Goal: Task Accomplishment & Management: Use online tool/utility

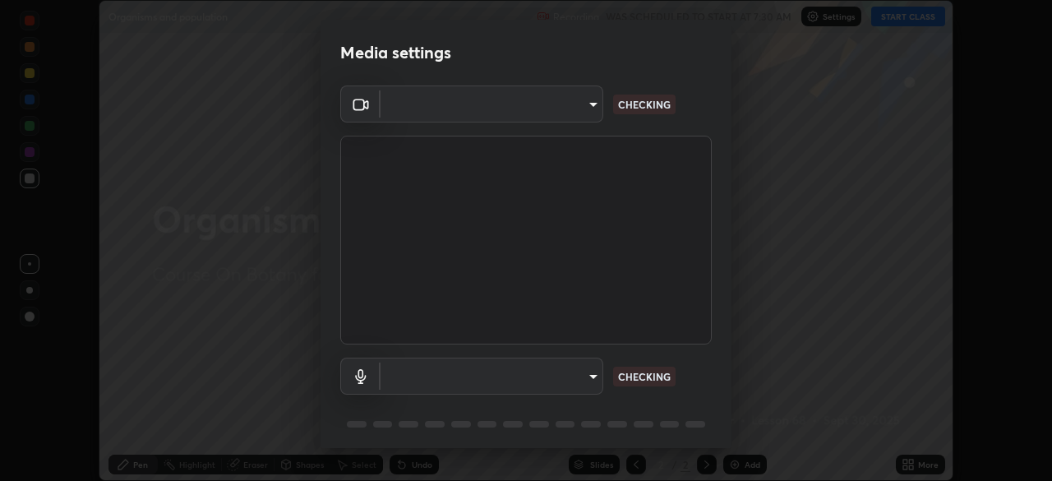
scroll to position [58, 0]
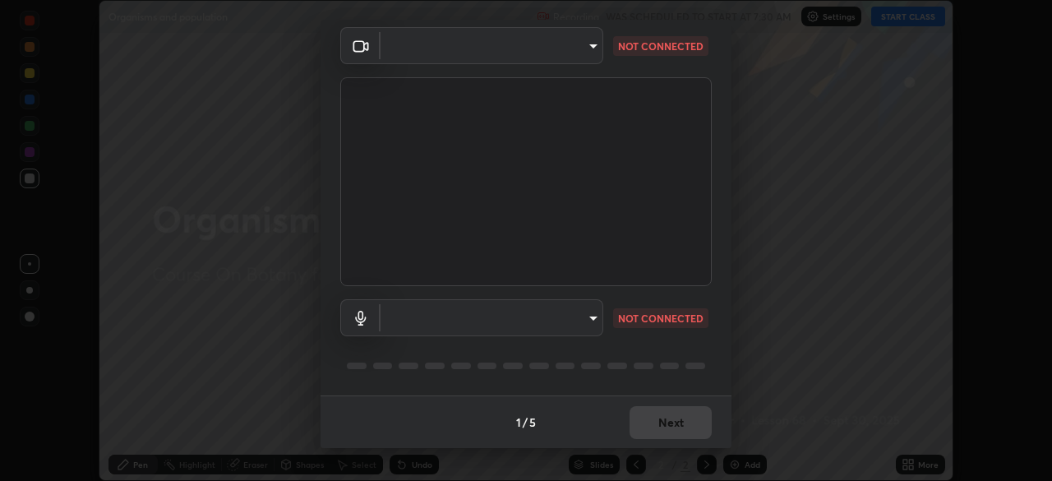
type input "d1f1c87bbf24324781002d6b2ed850fe6875ec3fc25f3d4742ef7ff0a2ef285a"
type input "communications"
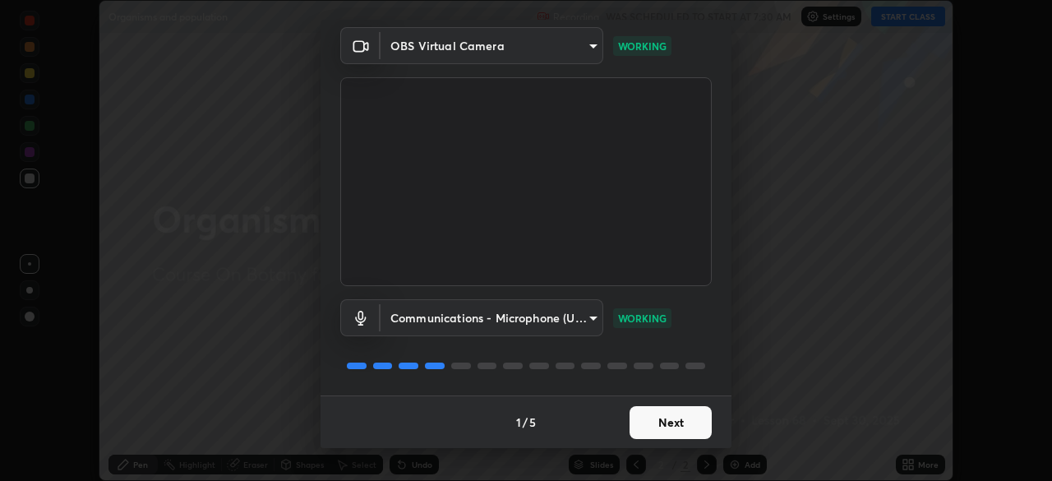
click at [670, 437] on button "Next" at bounding box center [671, 422] width 82 height 33
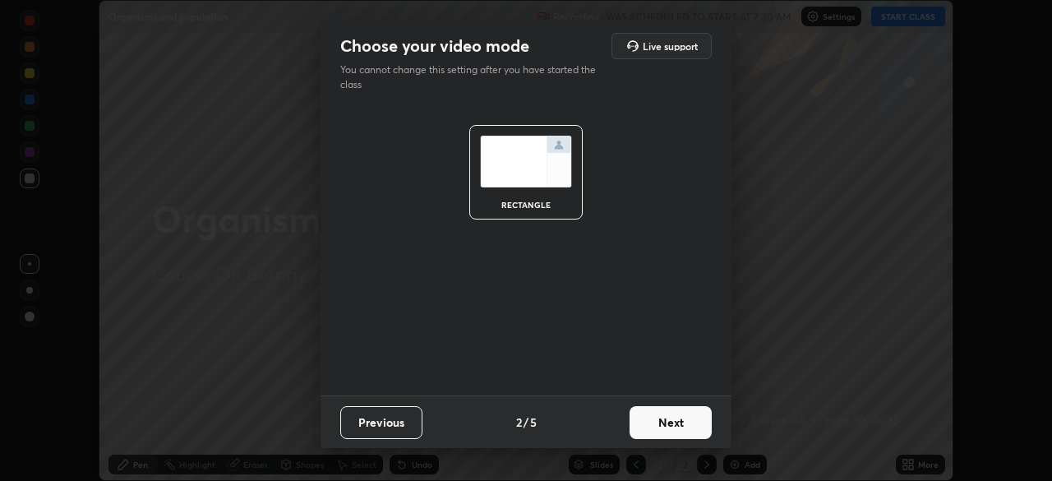
click at [673, 429] on button "Next" at bounding box center [671, 422] width 82 height 33
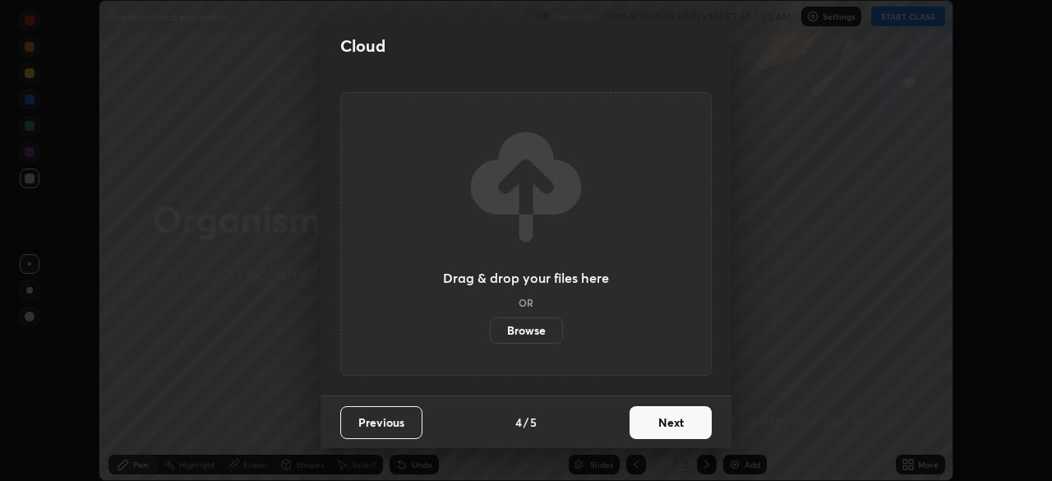
click at [675, 423] on button "Next" at bounding box center [671, 422] width 82 height 33
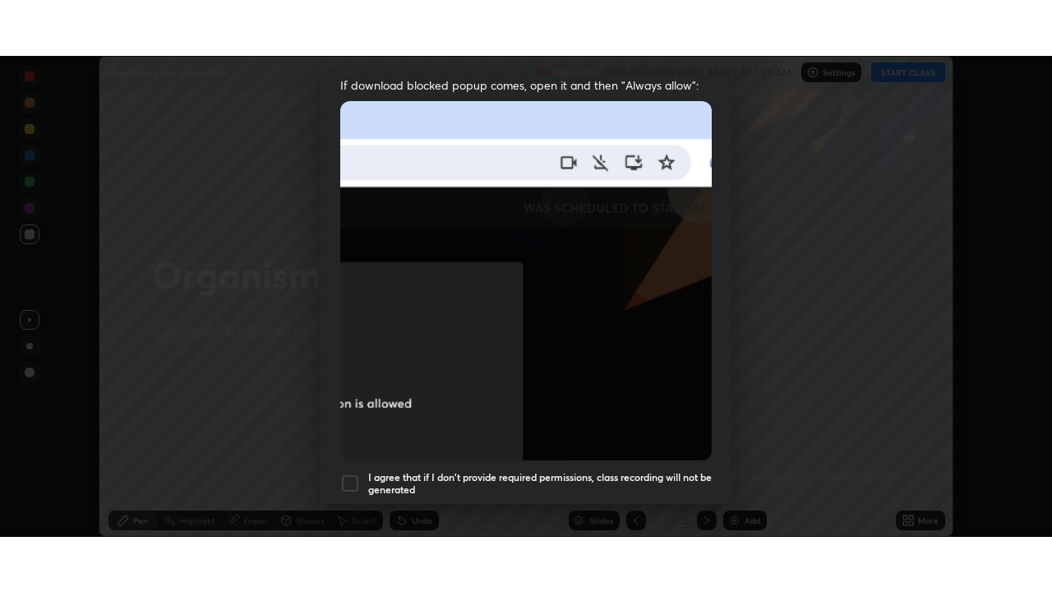
scroll to position [394, 0]
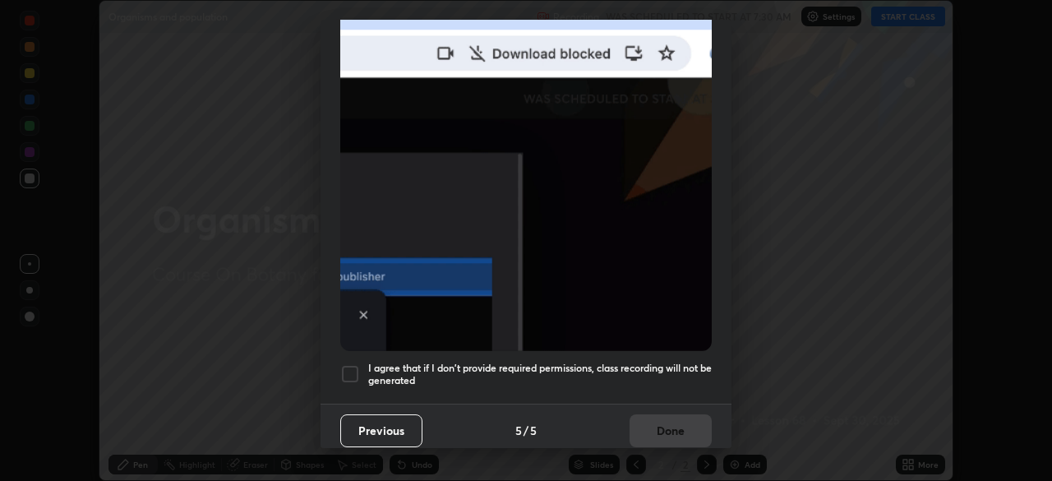
click at [635, 367] on h5 "I agree that if I don't provide required permissions, class recording will not …" at bounding box center [540, 374] width 344 height 25
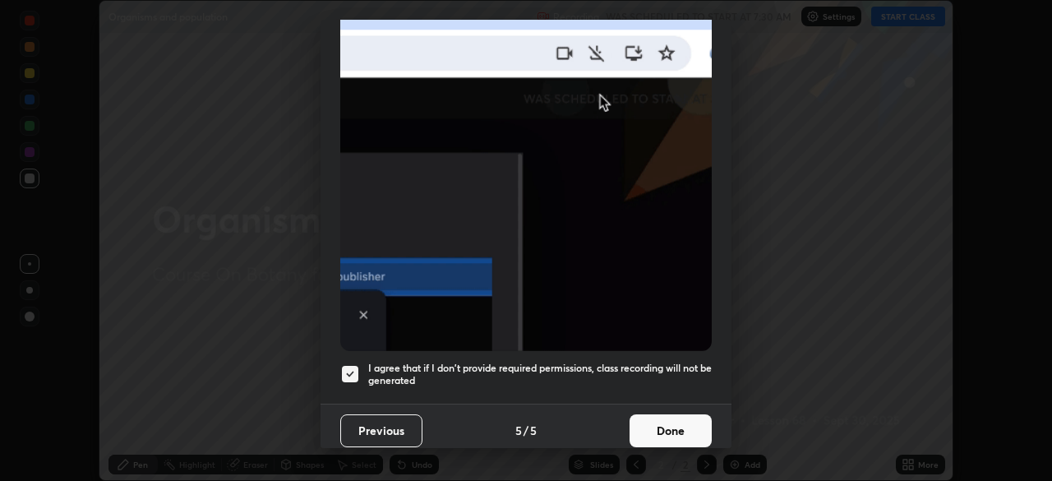
click at [658, 430] on button "Done" at bounding box center [671, 430] width 82 height 33
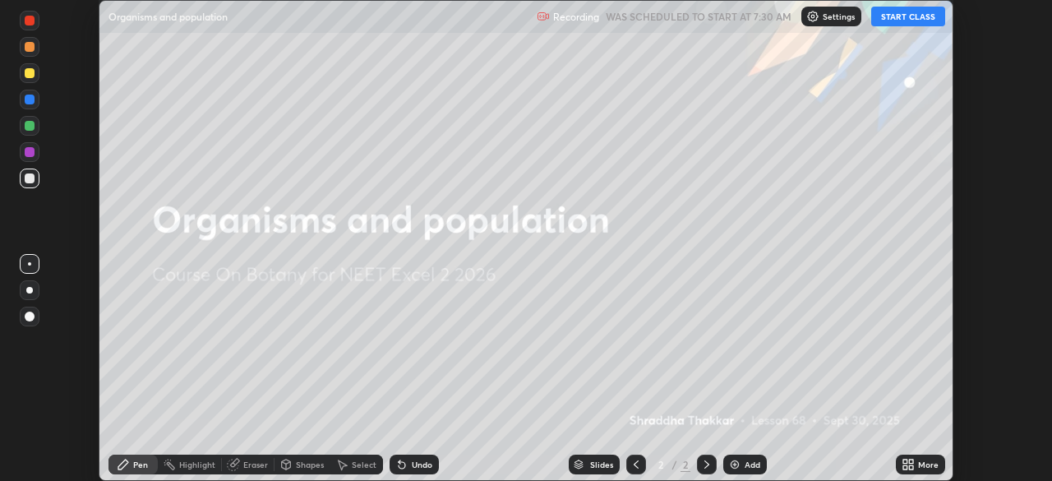
click at [910, 21] on button "START CLASS" at bounding box center [909, 17] width 74 height 20
click at [909, 462] on icon at bounding box center [911, 462] width 4 height 4
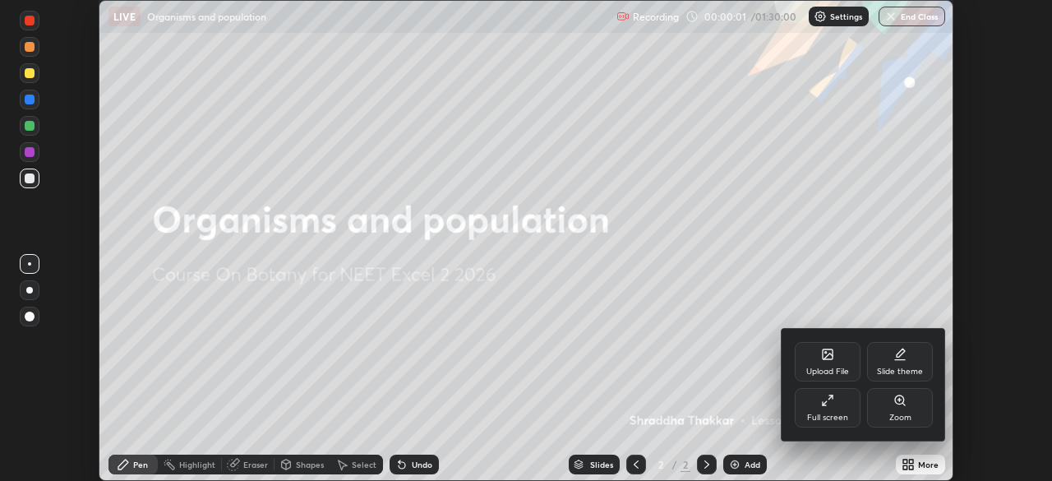
click at [832, 411] on div "Full screen" at bounding box center [828, 407] width 66 height 39
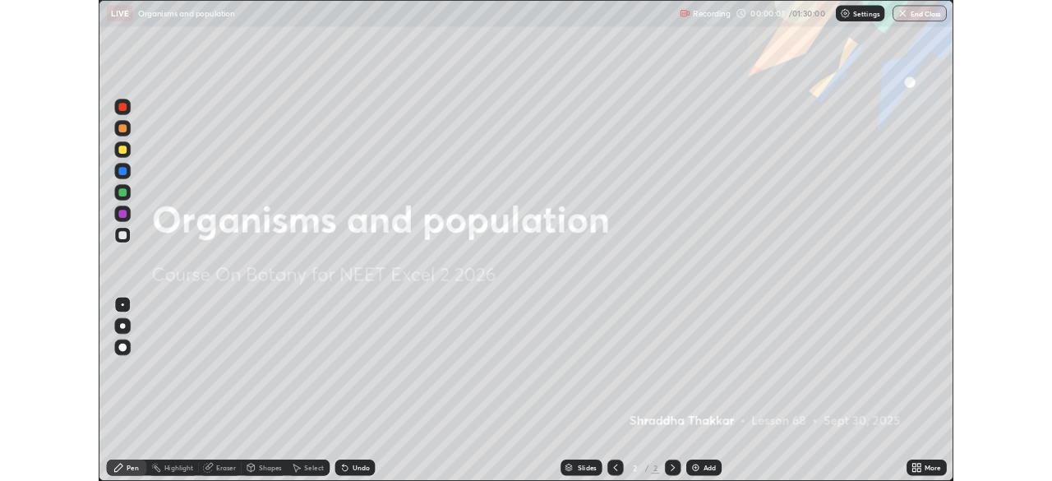
scroll to position [592, 1052]
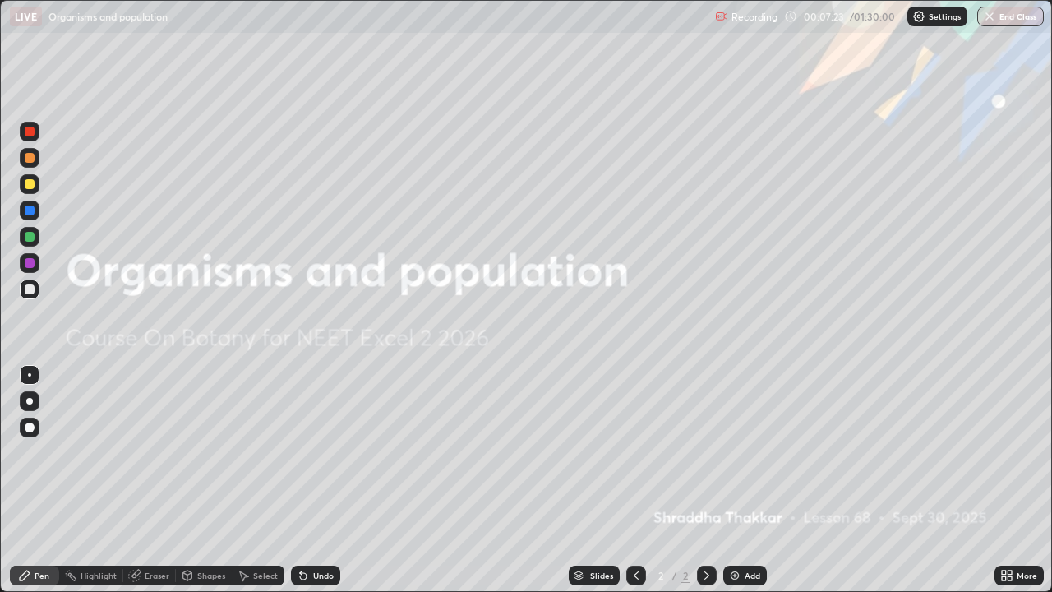
click at [1018, 480] on div "More" at bounding box center [1027, 575] width 21 height 8
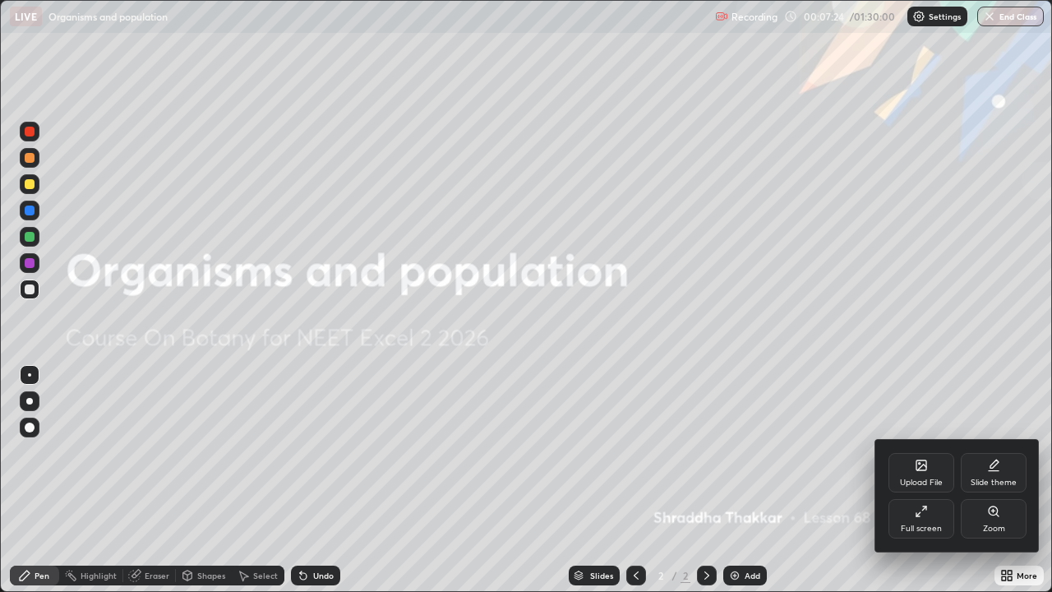
click at [923, 479] on div "Upload File" at bounding box center [921, 483] width 43 height 8
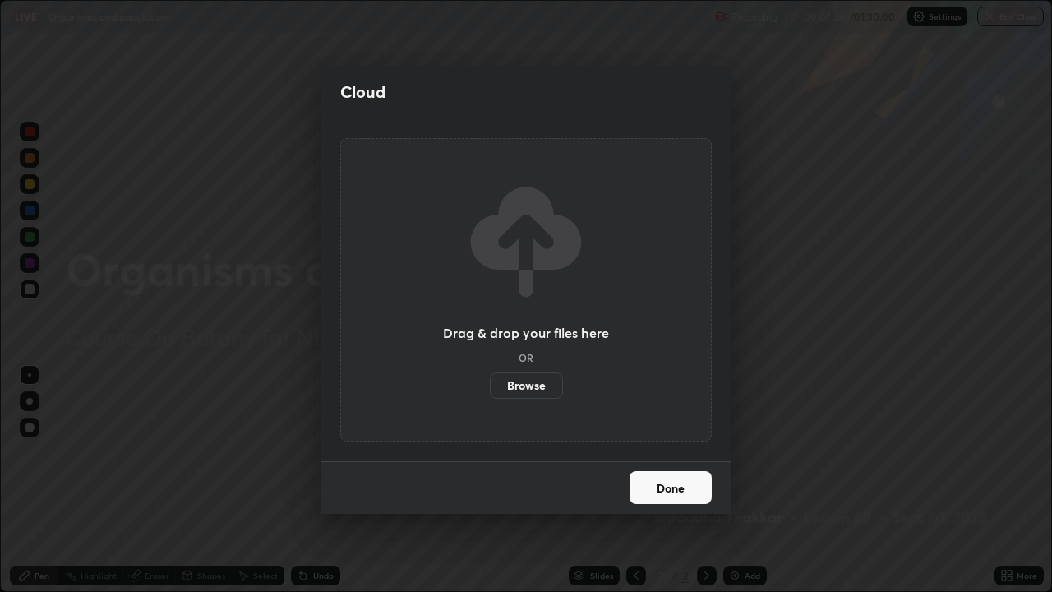
click at [539, 381] on label "Browse" at bounding box center [526, 385] width 73 height 26
click at [490, 381] on input "Browse" at bounding box center [490, 385] width 0 height 26
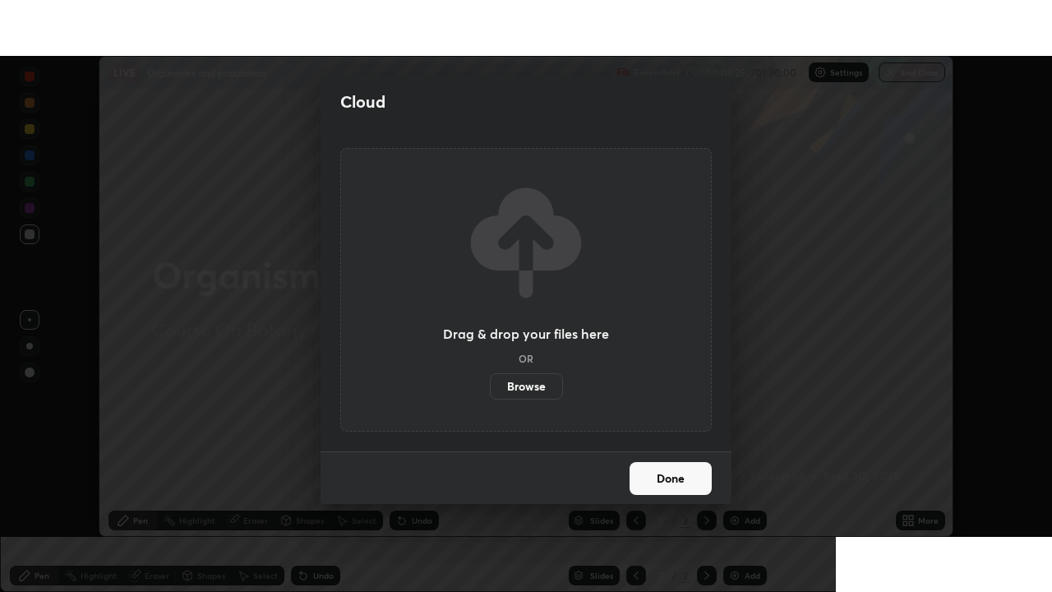
scroll to position [81746, 81174]
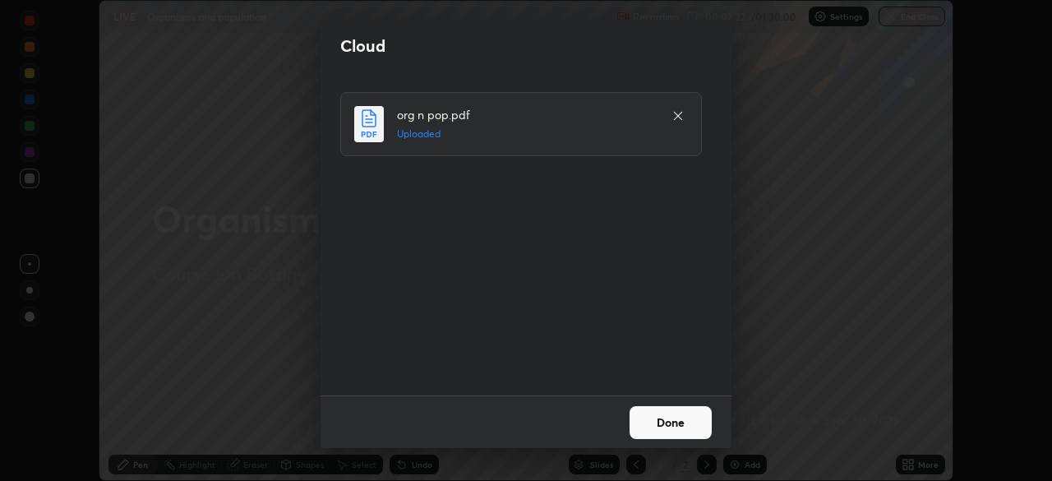
click at [660, 426] on button "Done" at bounding box center [671, 422] width 82 height 33
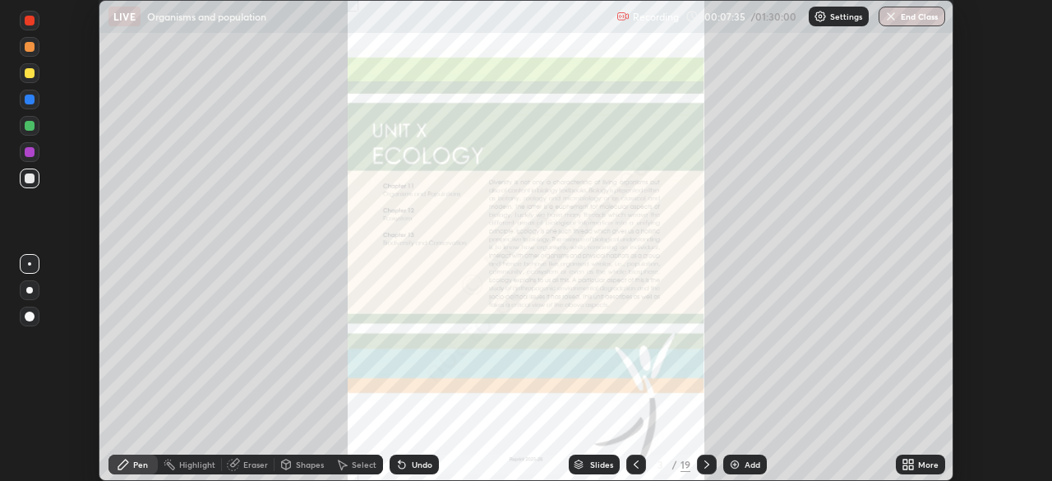
click at [912, 462] on icon at bounding box center [911, 462] width 4 height 4
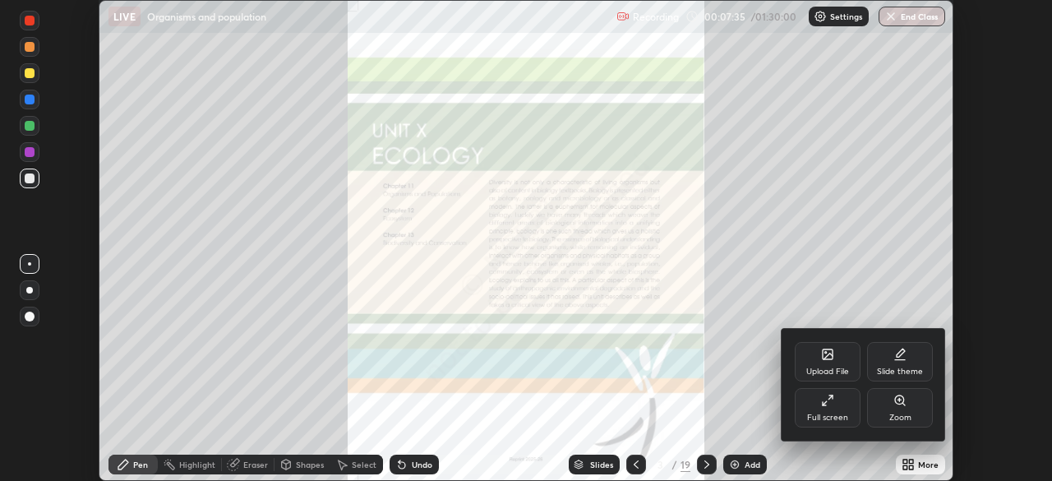
click at [837, 417] on div "Full screen" at bounding box center [827, 418] width 41 height 8
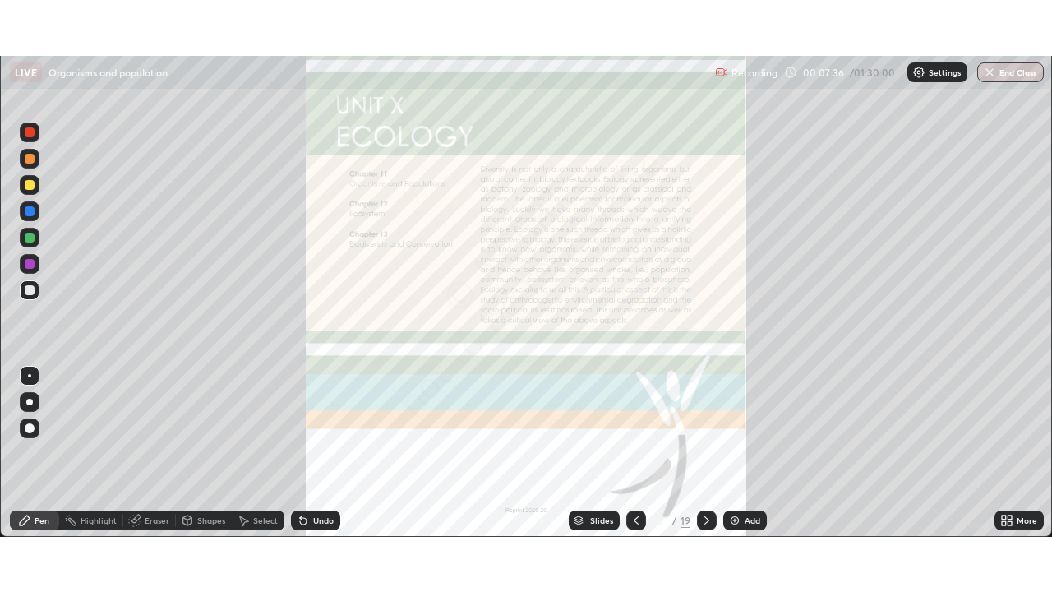
scroll to position [592, 1052]
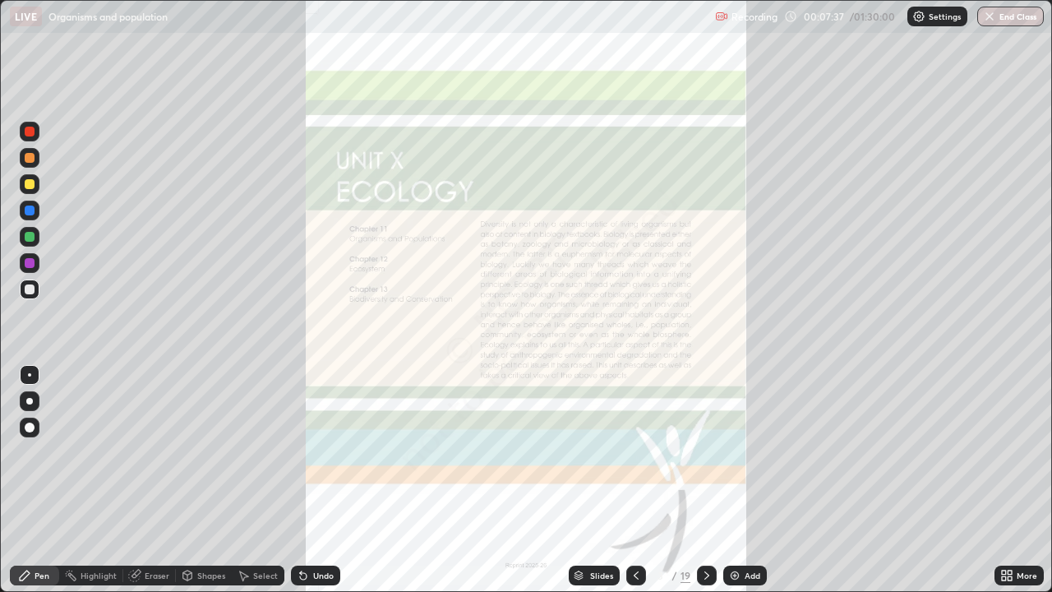
click at [642, 480] on div at bounding box center [637, 576] width 20 height 20
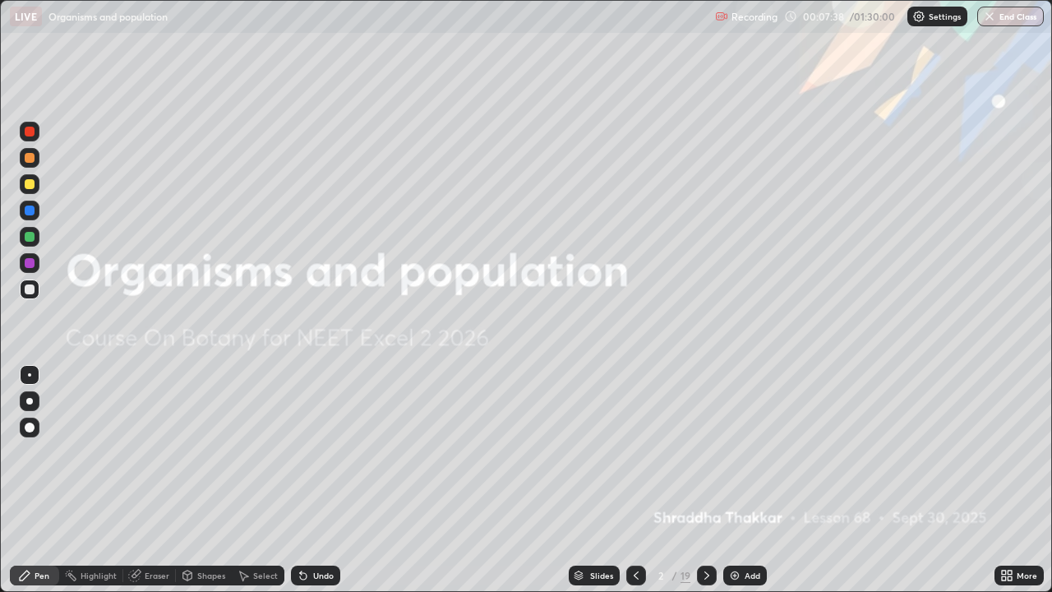
click at [706, 480] on icon at bounding box center [707, 575] width 13 height 13
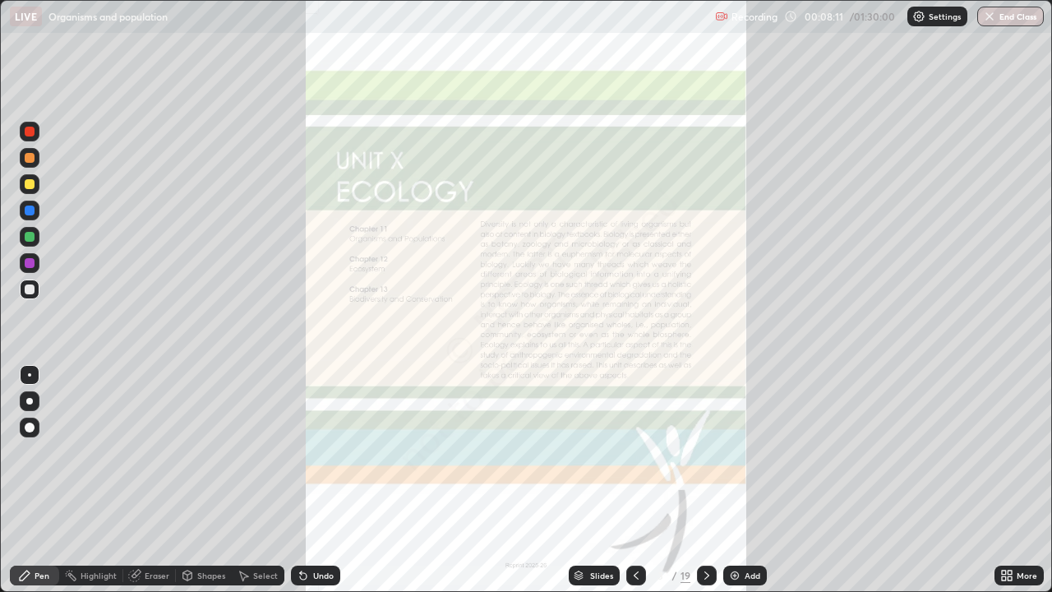
click at [706, 480] on icon at bounding box center [707, 575] width 13 height 13
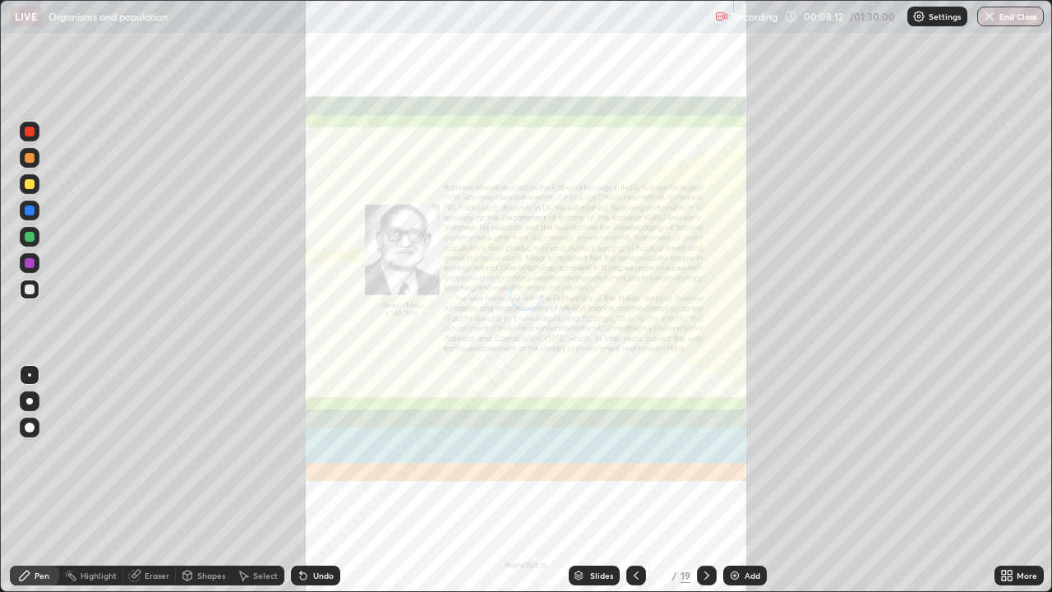
click at [604, 480] on div "Slides" at bounding box center [601, 575] width 23 height 8
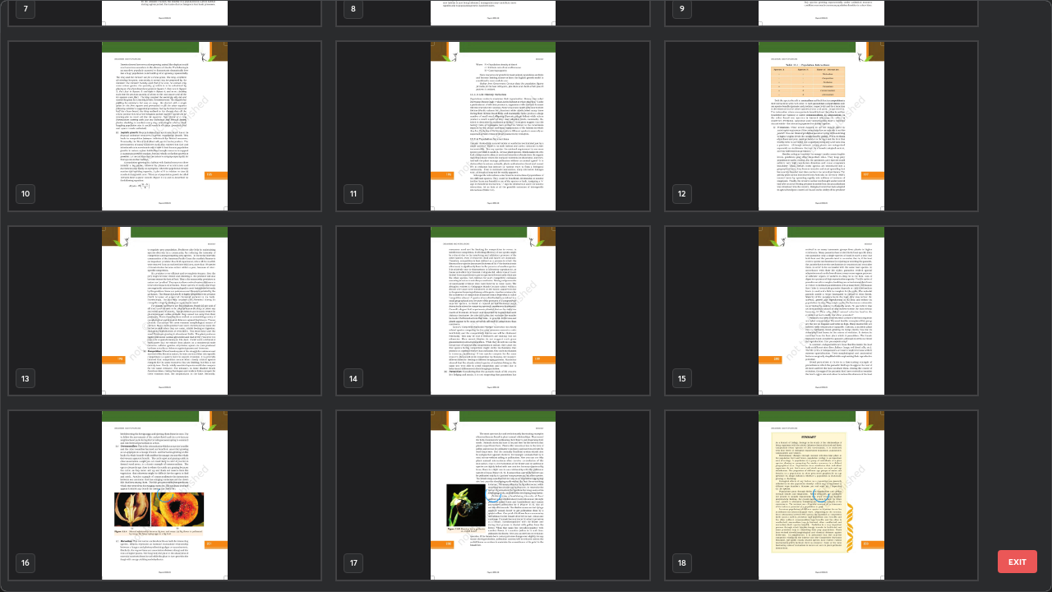
scroll to position [702, 0]
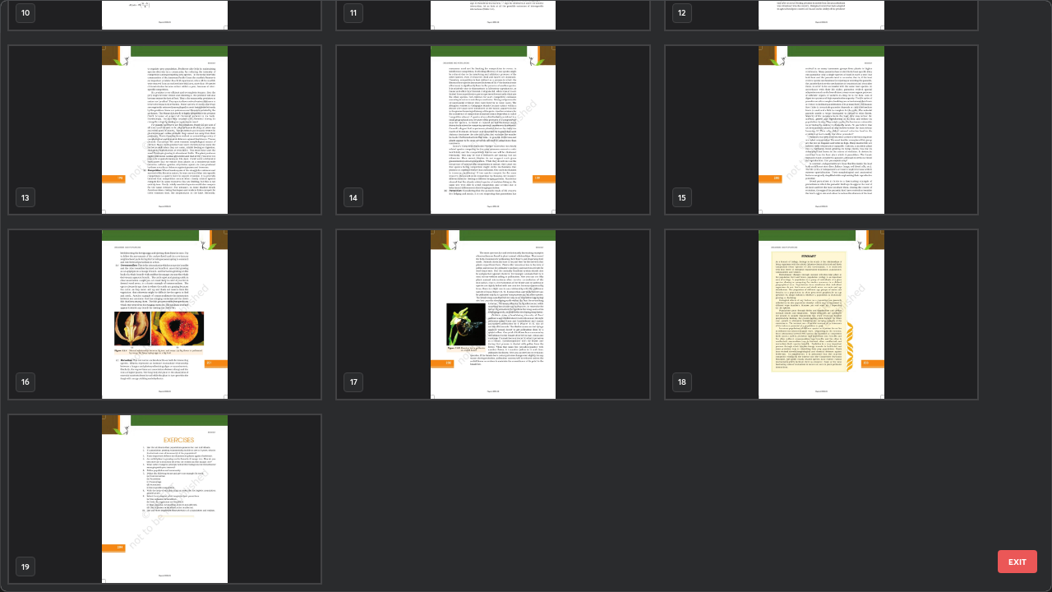
click at [215, 198] on img "grid" at bounding box center [165, 130] width 312 height 169
click at [220, 201] on img "grid" at bounding box center [165, 130] width 312 height 169
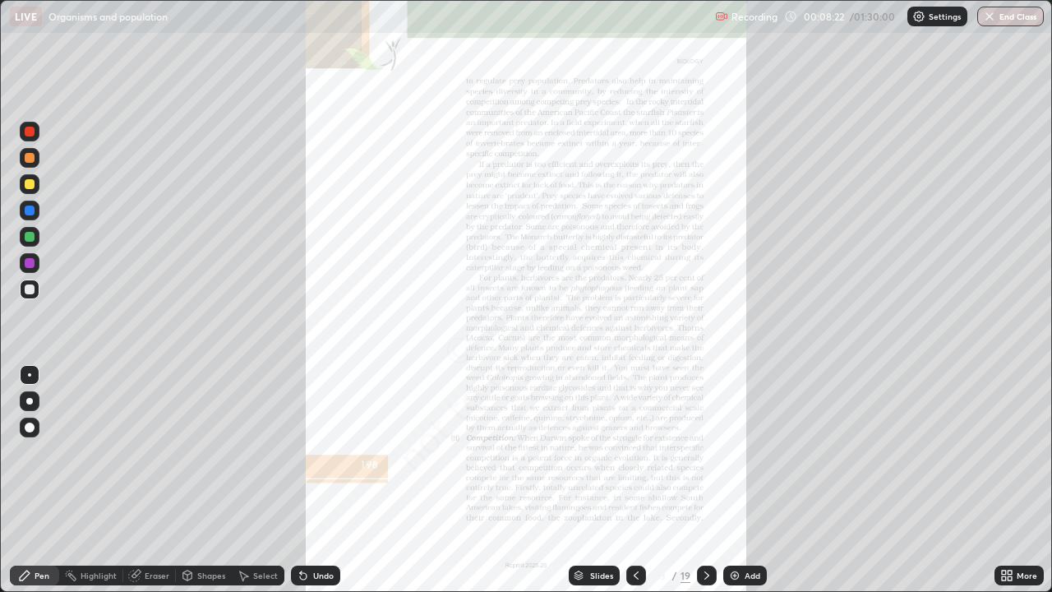
click at [1005, 480] on icon at bounding box center [1007, 575] width 13 height 13
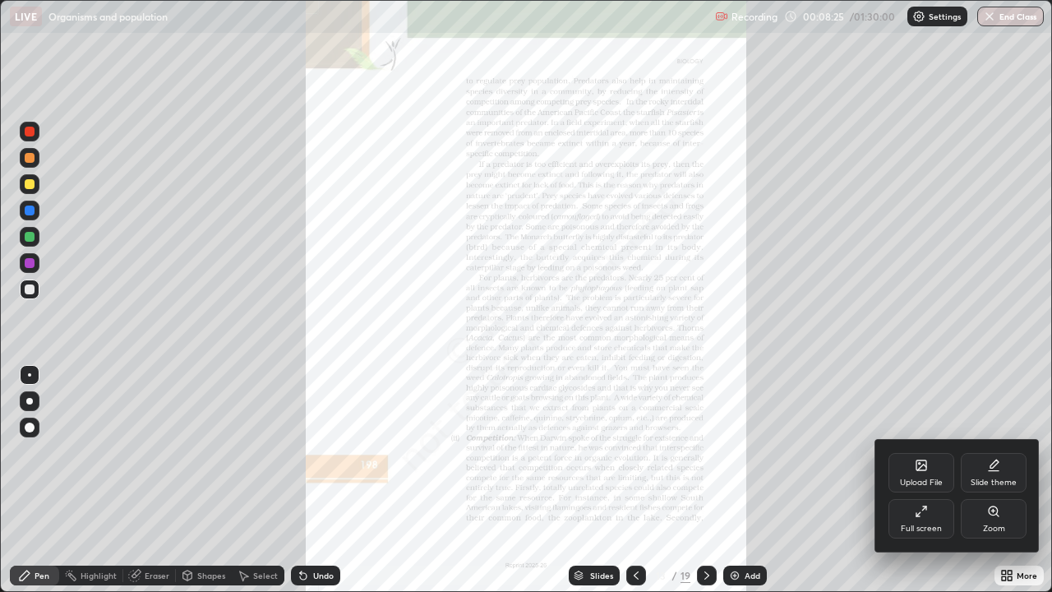
click at [990, 480] on div "Zoom" at bounding box center [994, 518] width 66 height 39
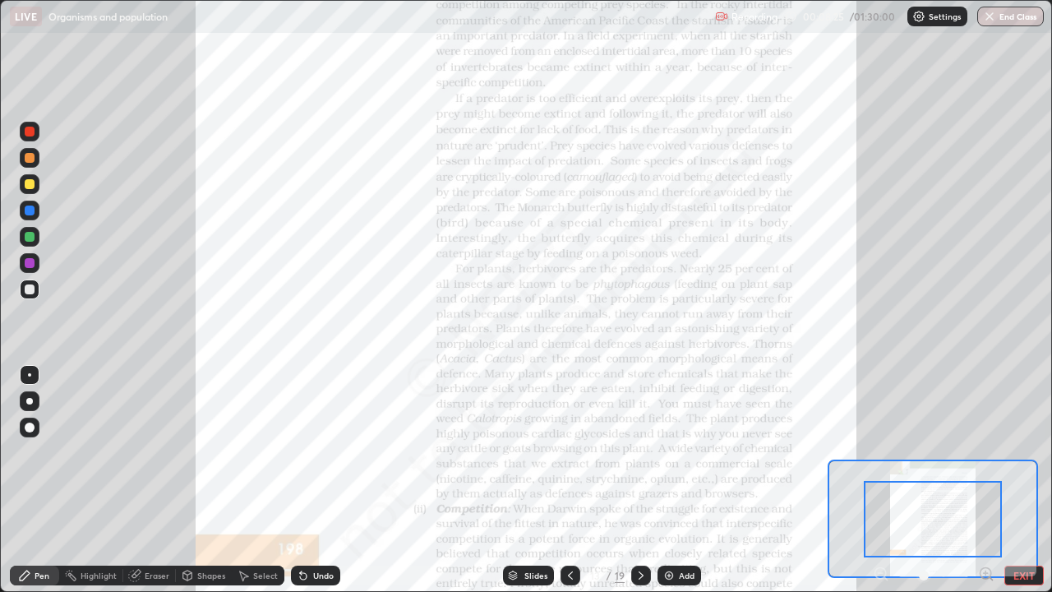
click at [984, 480] on icon at bounding box center [986, 574] width 16 height 16
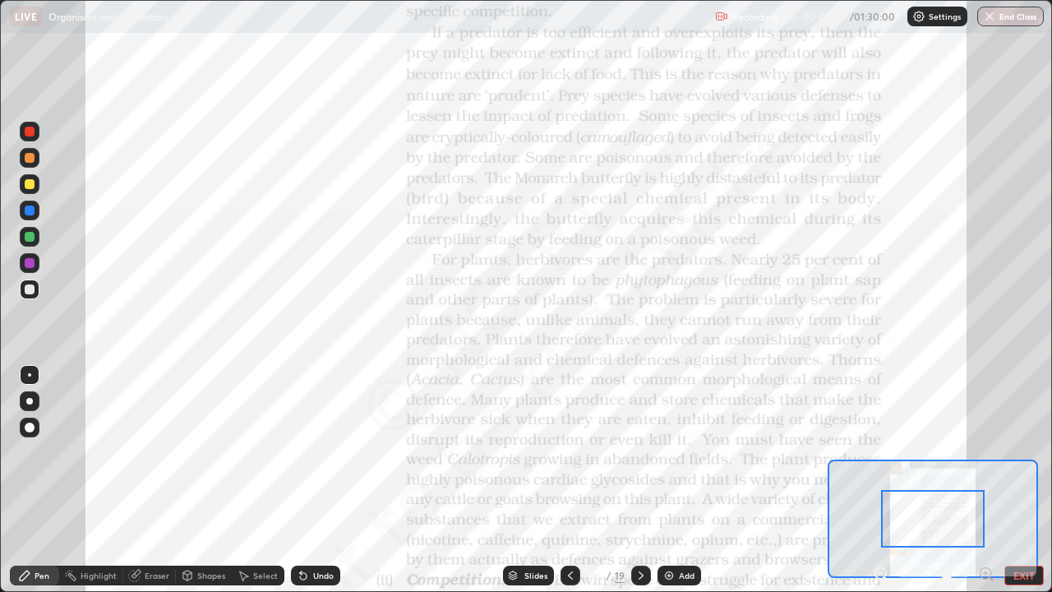
click at [984, 480] on icon at bounding box center [986, 573] width 4 height 0
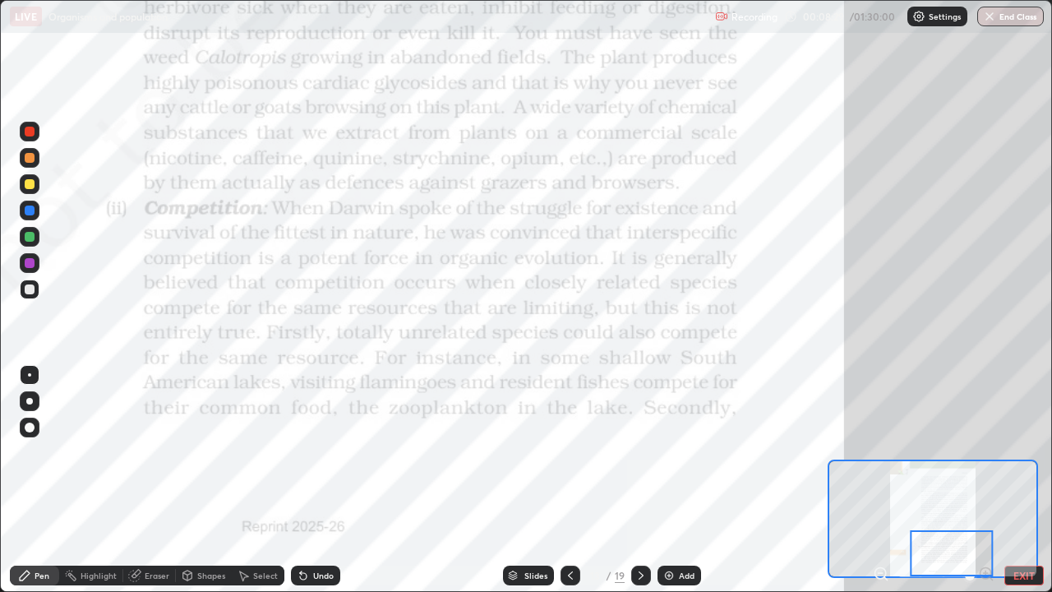
click at [31, 138] on div at bounding box center [30, 132] width 20 height 20
click at [641, 480] on icon at bounding box center [641, 575] width 13 height 13
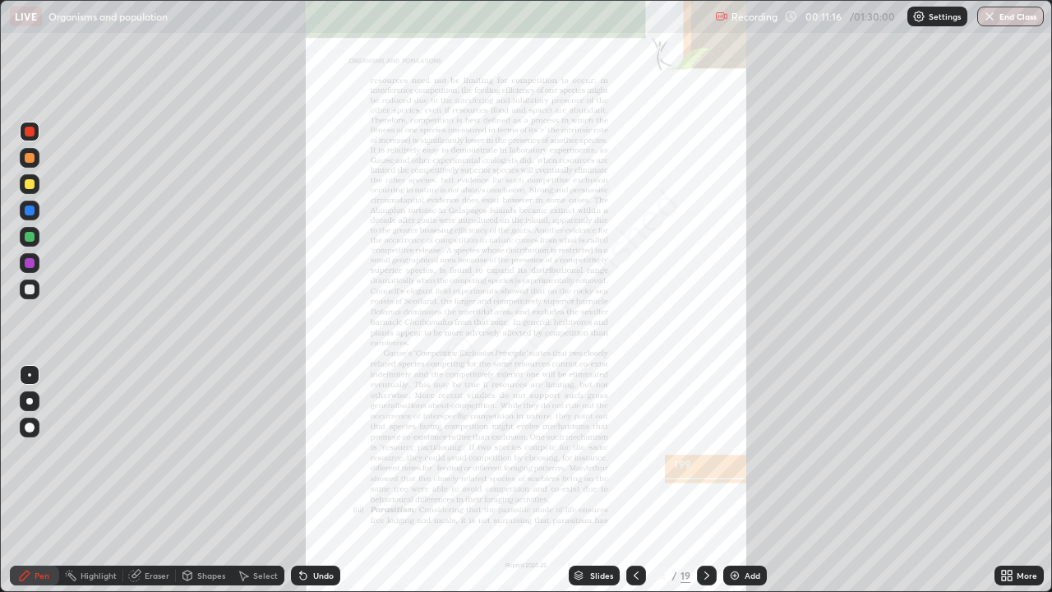
click at [1009, 480] on icon at bounding box center [1010, 573] width 4 height 4
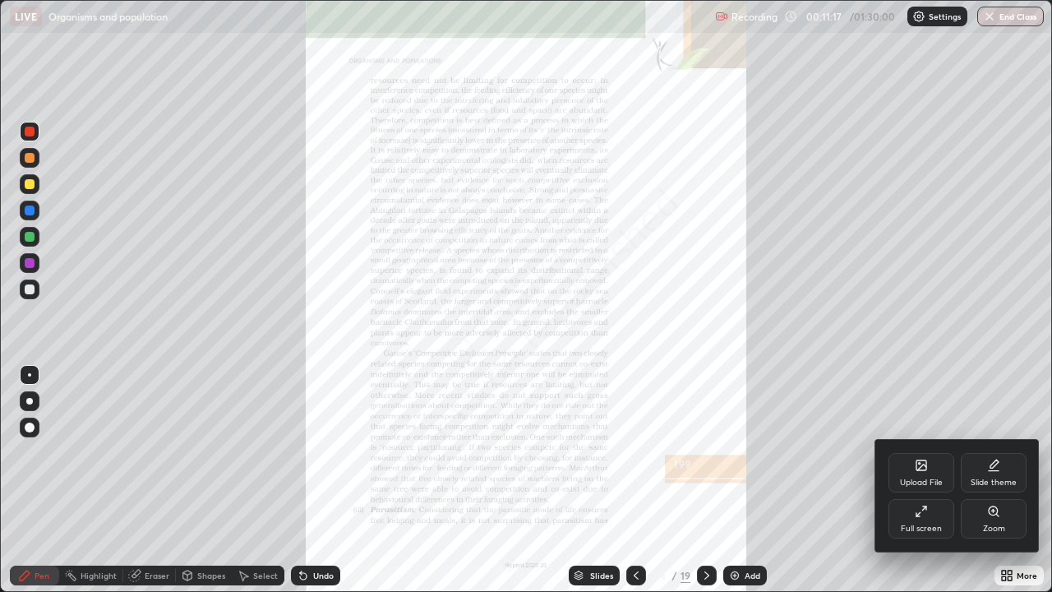
click at [992, 480] on div "Zoom" at bounding box center [994, 529] width 22 height 8
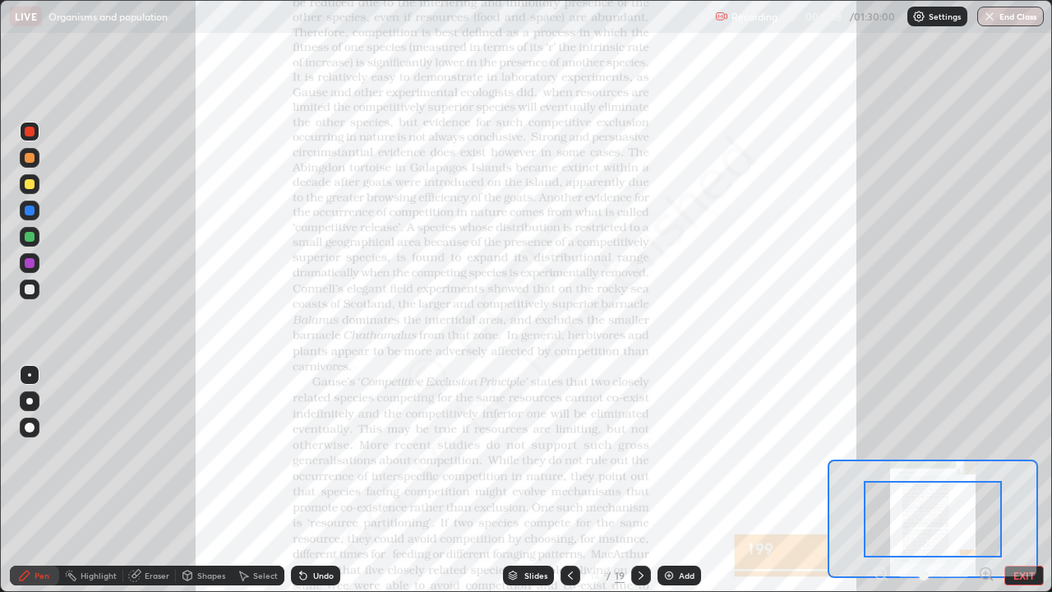
click at [988, 480] on icon at bounding box center [986, 574] width 16 height 16
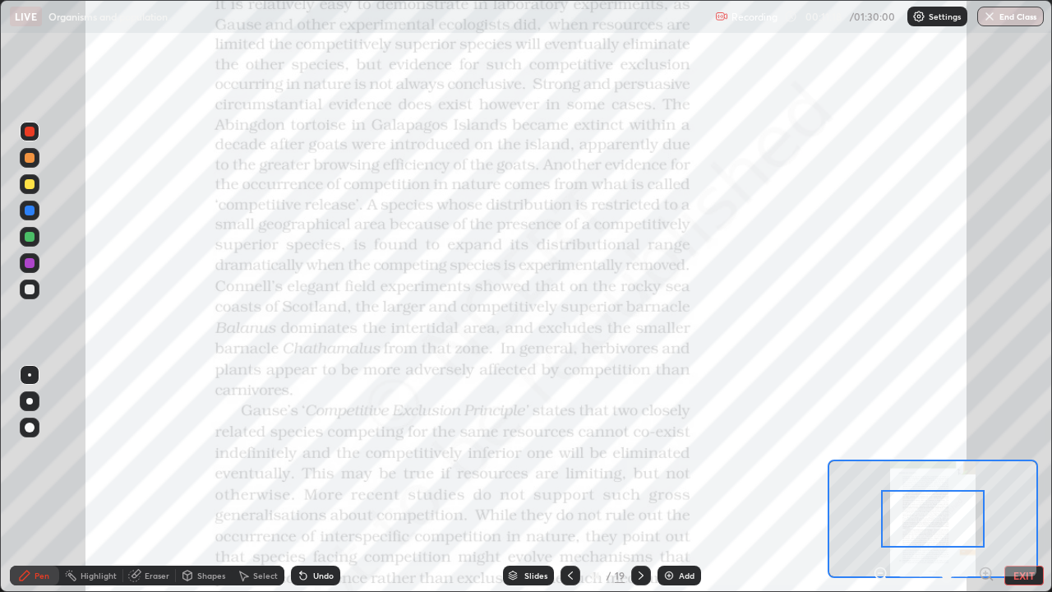
click at [986, 480] on icon at bounding box center [986, 573] width 4 height 0
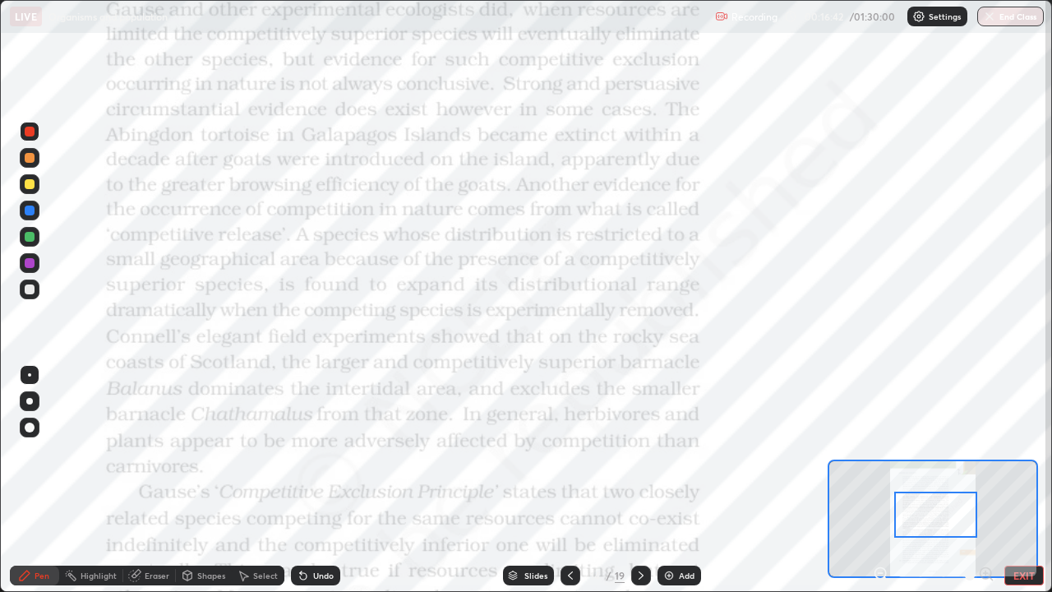
click at [209, 480] on div "Shapes" at bounding box center [204, 576] width 56 height 20
click at [49, 480] on div "Pen" at bounding box center [34, 576] width 49 height 20
click at [107, 480] on div "Highlight" at bounding box center [91, 576] width 64 height 20
click at [36, 480] on div "Pen" at bounding box center [42, 575] width 15 height 8
click at [324, 480] on div "Undo" at bounding box center [323, 575] width 21 height 8
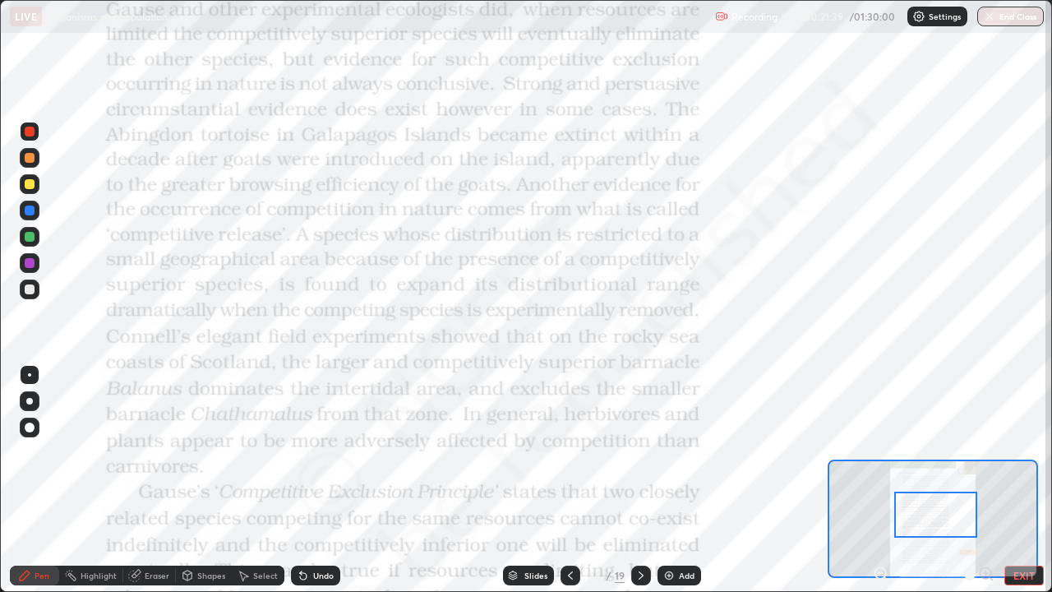
click at [322, 480] on div "Undo" at bounding box center [323, 575] width 21 height 8
click at [322, 480] on div "Undo" at bounding box center [315, 576] width 49 height 20
click at [322, 480] on div "Undo" at bounding box center [323, 575] width 21 height 8
click at [325, 480] on div "Undo" at bounding box center [323, 575] width 21 height 8
click at [324, 480] on div "Undo" at bounding box center [323, 575] width 21 height 8
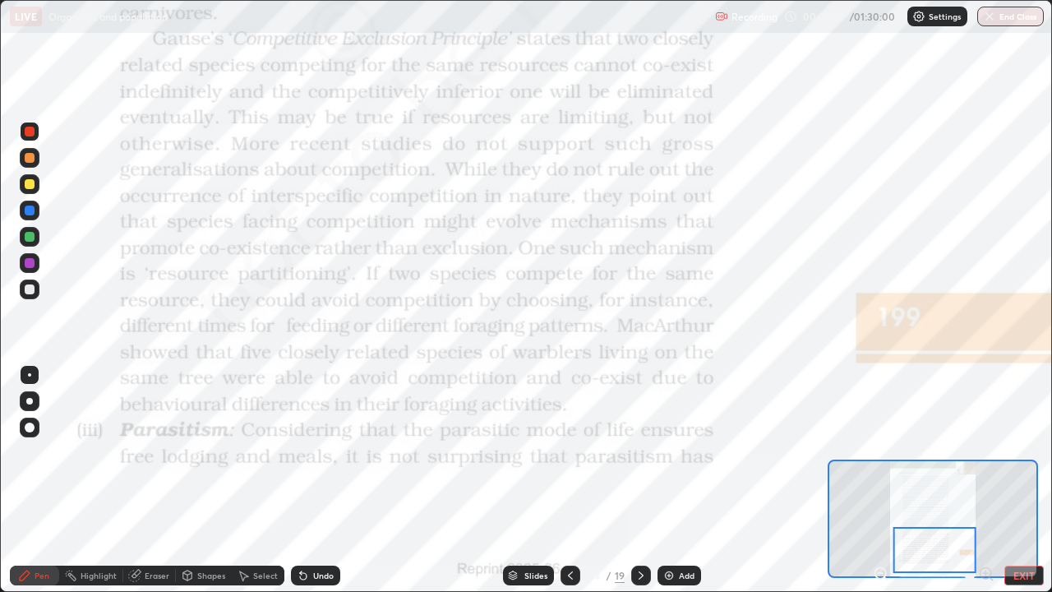
click at [525, 480] on div "Slides" at bounding box center [536, 575] width 23 height 8
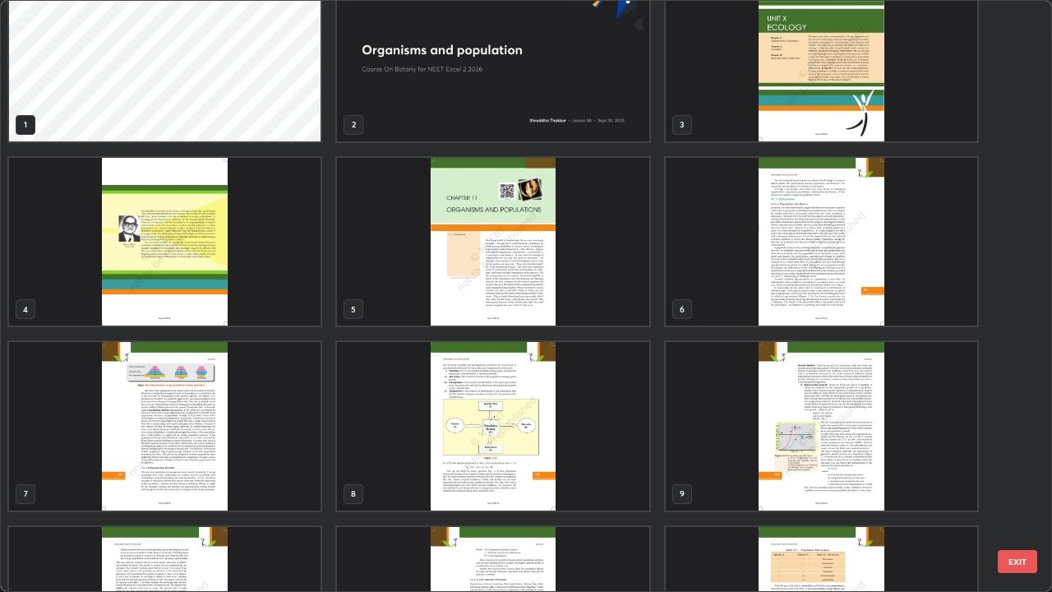
scroll to position [0, 0]
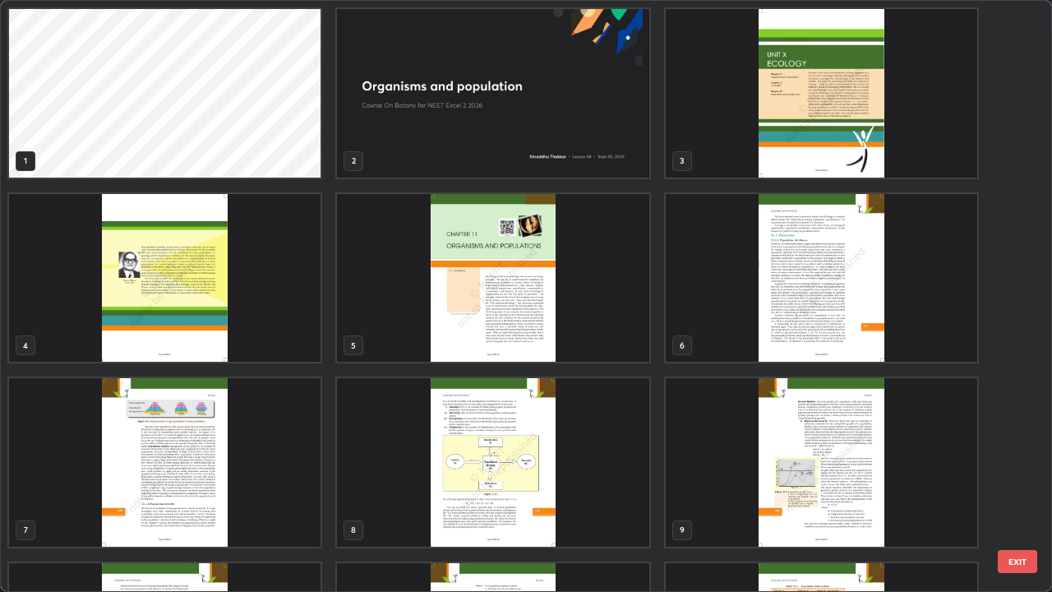
click at [633, 159] on img "grid" at bounding box center [493, 93] width 312 height 169
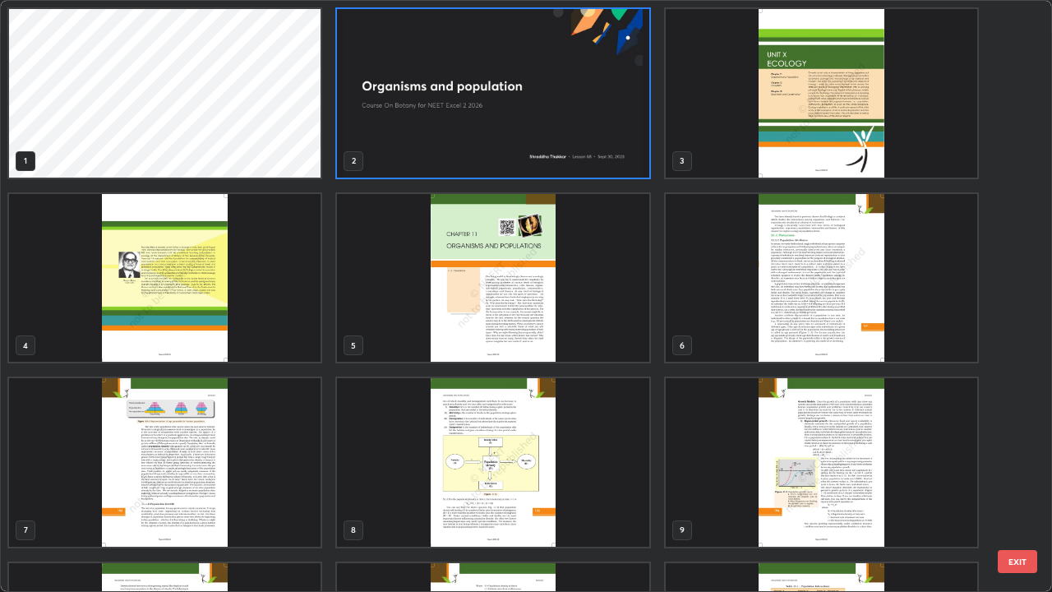
click at [627, 160] on img "grid" at bounding box center [493, 93] width 312 height 169
click at [623, 161] on img "grid" at bounding box center [493, 93] width 312 height 169
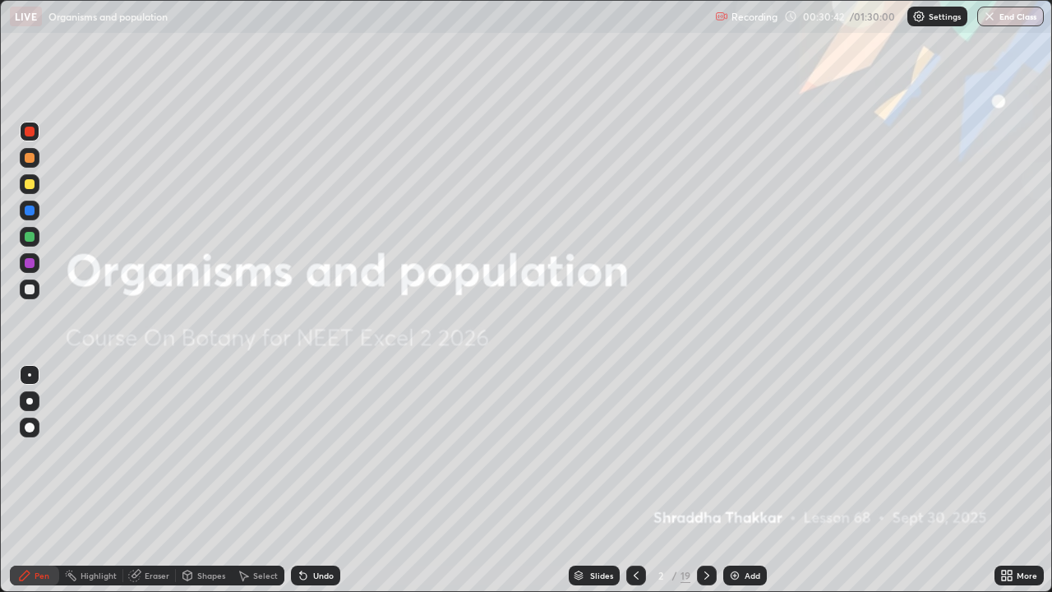
click at [745, 480] on div "Add" at bounding box center [753, 575] width 16 height 8
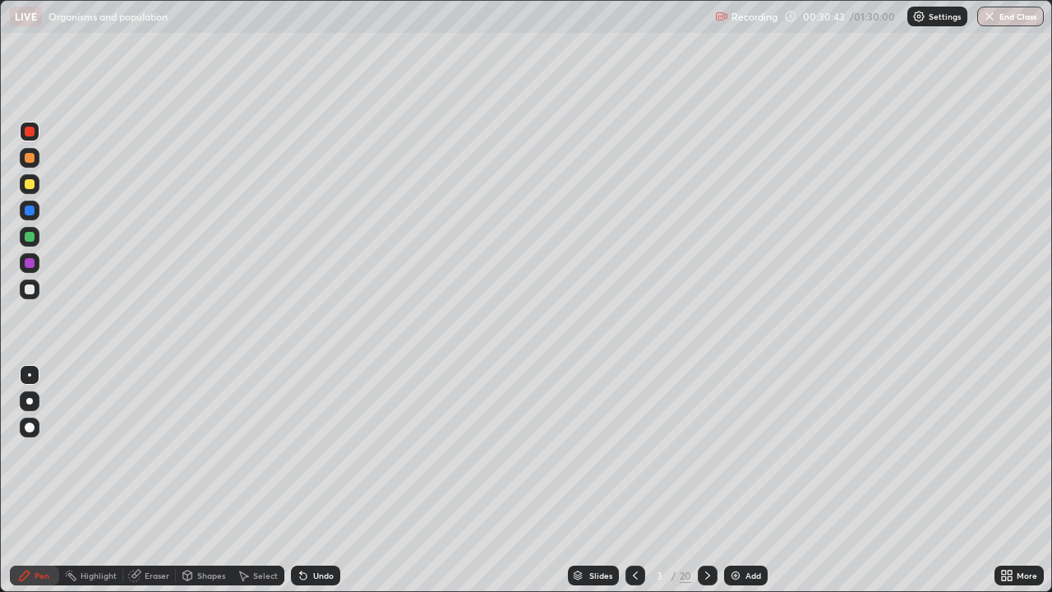
click at [37, 290] on div at bounding box center [30, 290] width 20 height 20
click at [42, 161] on div at bounding box center [29, 158] width 26 height 26
click at [31, 291] on div at bounding box center [30, 290] width 10 height 10
click at [310, 480] on div "Undo" at bounding box center [315, 576] width 49 height 20
click at [29, 266] on div at bounding box center [30, 263] width 10 height 10
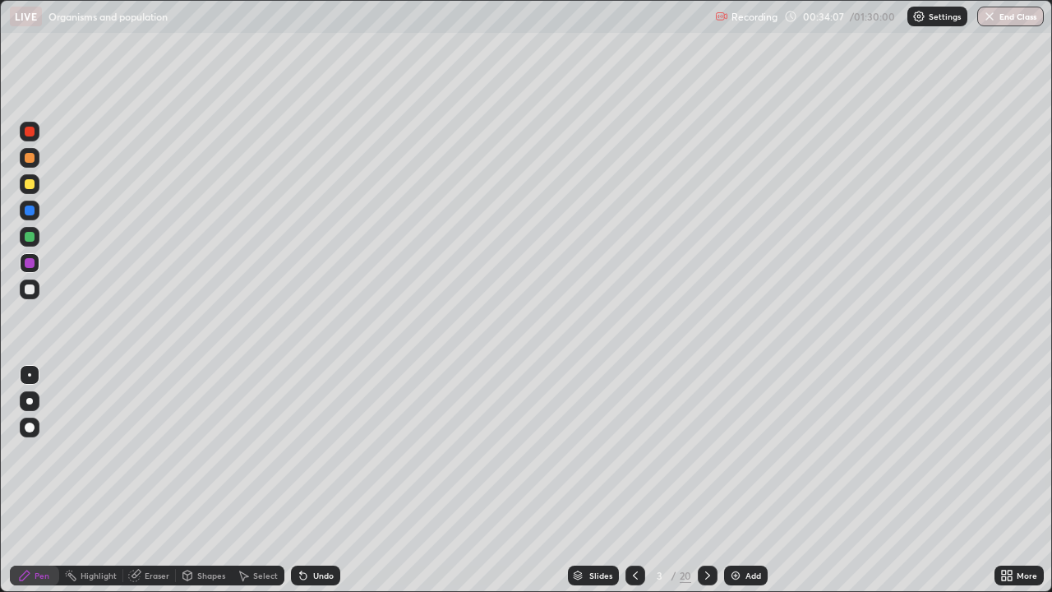
click at [33, 294] on div at bounding box center [30, 290] width 20 height 20
click at [21, 480] on div at bounding box center [29, 460] width 26 height 197
click at [313, 480] on div "Undo" at bounding box center [323, 575] width 21 height 8
click at [141, 480] on div "Eraser" at bounding box center [149, 576] width 53 height 20
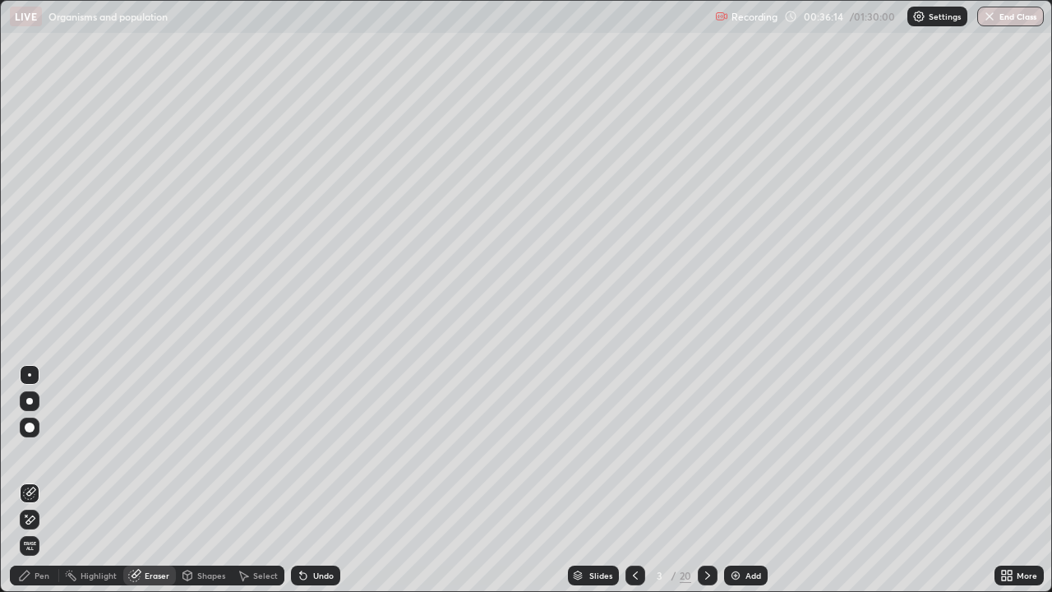
click at [35, 480] on div "Pen" at bounding box center [34, 576] width 49 height 20
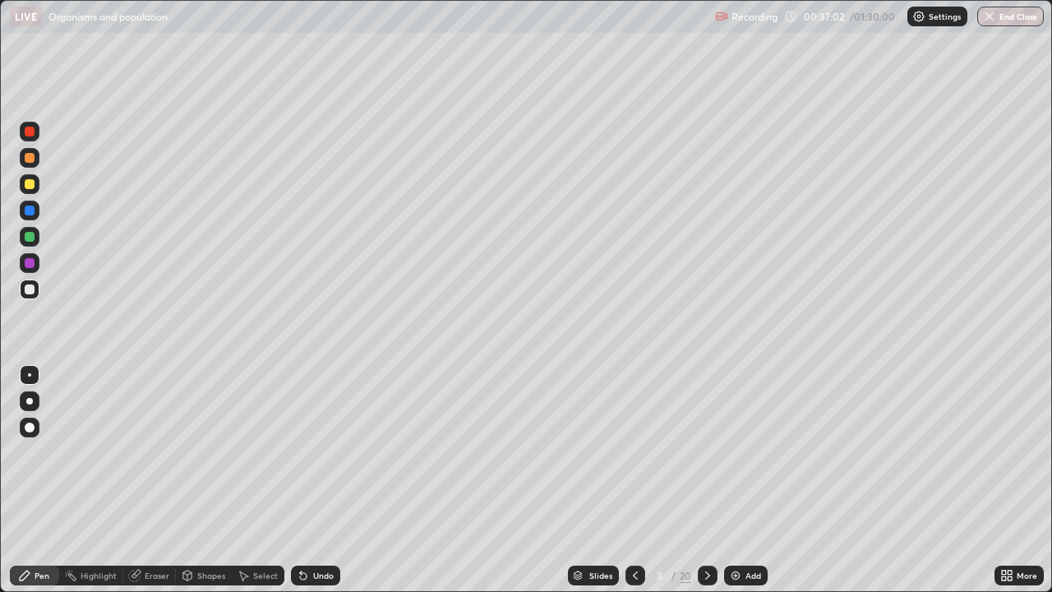
click at [336, 480] on div "Undo" at bounding box center [315, 576] width 49 height 20
click at [28, 239] on div at bounding box center [30, 237] width 10 height 10
click at [85, 480] on div "Highlight" at bounding box center [99, 575] width 36 height 8
click at [38, 480] on div "Pen" at bounding box center [42, 575] width 15 height 8
click at [473, 480] on div "Slides 3 / 20 Add" at bounding box center [667, 575] width 655 height 33
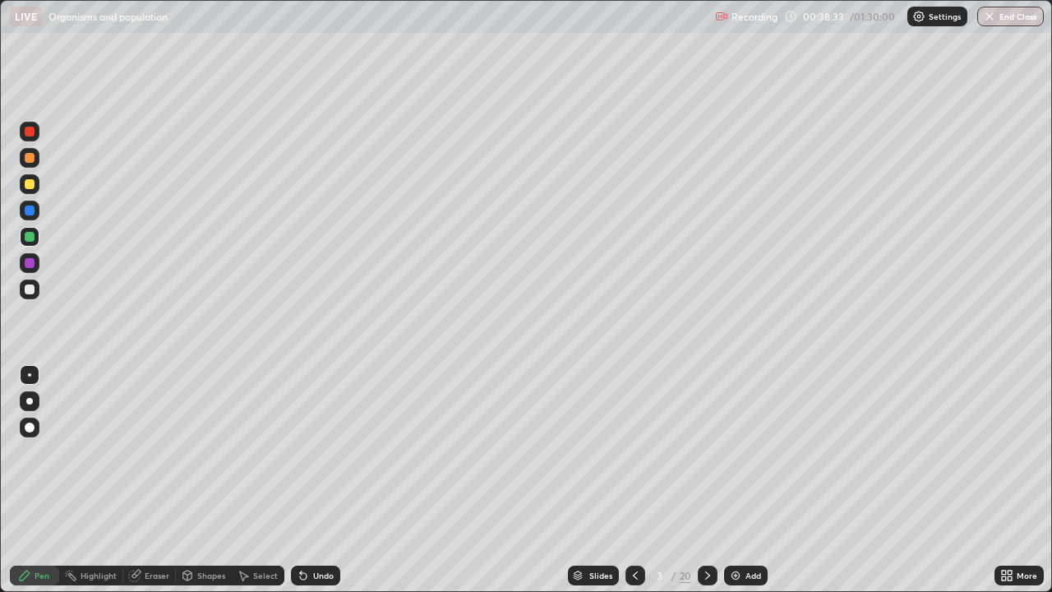
click at [27, 298] on div at bounding box center [30, 290] width 20 height 20
click at [395, 480] on div "Slides 3 / 20 Add" at bounding box center [667, 575] width 655 height 33
click at [30, 243] on div at bounding box center [30, 237] width 20 height 20
click at [30, 291] on div at bounding box center [30, 290] width 10 height 10
click at [706, 480] on icon at bounding box center [708, 575] width 5 height 8
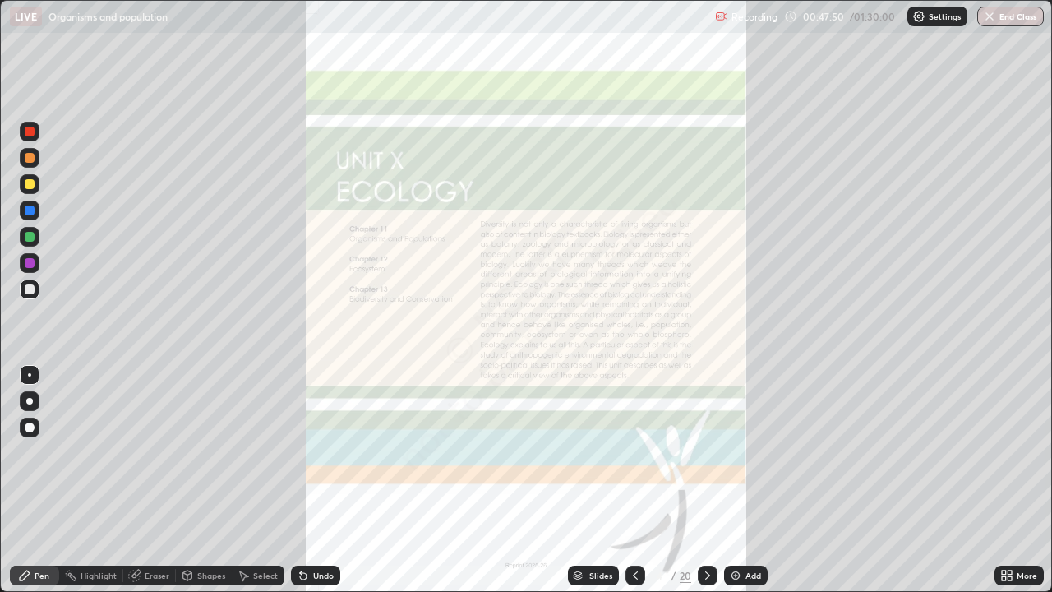
click at [608, 480] on div "Slides" at bounding box center [601, 575] width 23 height 8
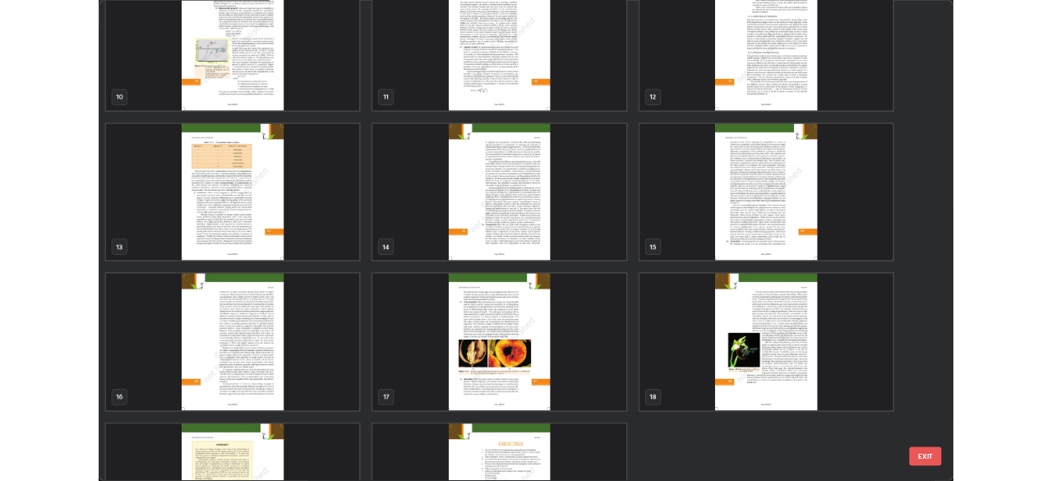
scroll to position [614, 0]
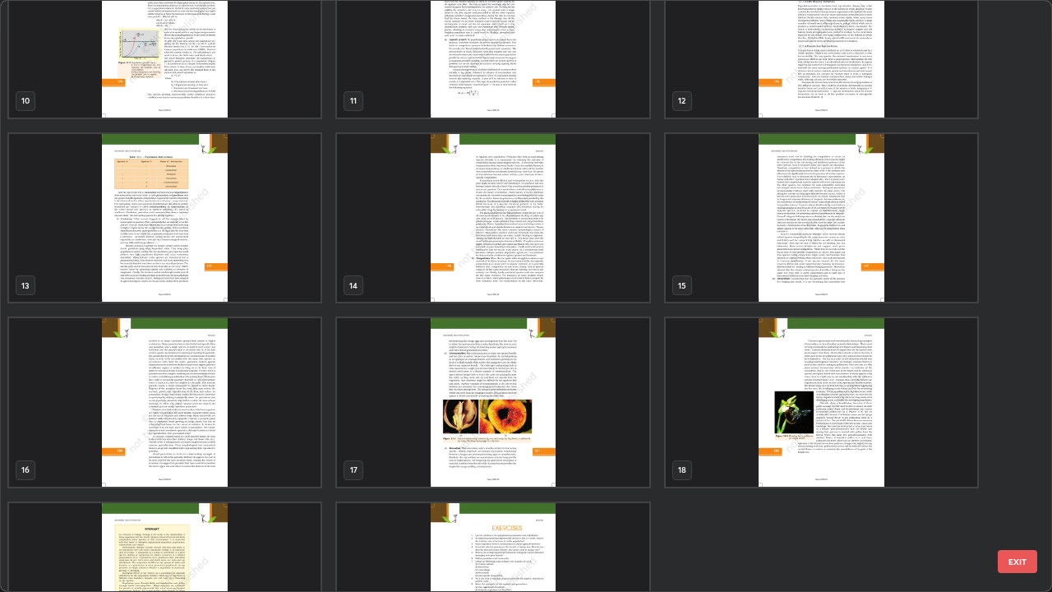
click at [769, 271] on img "grid" at bounding box center [822, 218] width 312 height 169
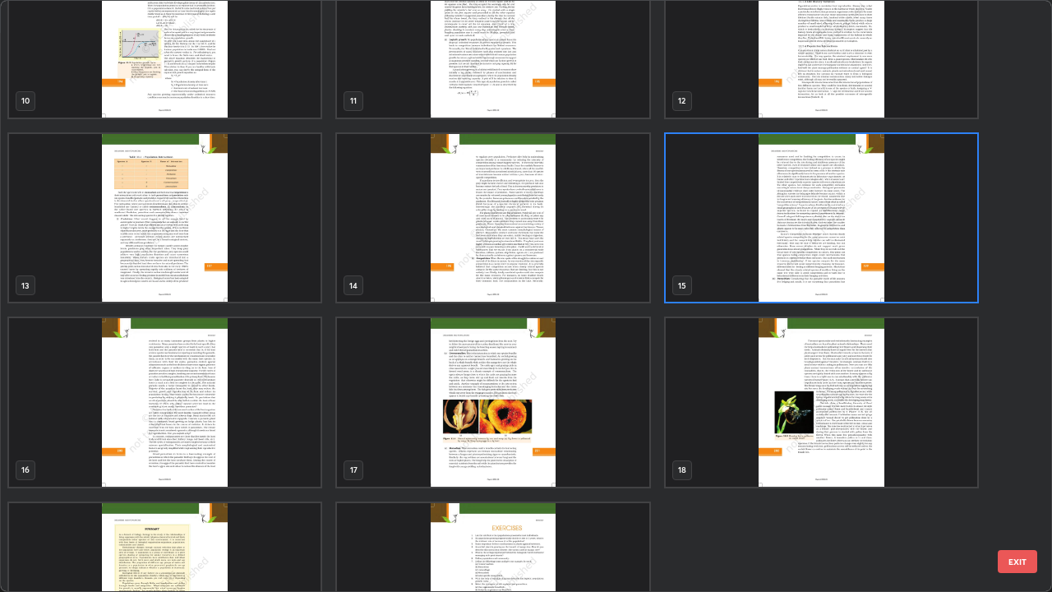
click at [778, 264] on img "grid" at bounding box center [822, 218] width 312 height 169
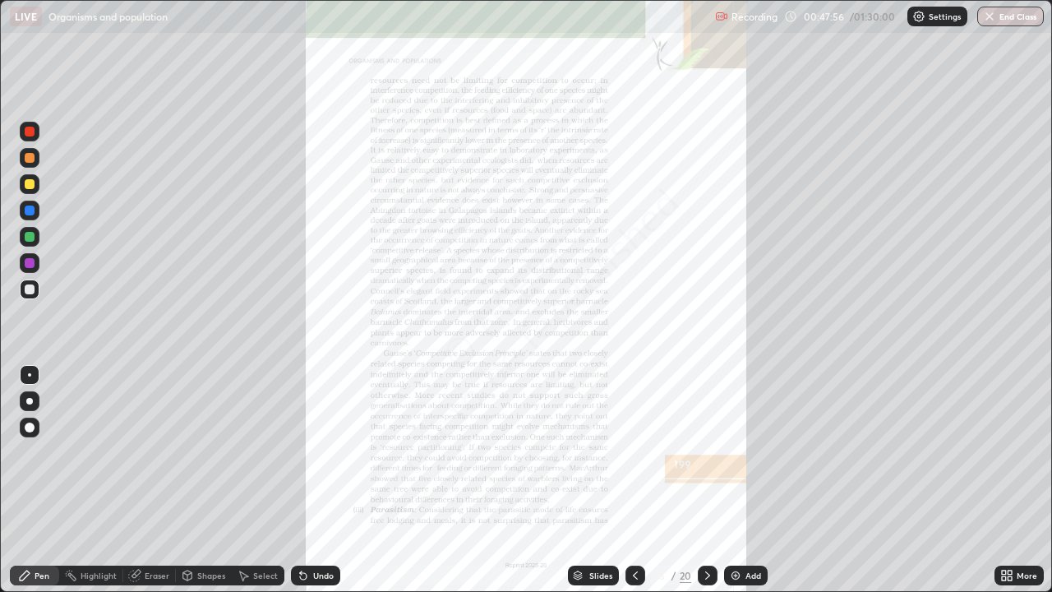
click at [1010, 480] on icon at bounding box center [1010, 573] width 4 height 4
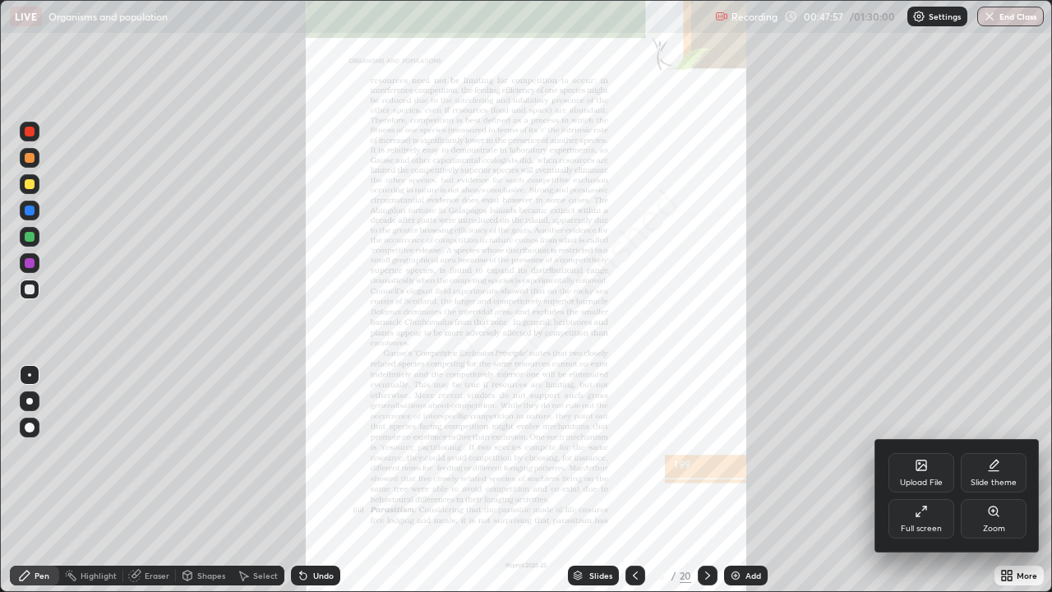
click at [995, 480] on div "Zoom" at bounding box center [994, 529] width 22 height 8
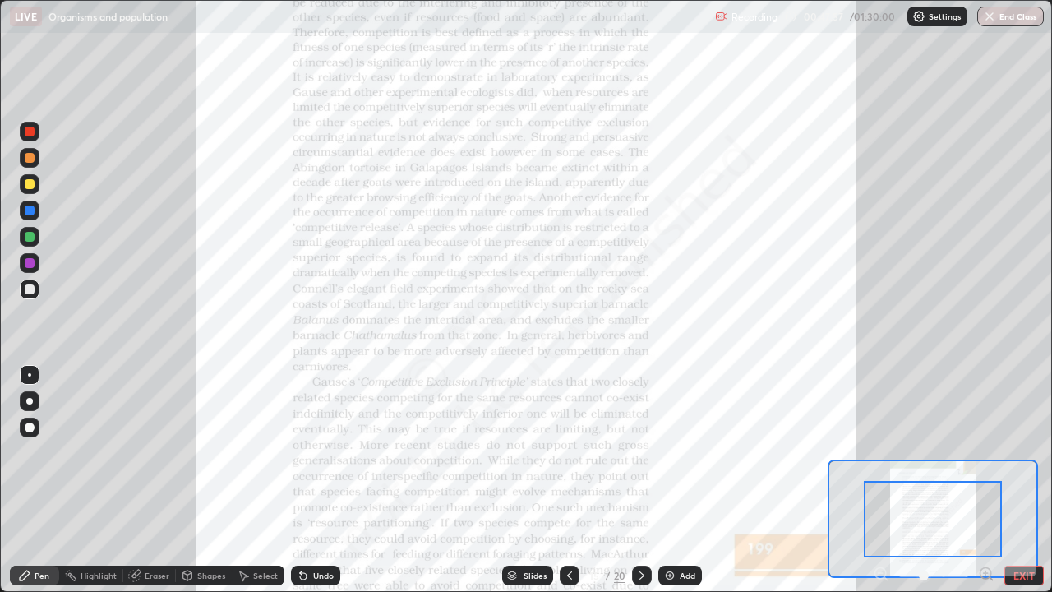
click at [986, 480] on icon at bounding box center [986, 573] width 4 height 0
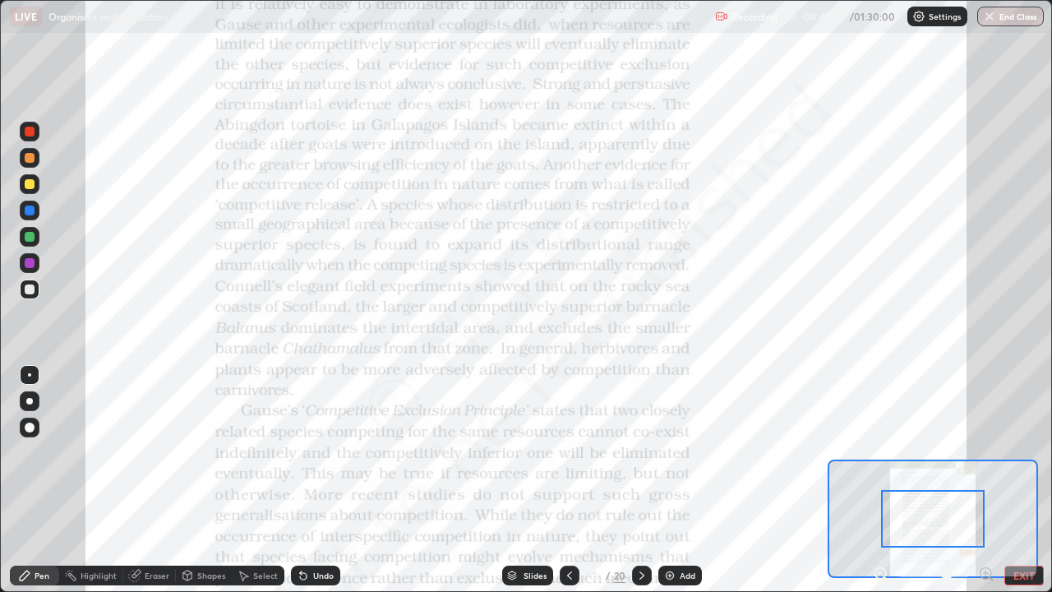
click at [985, 480] on icon at bounding box center [986, 573] width 4 height 0
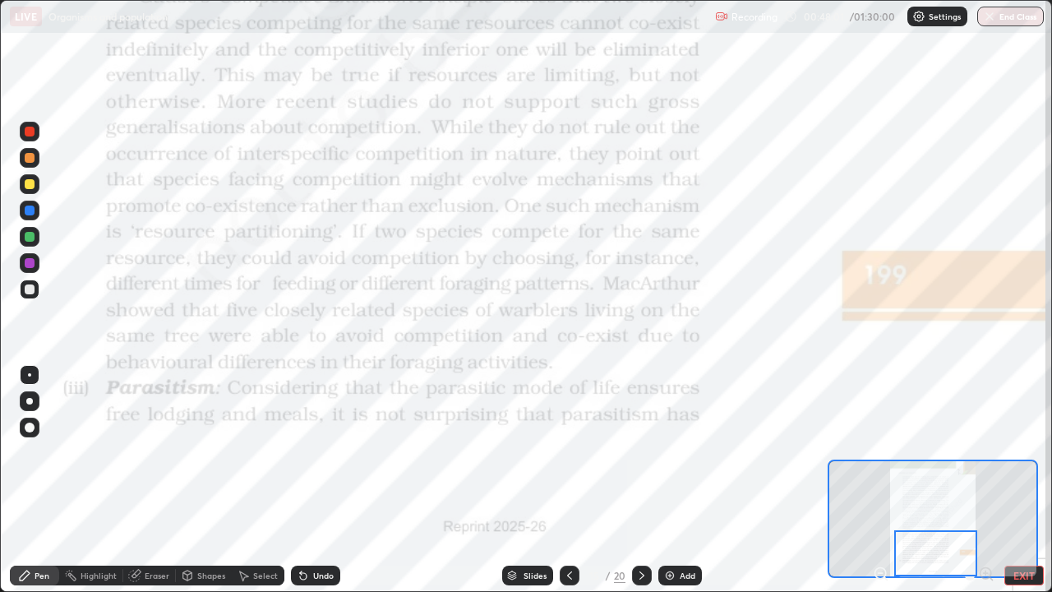
click at [31, 139] on div at bounding box center [30, 132] width 20 height 20
click at [641, 480] on icon at bounding box center [642, 575] width 13 height 13
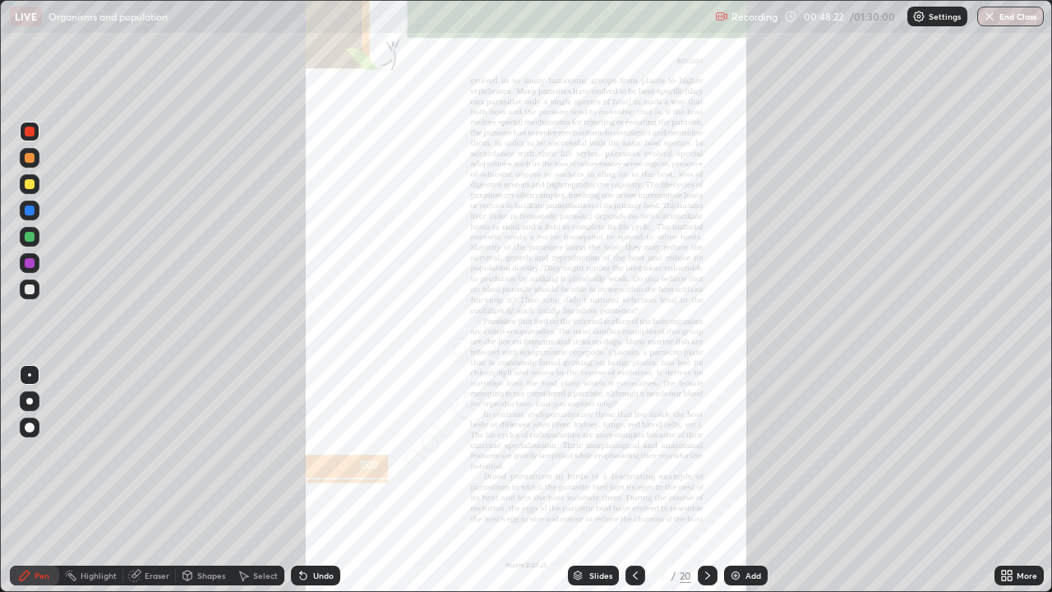
click at [1010, 480] on icon at bounding box center [1010, 573] width 4 height 4
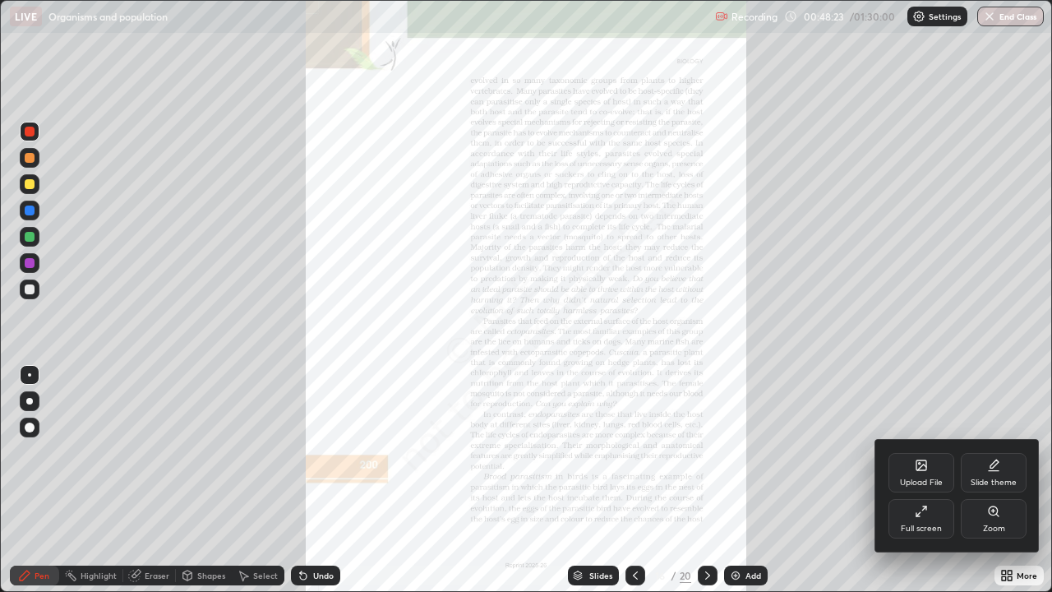
click at [987, 480] on div "Zoom" at bounding box center [994, 529] width 22 height 8
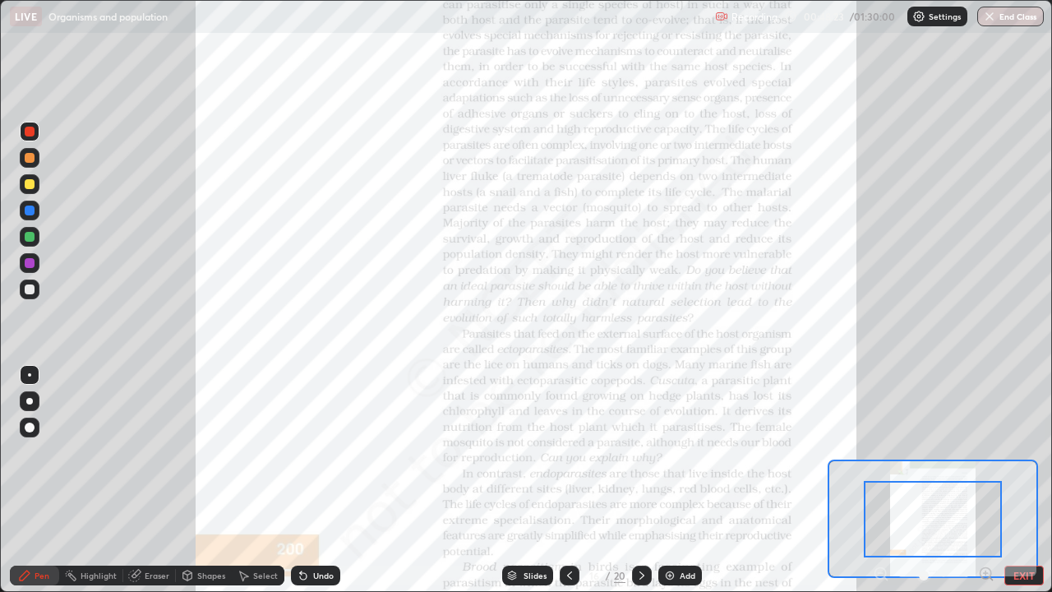
click at [984, 480] on div at bounding box center [933, 519] width 138 height 76
click at [986, 480] on icon at bounding box center [986, 573] width 4 height 0
click at [986, 480] on icon at bounding box center [986, 573] width 0 height 4
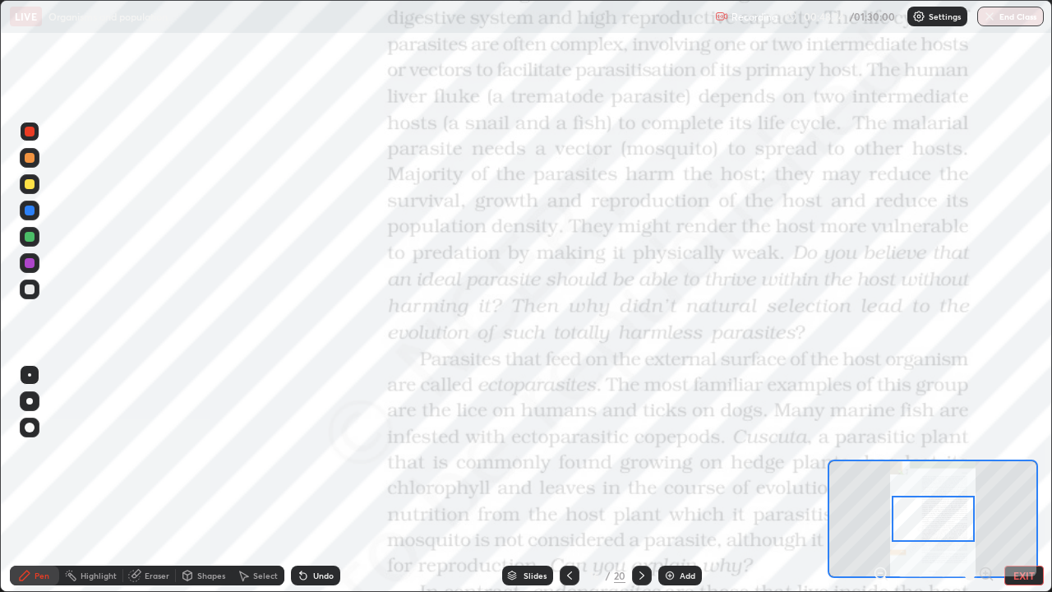
click at [986, 480] on div at bounding box center [934, 576] width 122 height 20
click at [985, 480] on div at bounding box center [934, 576] width 122 height 20
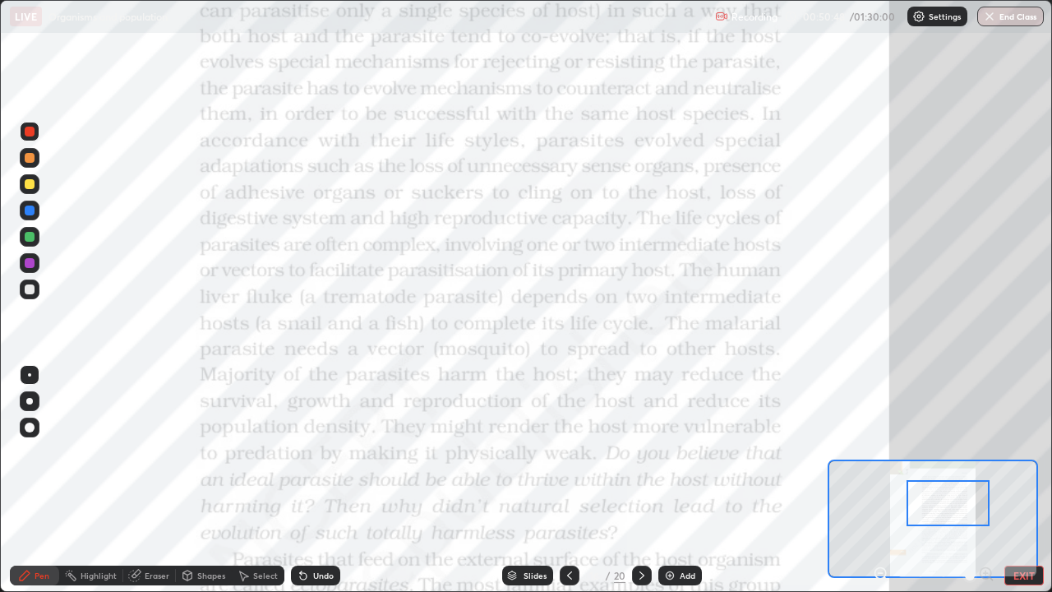
click at [207, 480] on div "Shapes" at bounding box center [204, 576] width 56 height 20
click at [35, 480] on div "Pen" at bounding box center [42, 575] width 15 height 8
click at [1017, 480] on button "EXIT" at bounding box center [1024, 576] width 39 height 20
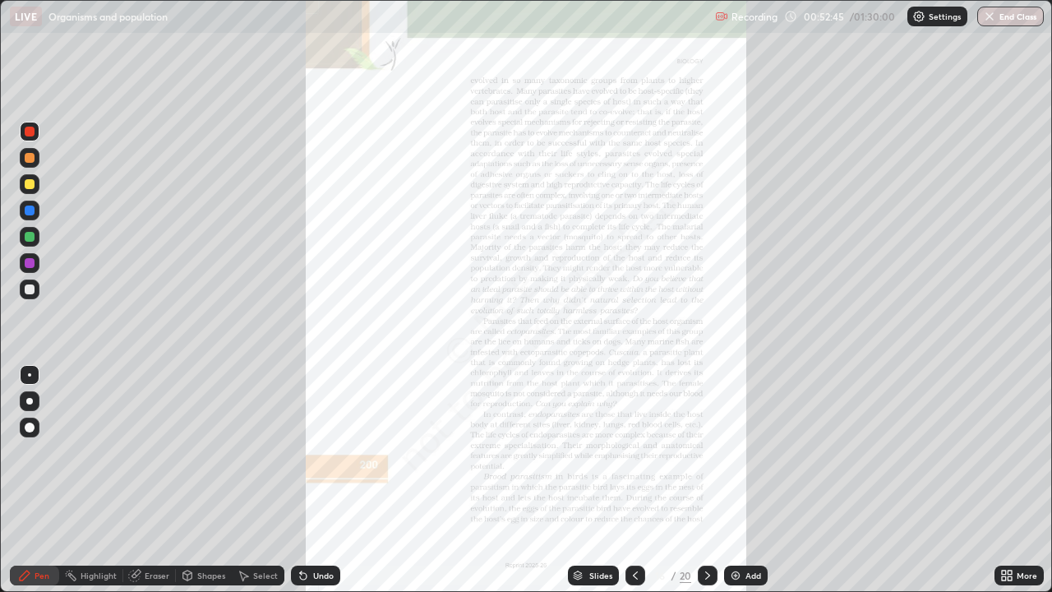
click at [1011, 480] on icon at bounding box center [1010, 573] width 4 height 4
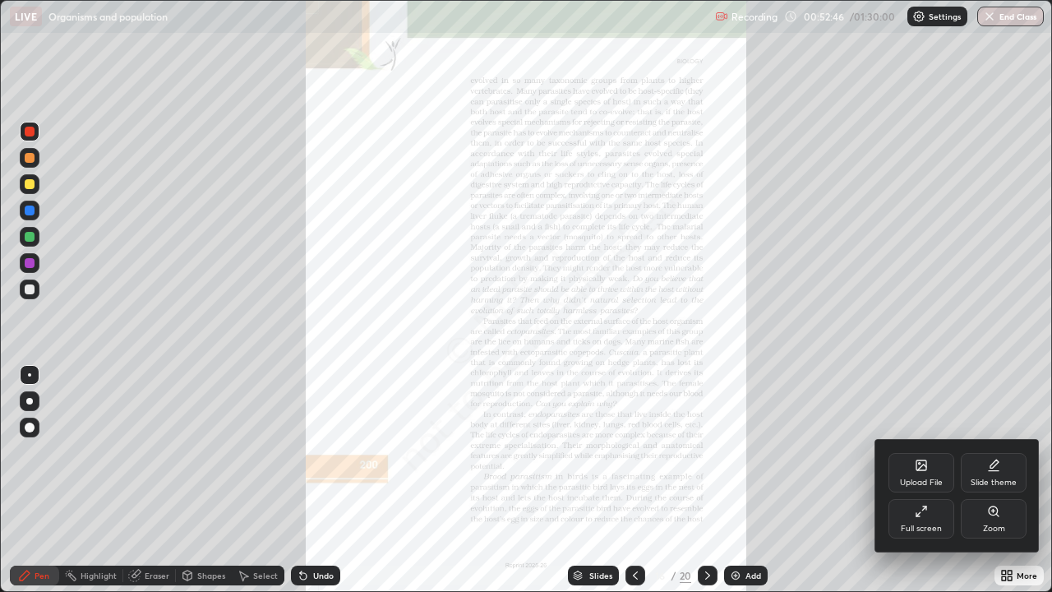
click at [934, 480] on div "Full screen" at bounding box center [921, 529] width 41 height 8
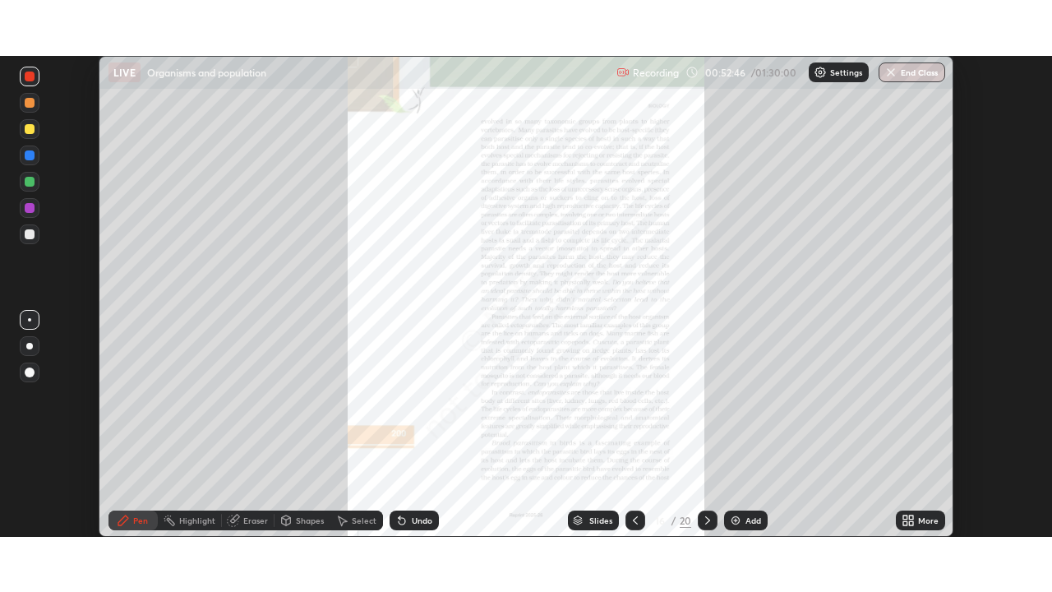
scroll to position [81746, 81174]
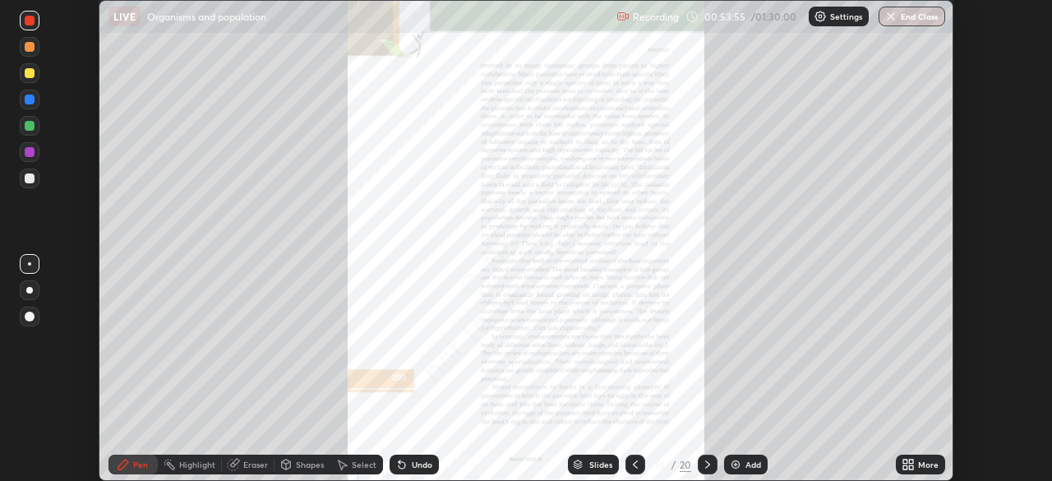
click at [918, 467] on div "More" at bounding box center [928, 464] width 21 height 8
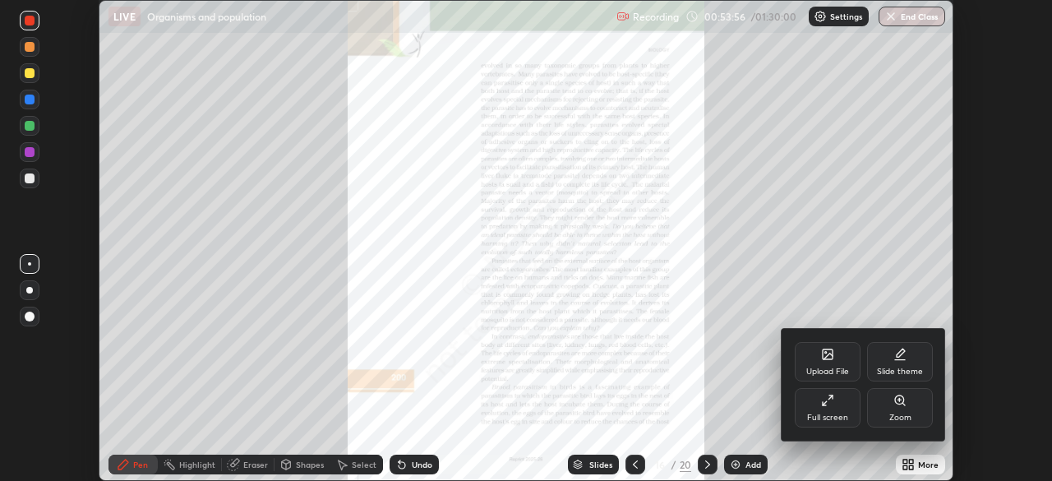
click at [887, 419] on div "Zoom" at bounding box center [900, 407] width 66 height 39
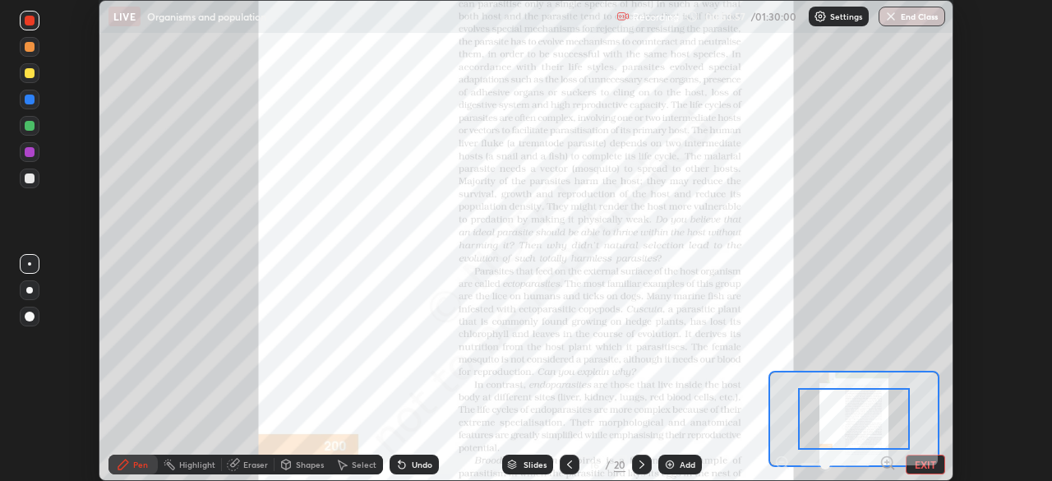
click at [916, 457] on button "EXIT" at bounding box center [925, 465] width 39 height 20
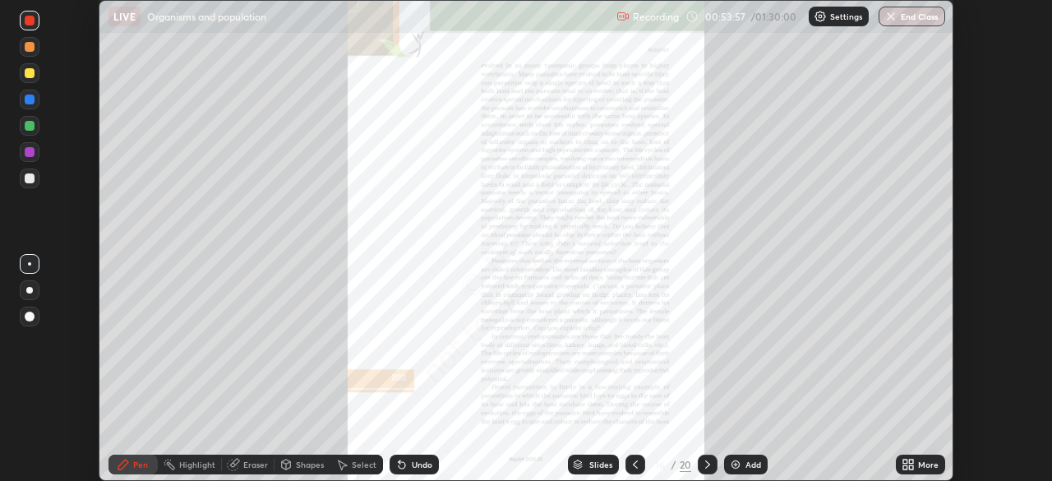
click at [910, 460] on icon at bounding box center [911, 462] width 4 height 4
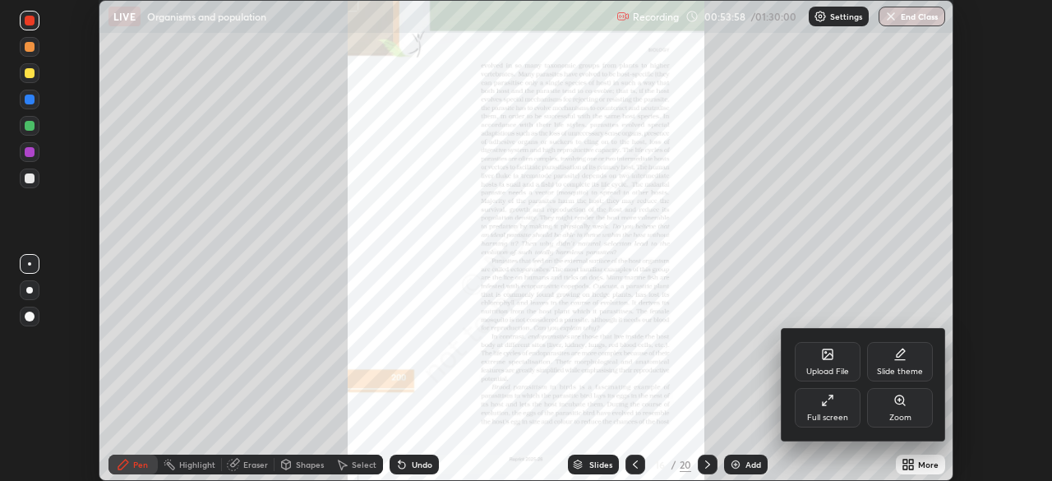
click at [840, 418] on div "Full screen" at bounding box center [827, 418] width 41 height 8
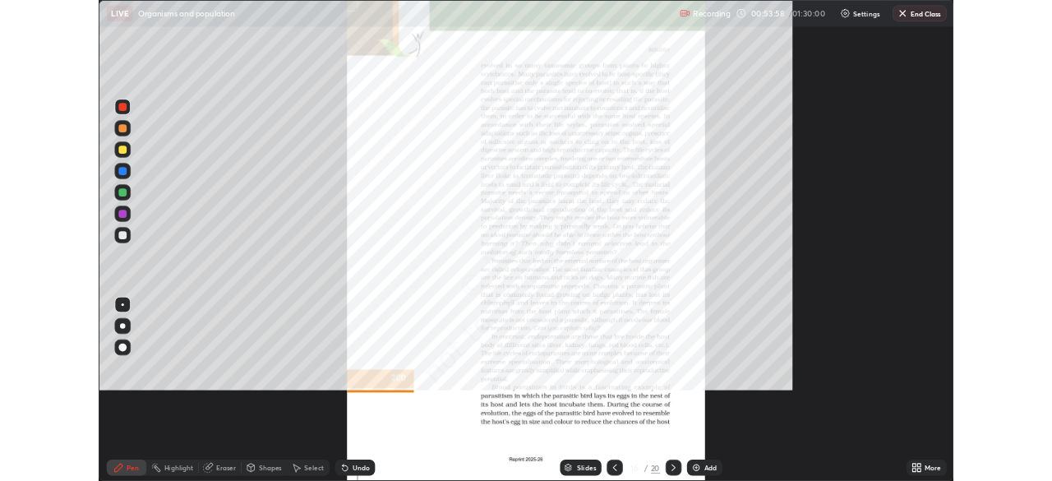
scroll to position [592, 1052]
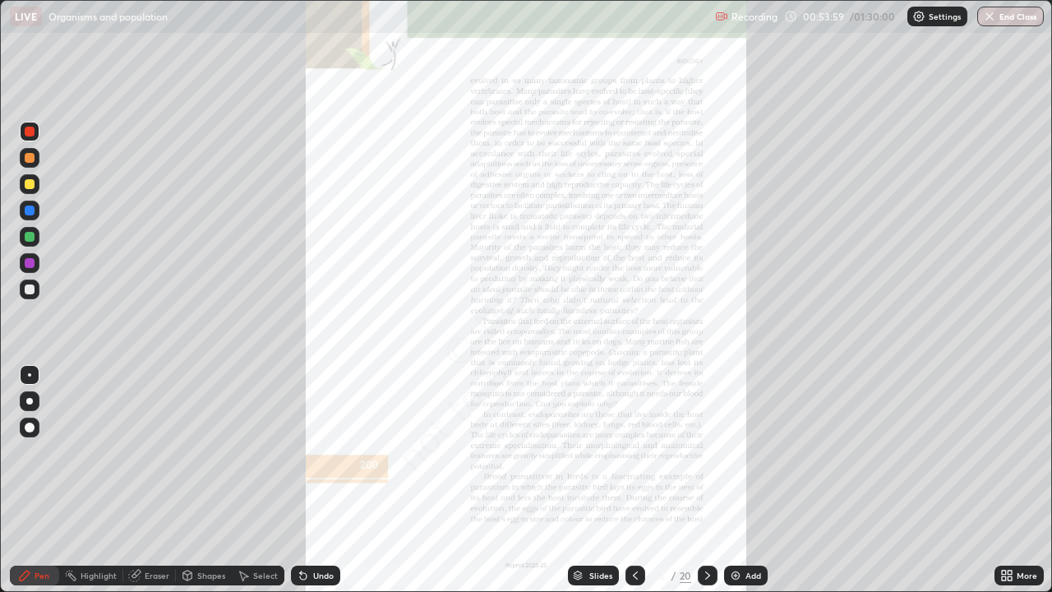
click at [1011, 480] on icon at bounding box center [1010, 578] width 4 height 4
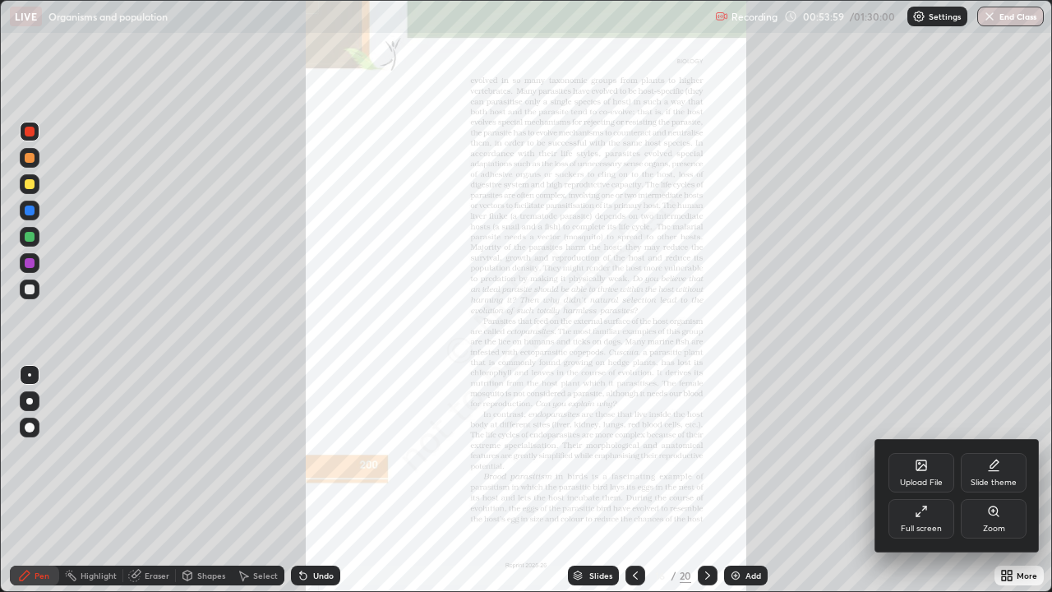
click at [988, 480] on div "Zoom" at bounding box center [994, 529] width 22 height 8
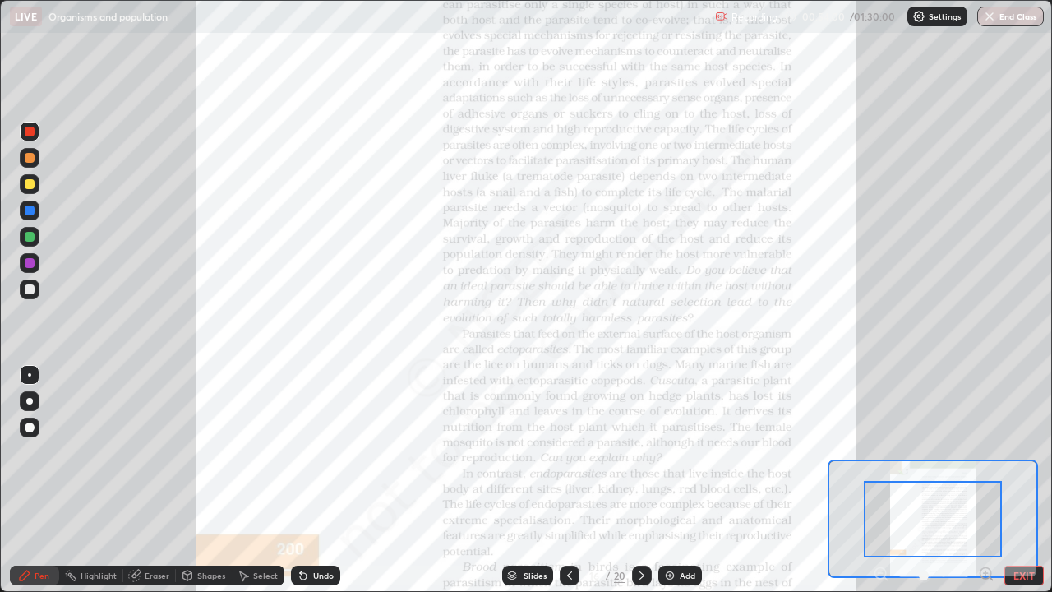
click at [986, 480] on icon at bounding box center [986, 573] width 4 height 0
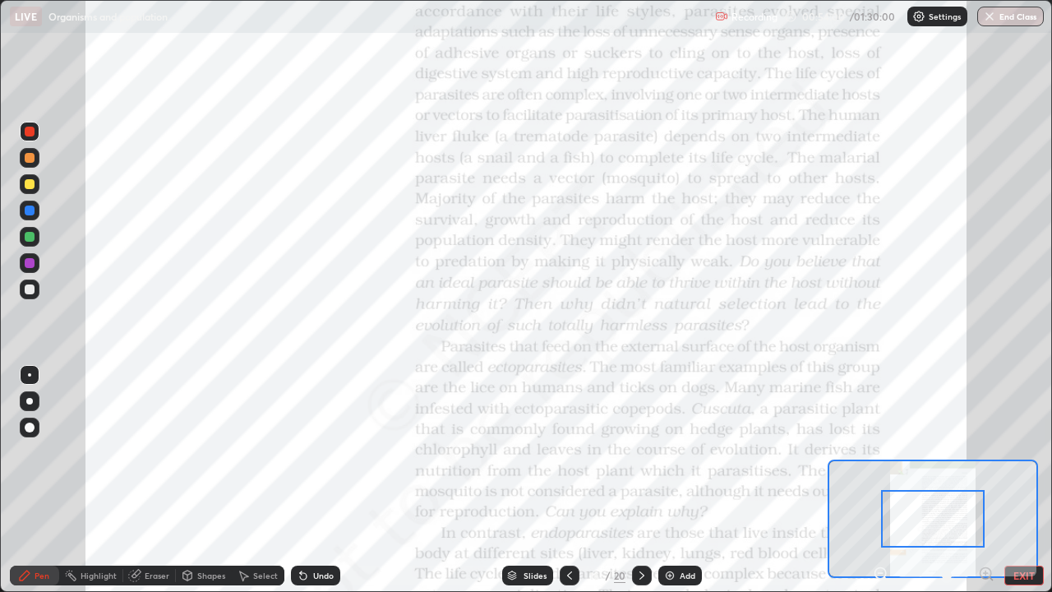
click at [986, 480] on icon at bounding box center [986, 573] width 4 height 0
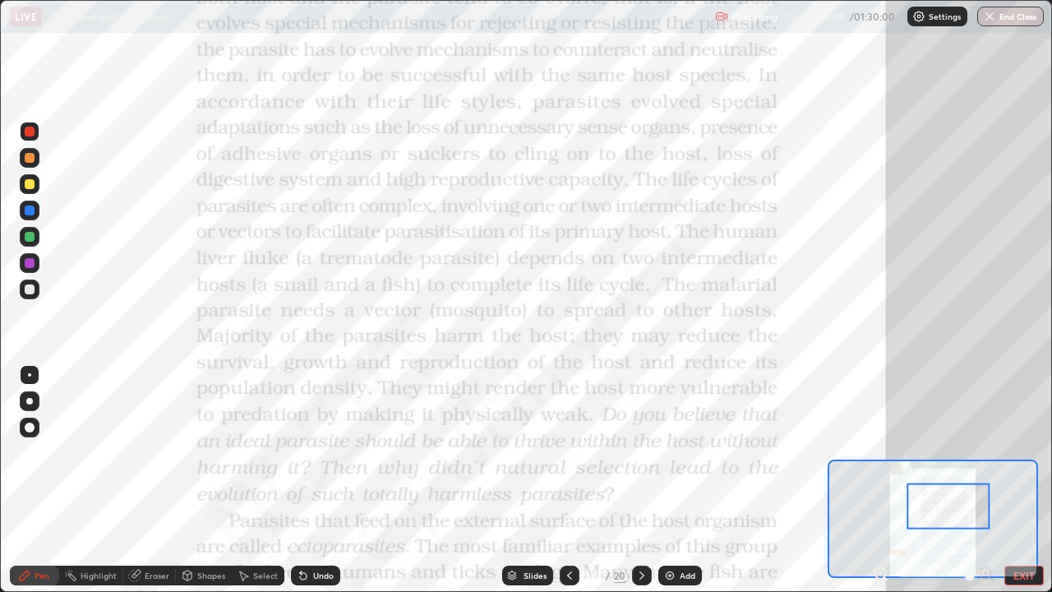
click at [30, 132] on div at bounding box center [30, 132] width 10 height 10
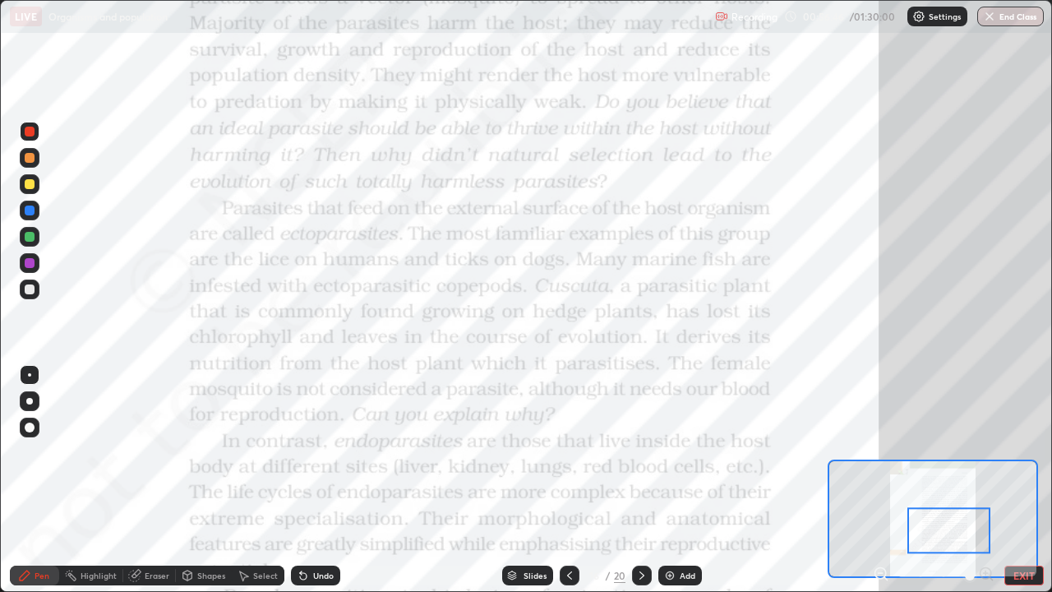
click at [1020, 480] on button "EXIT" at bounding box center [1024, 576] width 39 height 20
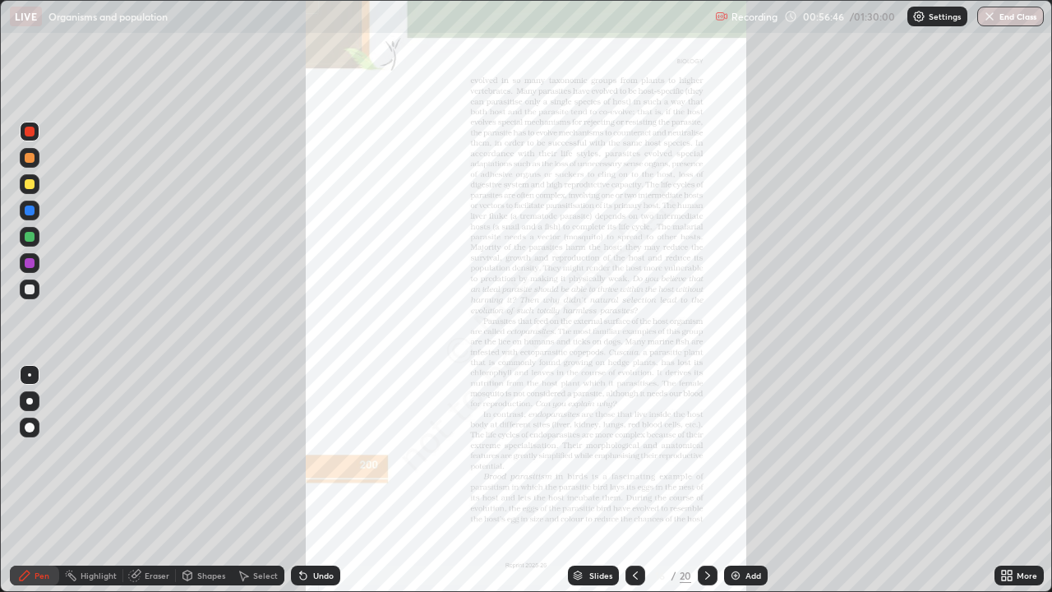
click at [1010, 480] on icon at bounding box center [1010, 573] width 4 height 4
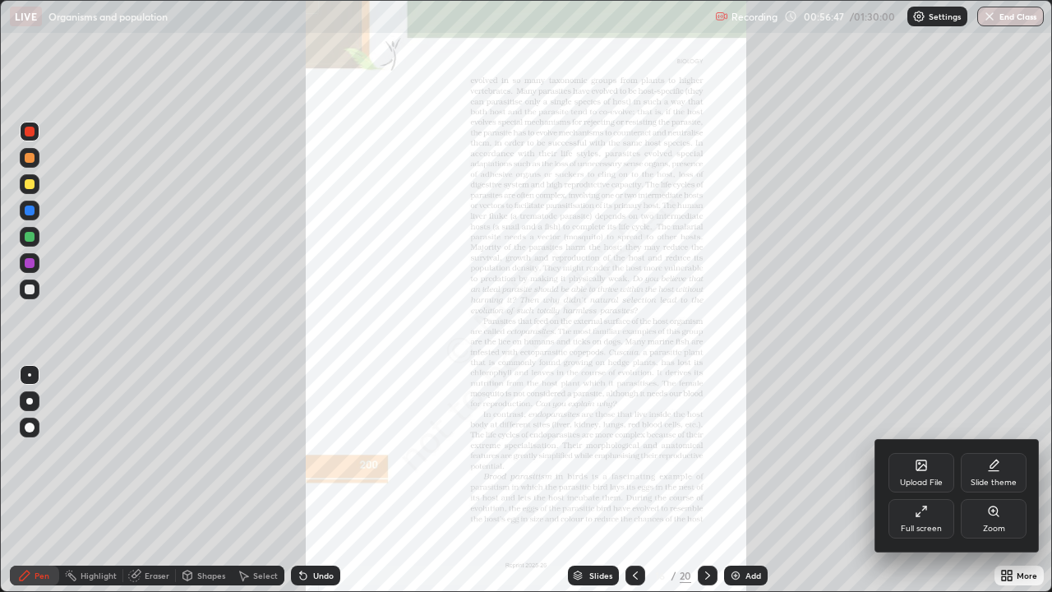
click at [930, 480] on div "Full screen" at bounding box center [921, 529] width 41 height 8
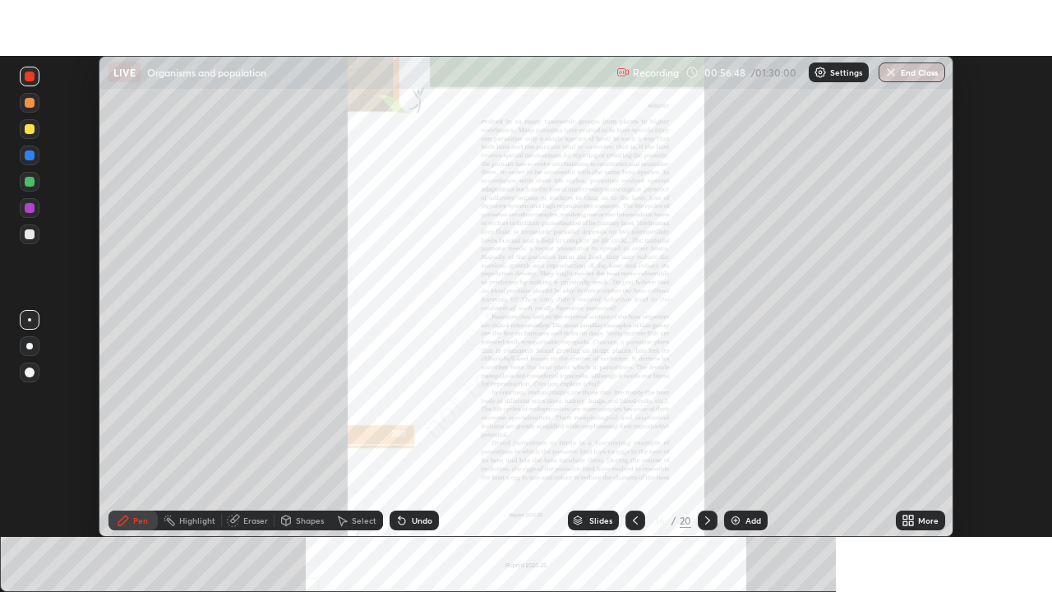
scroll to position [81746, 81174]
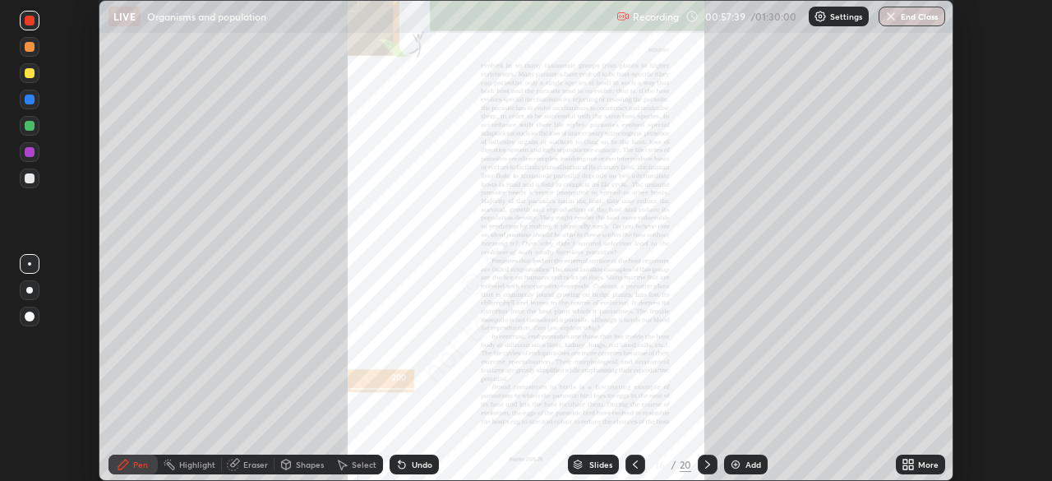
click at [932, 456] on div "More" at bounding box center [920, 465] width 49 height 20
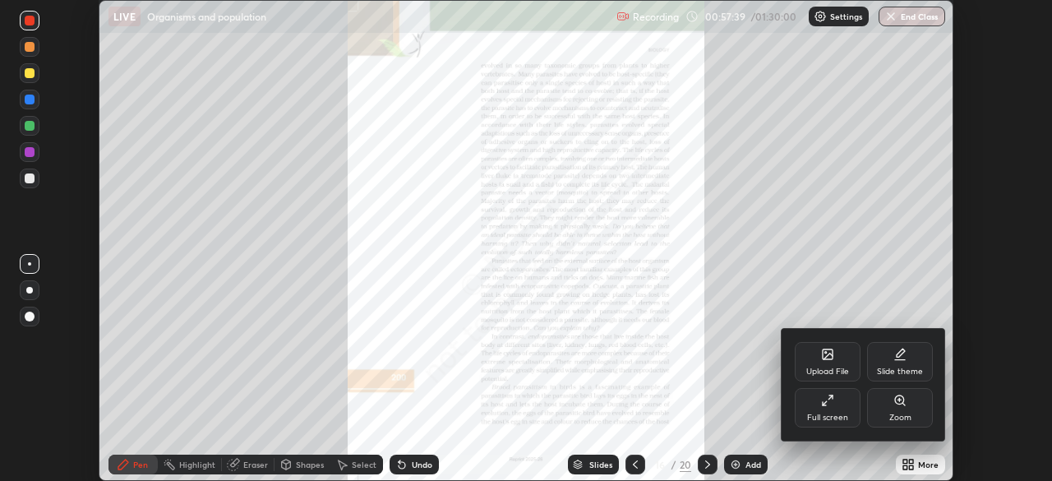
click at [849, 416] on div "Full screen" at bounding box center [828, 407] width 66 height 39
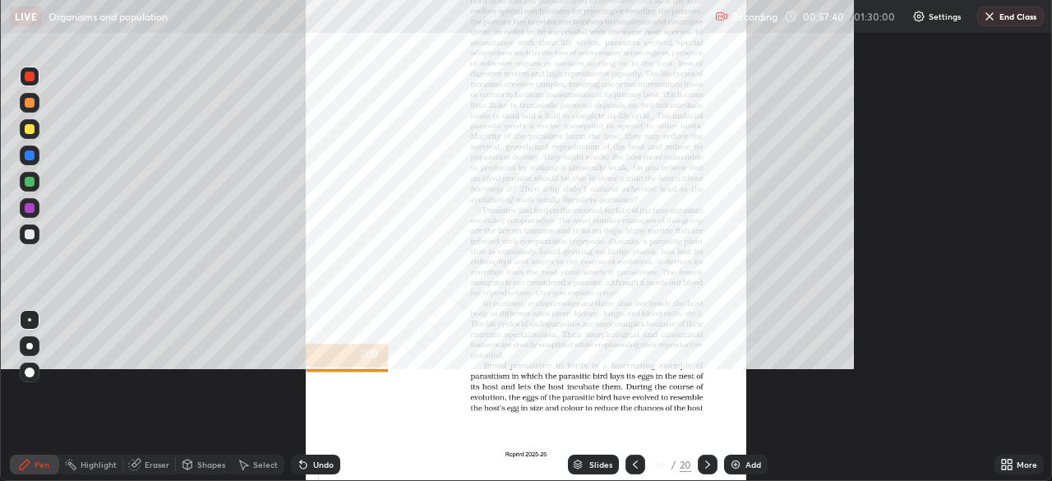
scroll to position [592, 1052]
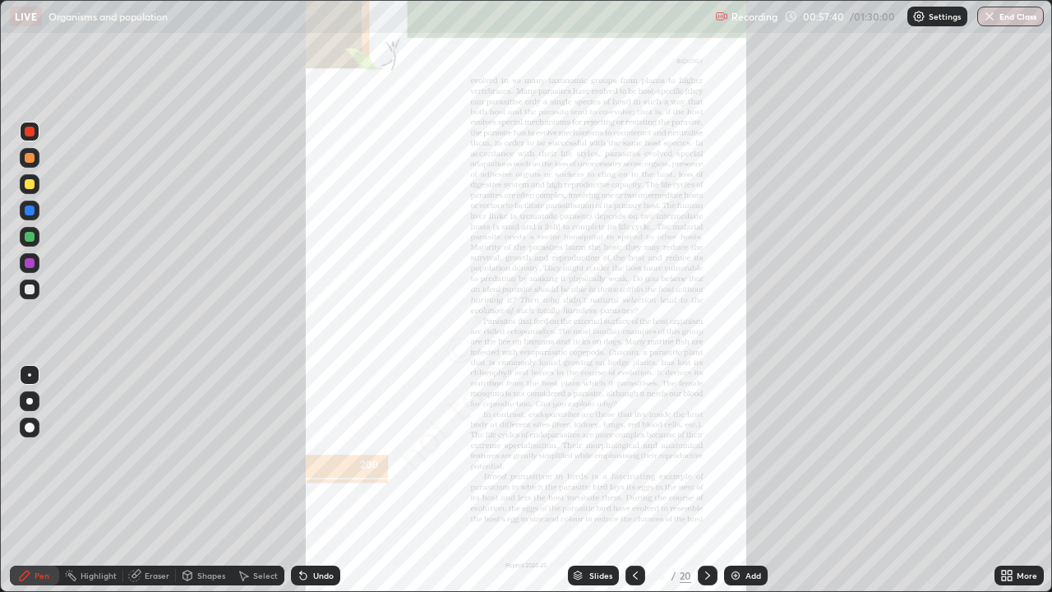
click at [1010, 480] on icon at bounding box center [1010, 573] width 4 height 4
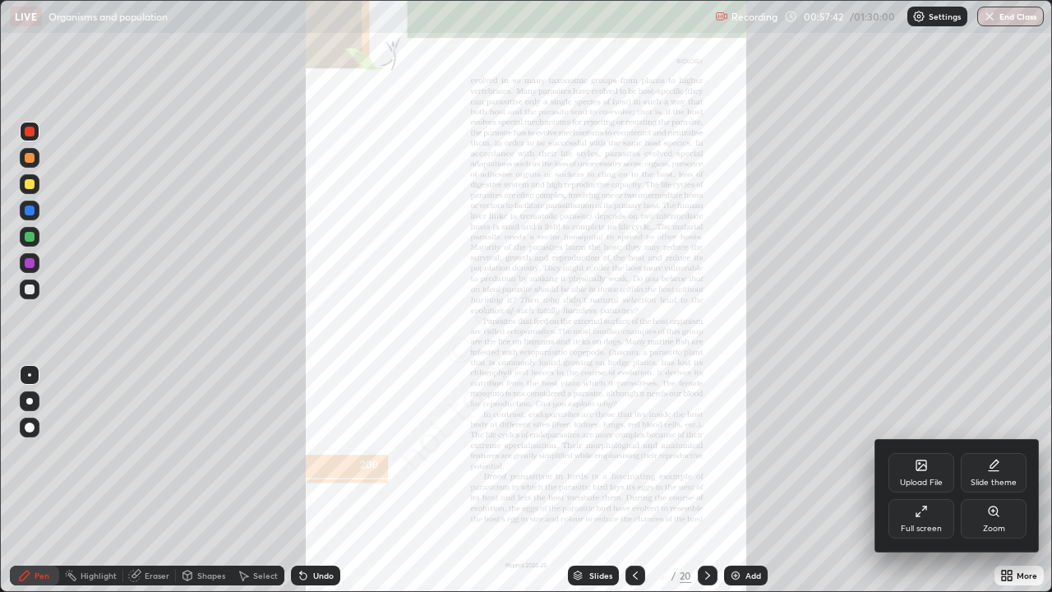
click at [989, 480] on icon at bounding box center [994, 511] width 13 height 13
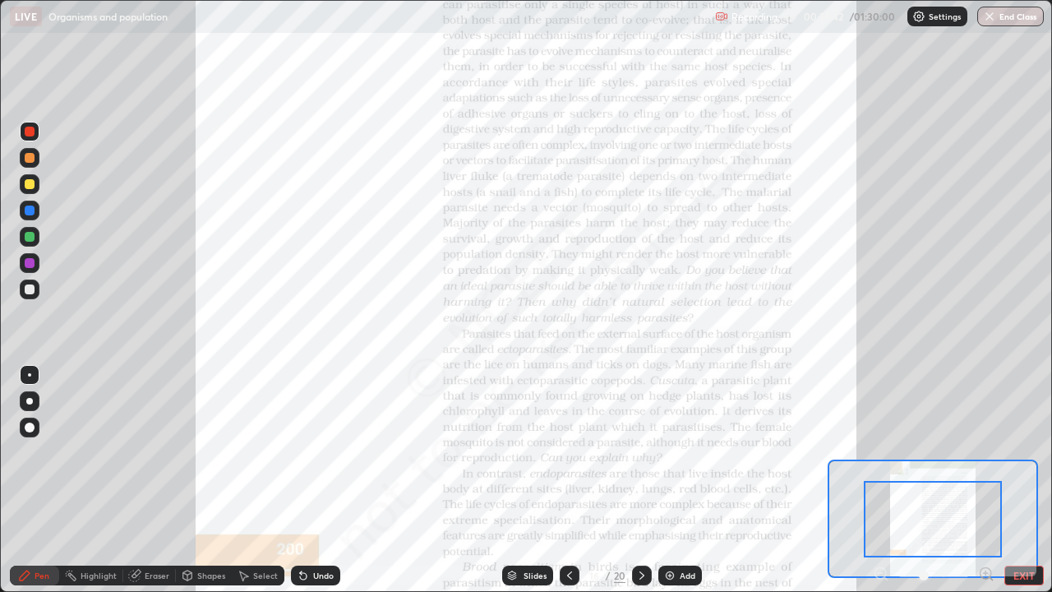
click at [986, 480] on icon at bounding box center [986, 573] width 4 height 0
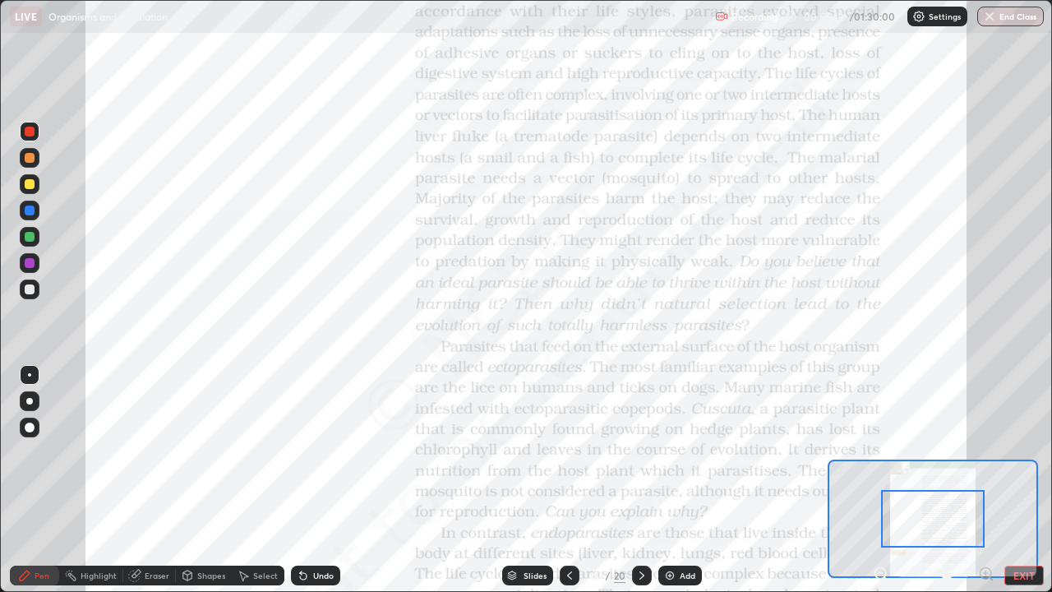
click at [986, 480] on icon at bounding box center [986, 573] width 0 height 4
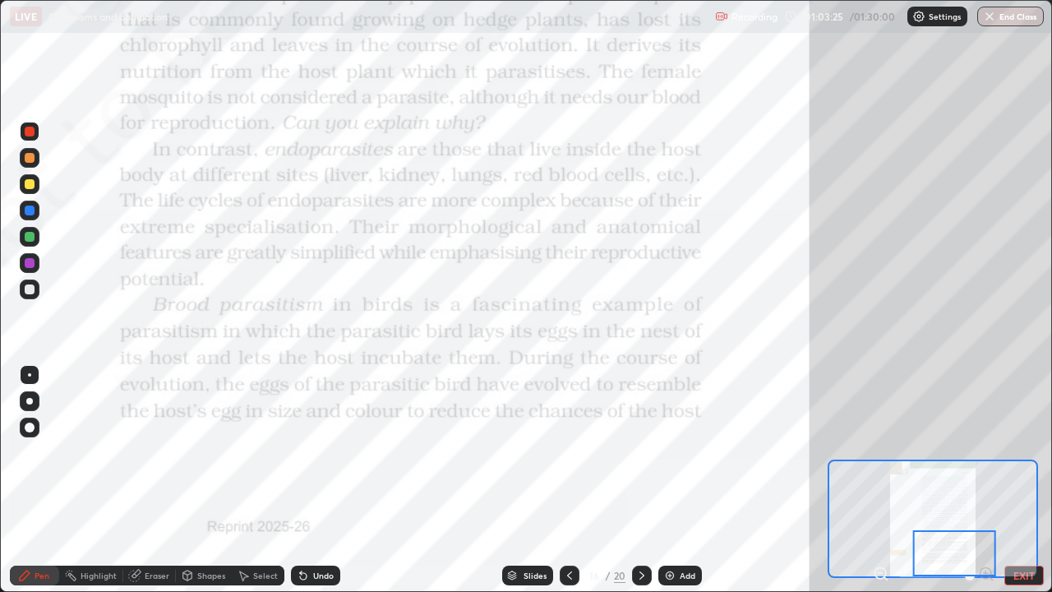
click at [641, 480] on icon at bounding box center [642, 575] width 13 height 13
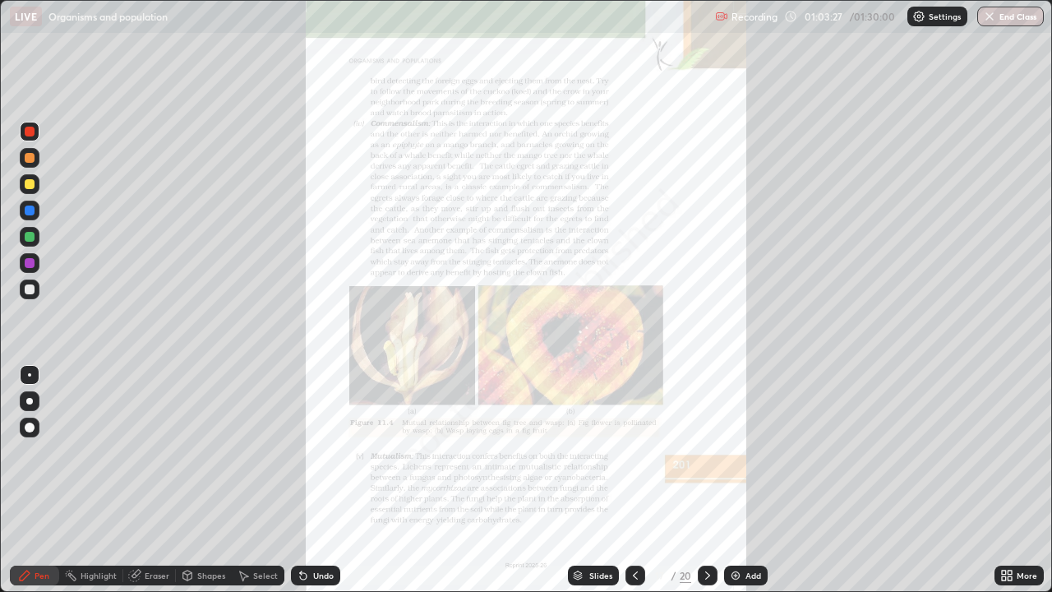
click at [1008, 480] on icon at bounding box center [1010, 573] width 4 height 4
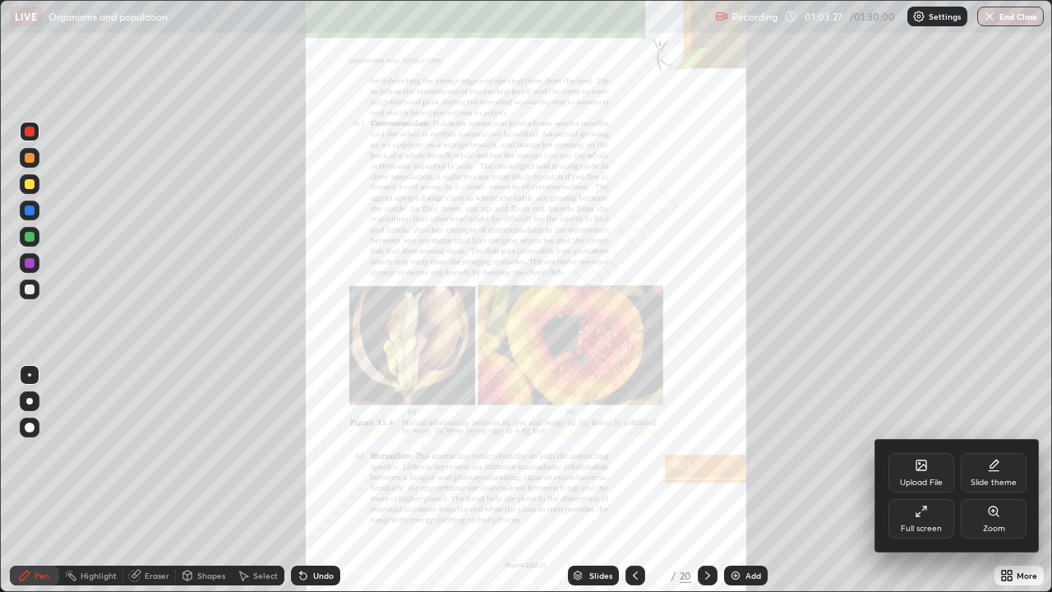
click at [988, 480] on div "Zoom" at bounding box center [994, 529] width 22 height 8
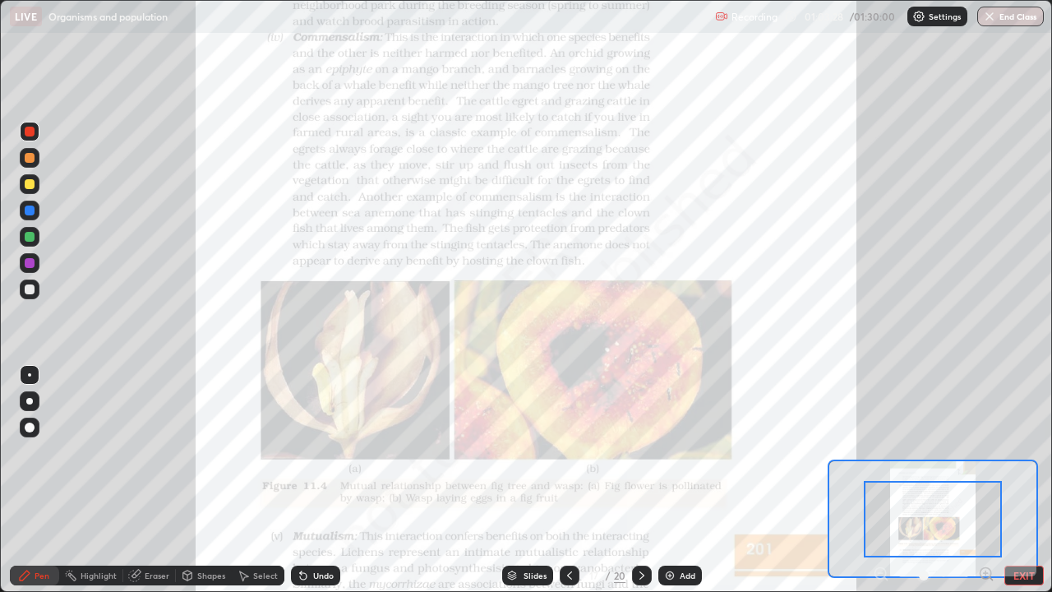
click at [986, 480] on icon at bounding box center [986, 573] width 4 height 0
click at [985, 480] on icon at bounding box center [986, 573] width 4 height 0
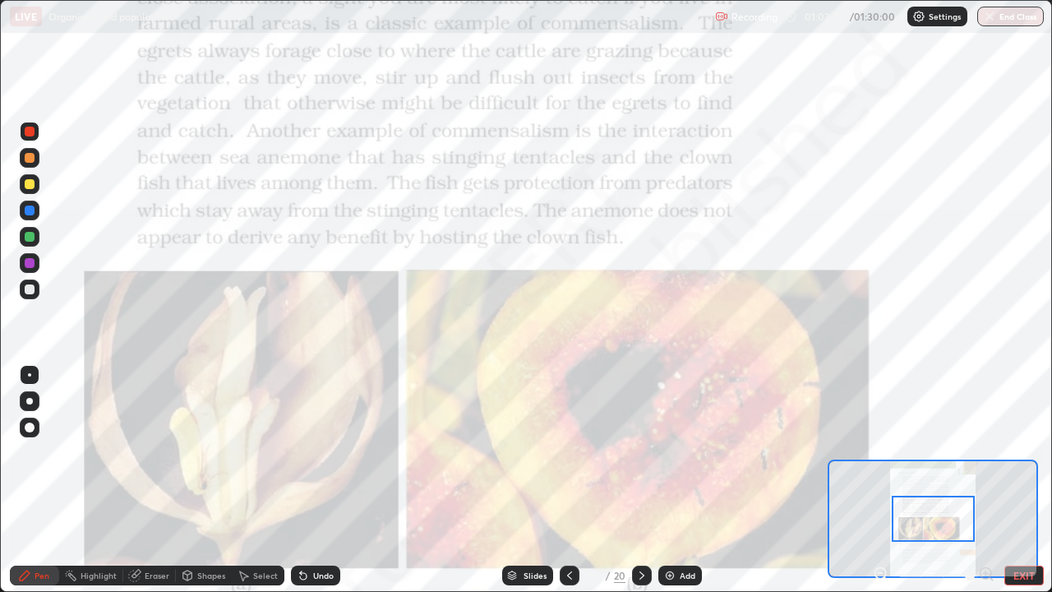
click at [986, 480] on div at bounding box center [934, 576] width 122 height 20
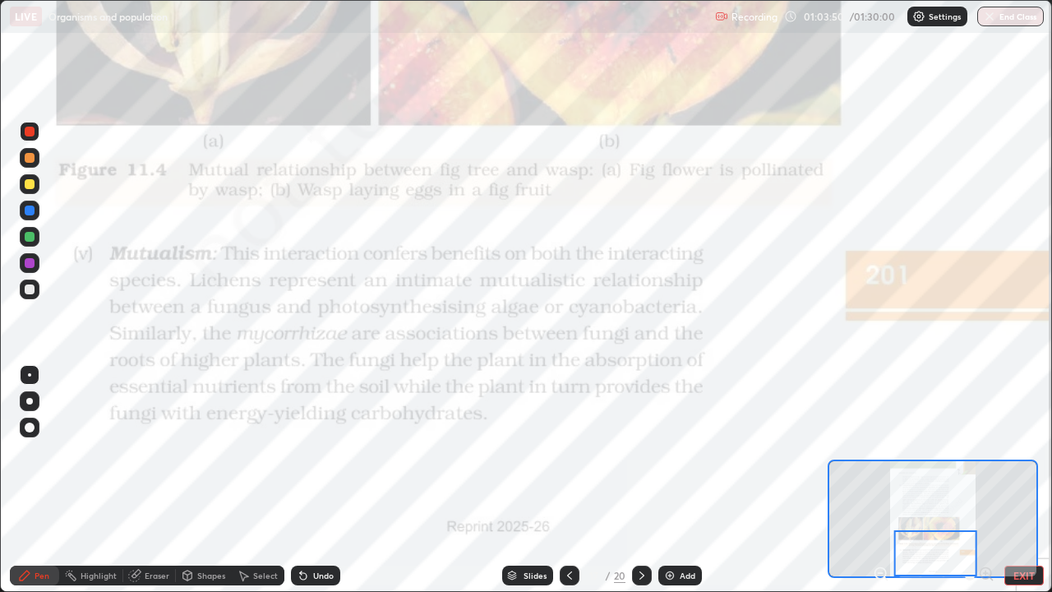
click at [641, 480] on icon at bounding box center [642, 575] width 13 height 13
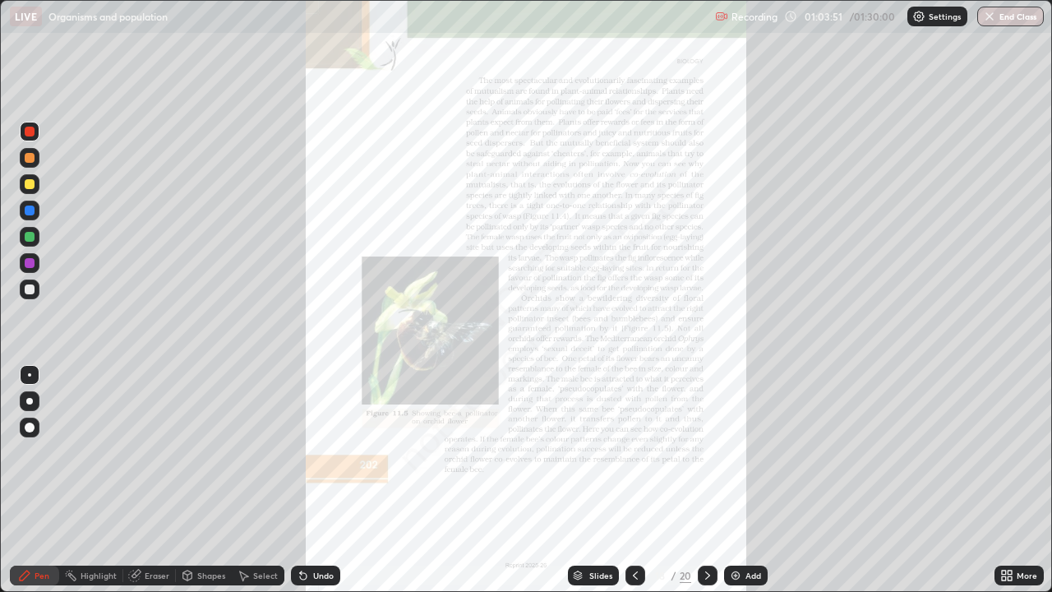
click at [1010, 480] on icon at bounding box center [1010, 573] width 4 height 4
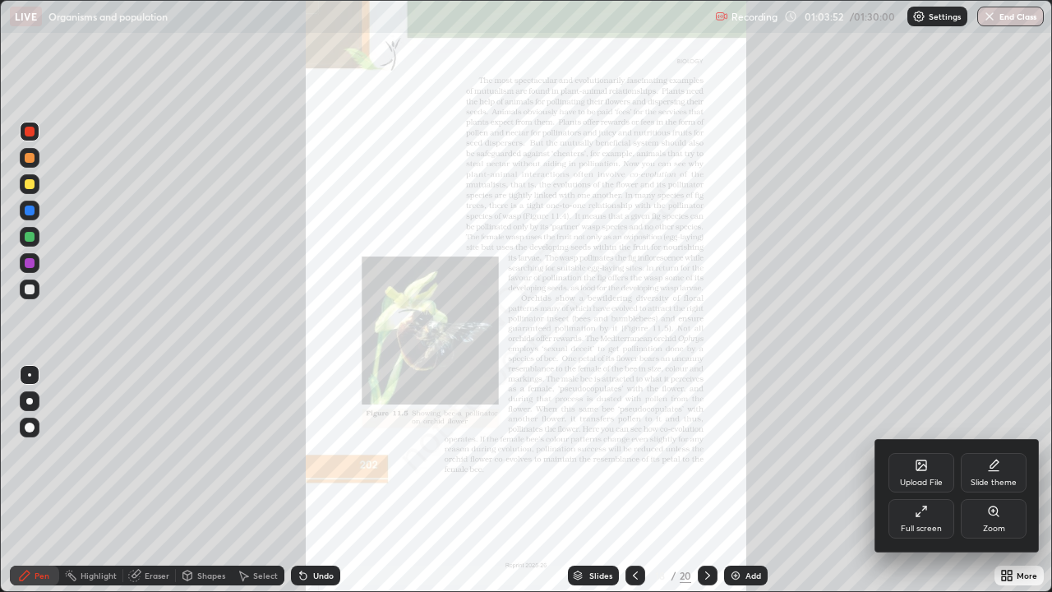
click at [978, 480] on div "Zoom" at bounding box center [994, 518] width 66 height 39
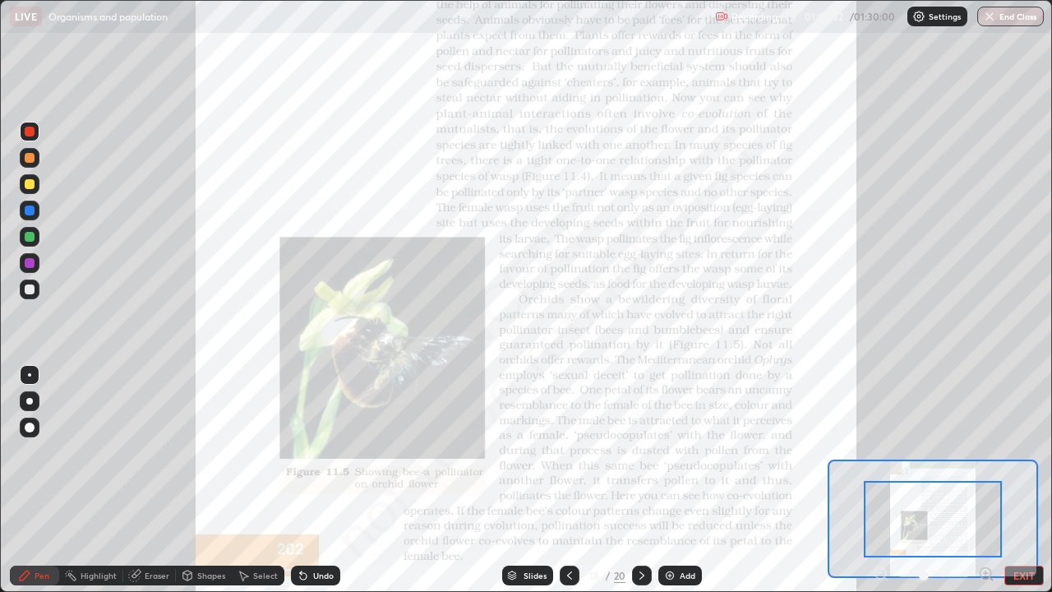
click at [986, 480] on icon at bounding box center [986, 573] width 4 height 0
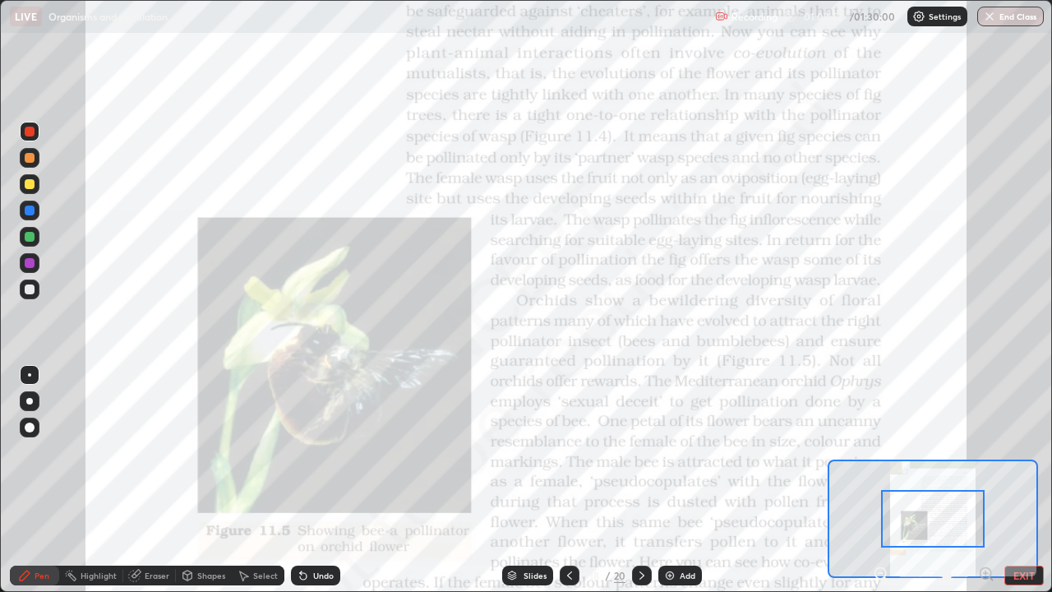
click at [986, 480] on icon at bounding box center [986, 573] width 4 height 0
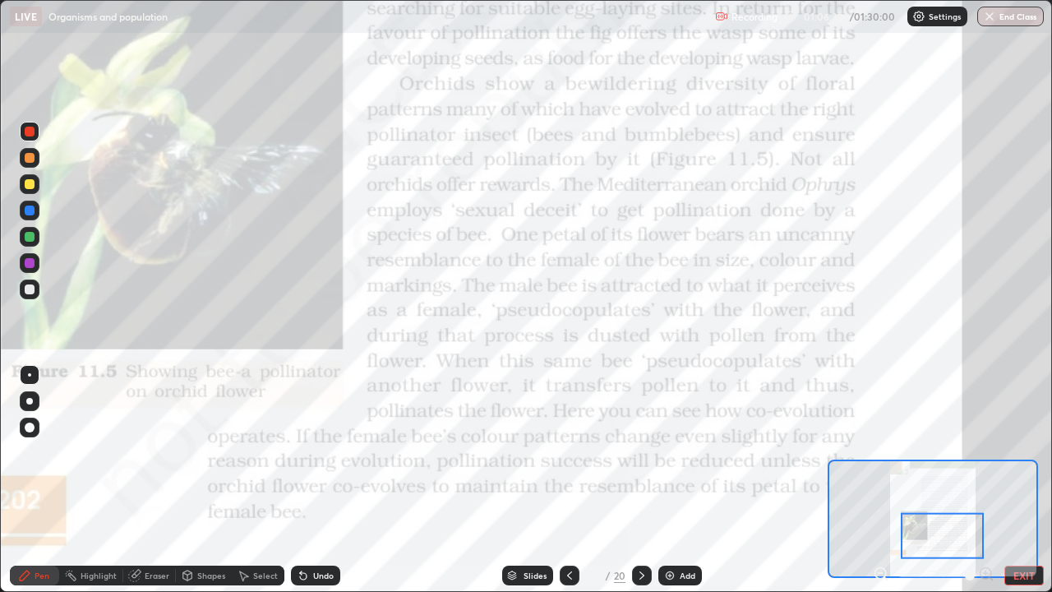
click at [1015, 480] on button "EXIT" at bounding box center [1024, 576] width 39 height 20
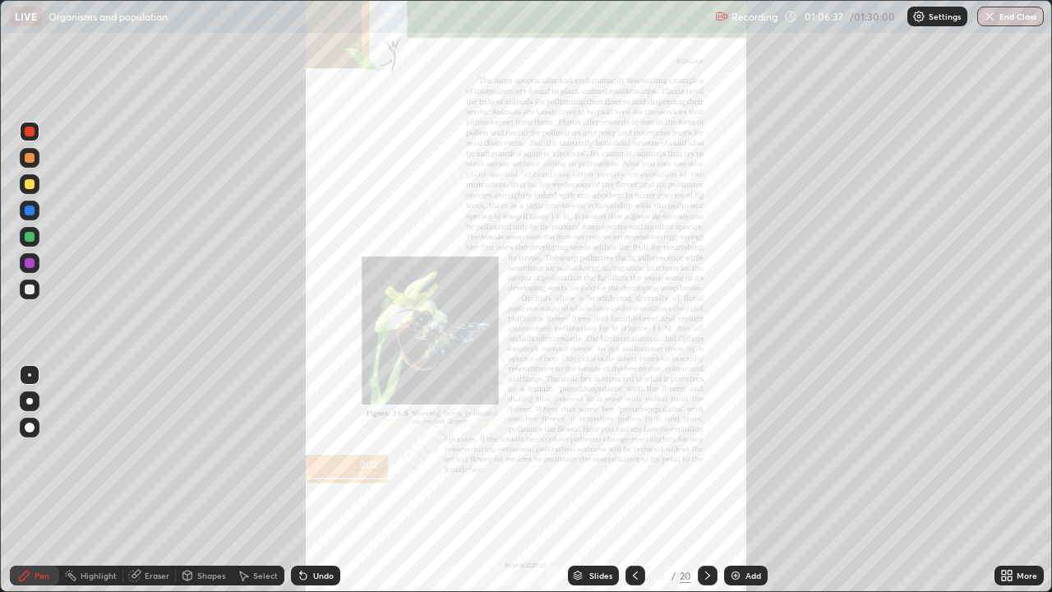
click at [1015, 480] on div "More" at bounding box center [1019, 576] width 49 height 20
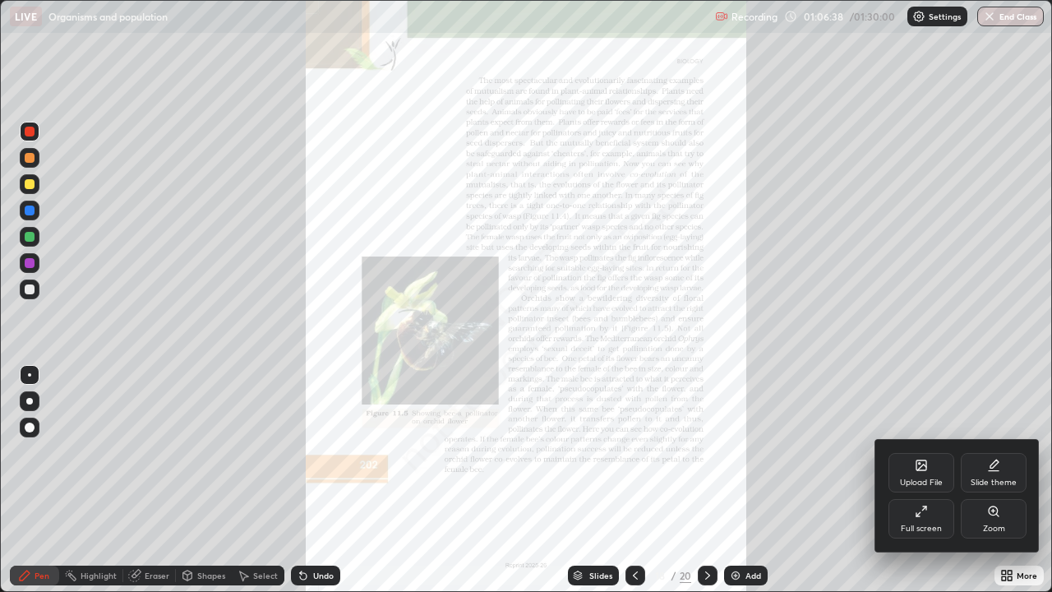
click at [924, 480] on div "Full screen" at bounding box center [921, 529] width 41 height 8
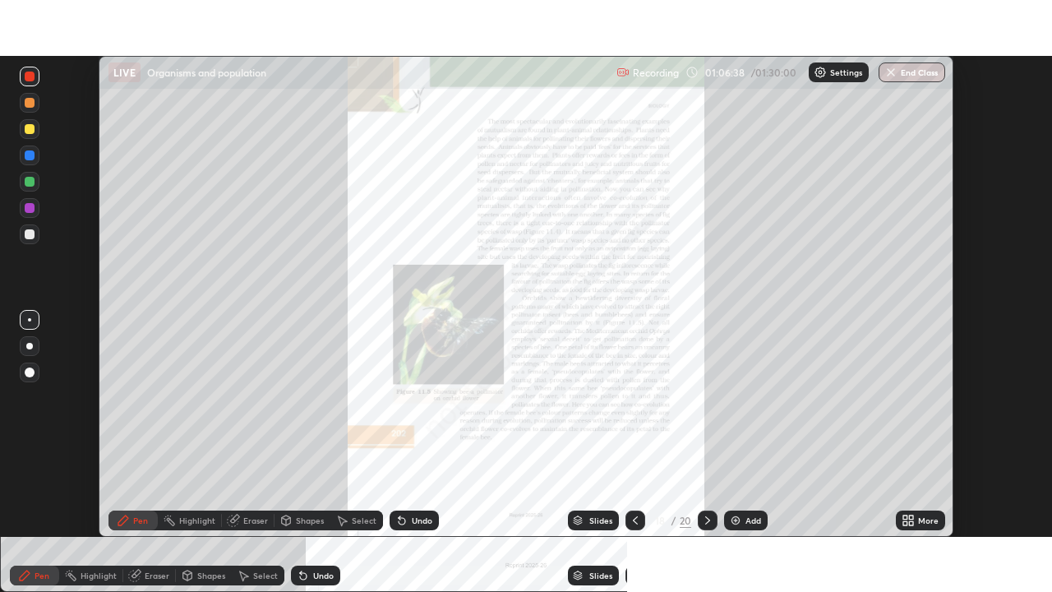
scroll to position [81746, 81174]
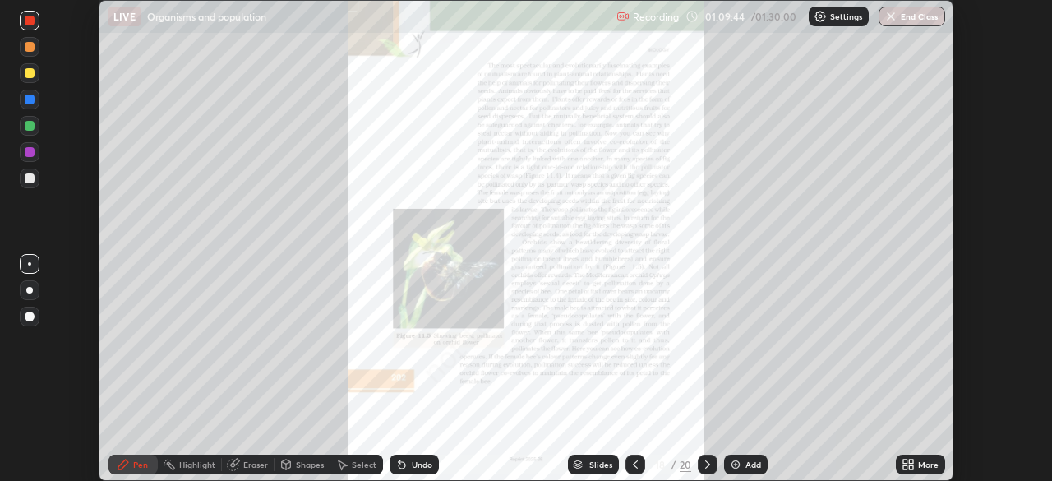
click at [904, 461] on icon at bounding box center [906, 462] width 4 height 4
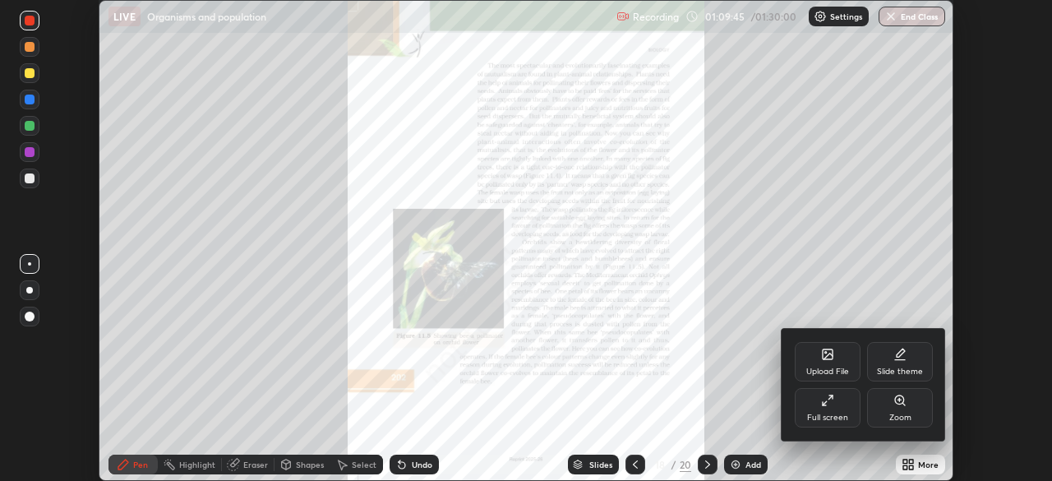
click at [835, 415] on div "Full screen" at bounding box center [827, 418] width 41 height 8
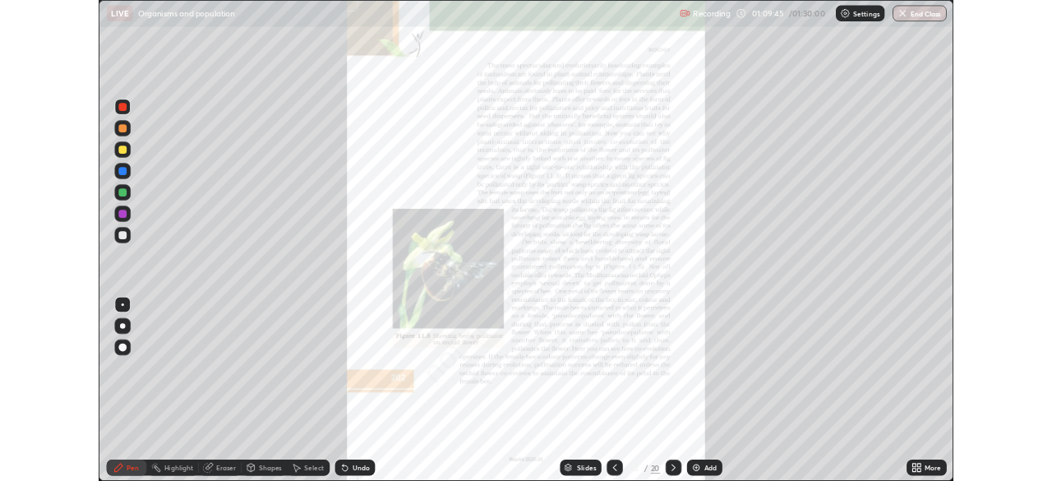
scroll to position [592, 1052]
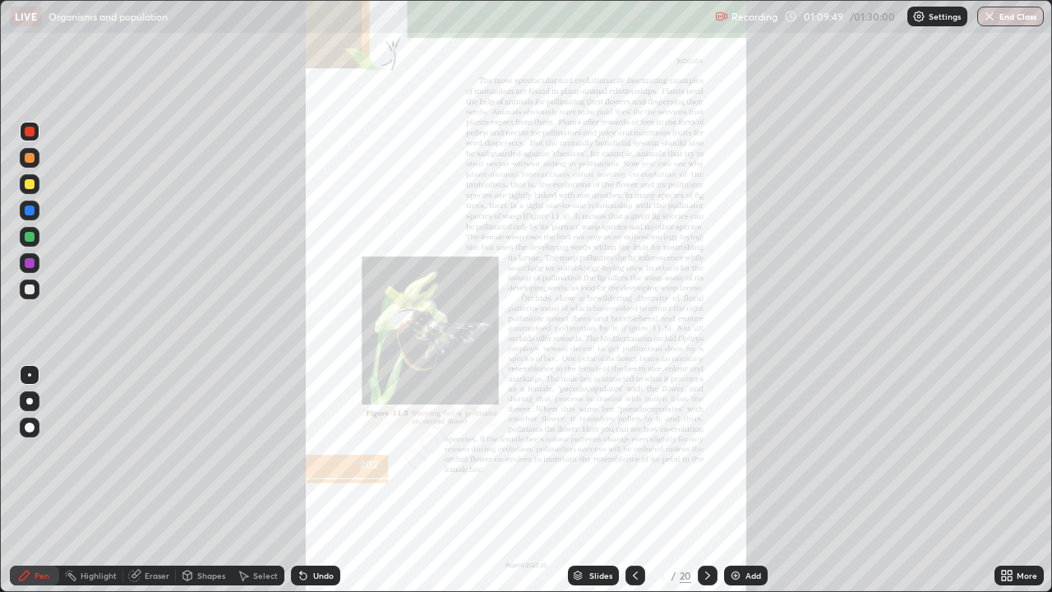
click at [707, 480] on div at bounding box center [708, 576] width 20 height 20
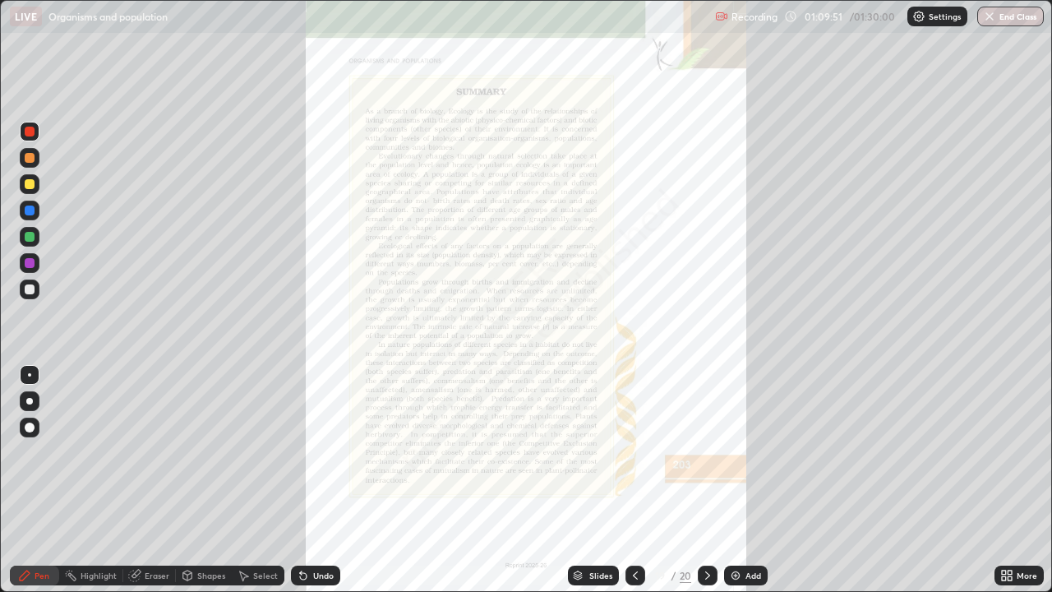
click at [634, 480] on icon at bounding box center [635, 575] width 13 height 13
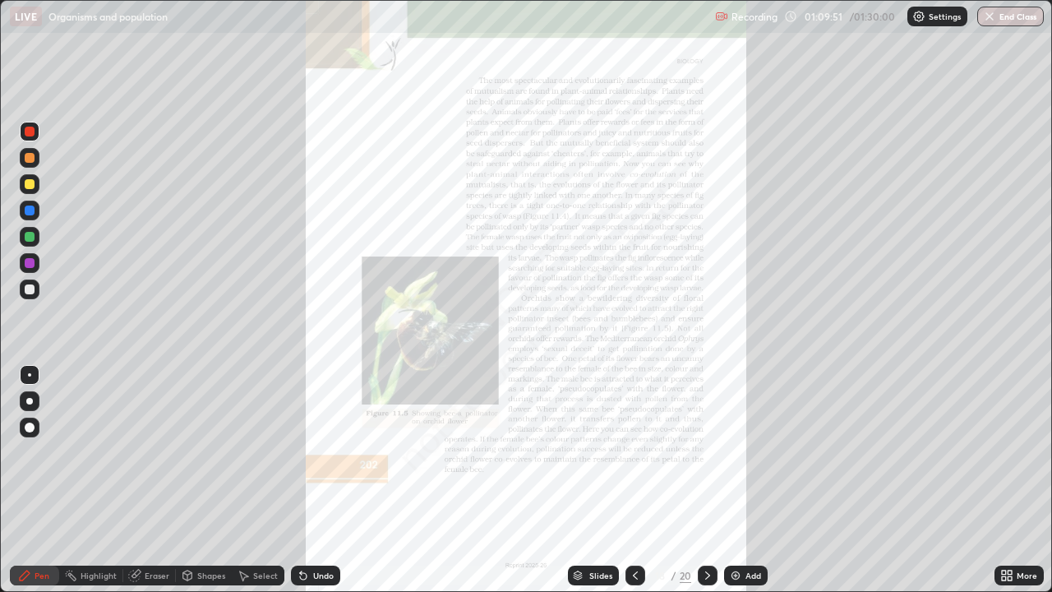
click at [747, 480] on div "Add" at bounding box center [754, 575] width 16 height 8
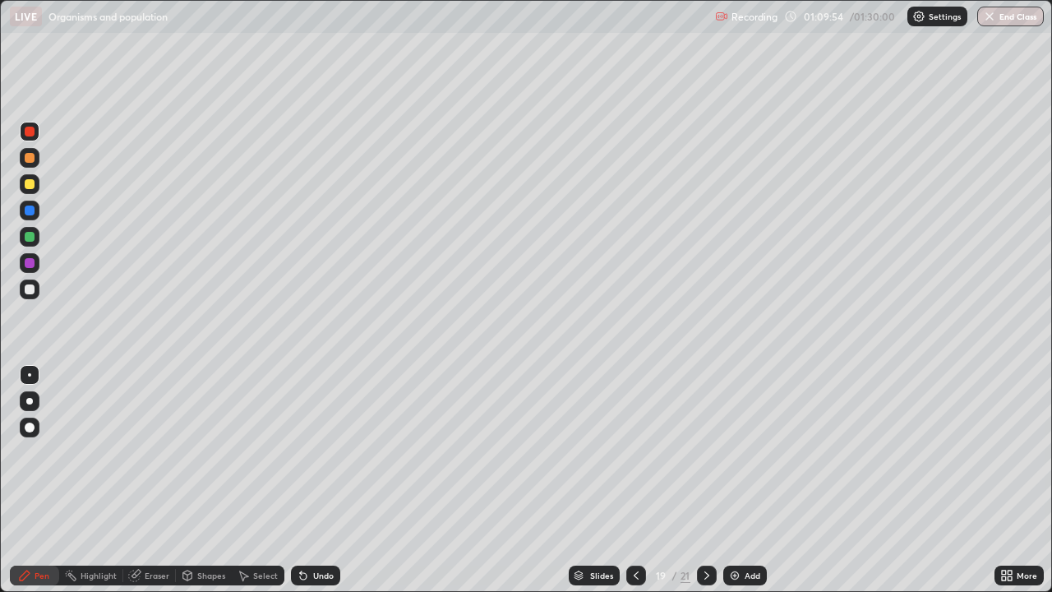
click at [36, 291] on div at bounding box center [30, 290] width 20 height 20
click at [312, 480] on div "Undo" at bounding box center [315, 576] width 49 height 20
click at [314, 480] on div "Undo" at bounding box center [315, 576] width 49 height 20
click at [335, 480] on div "Undo" at bounding box center [315, 576] width 49 height 20
click at [332, 480] on div "Undo" at bounding box center [315, 576] width 49 height 20
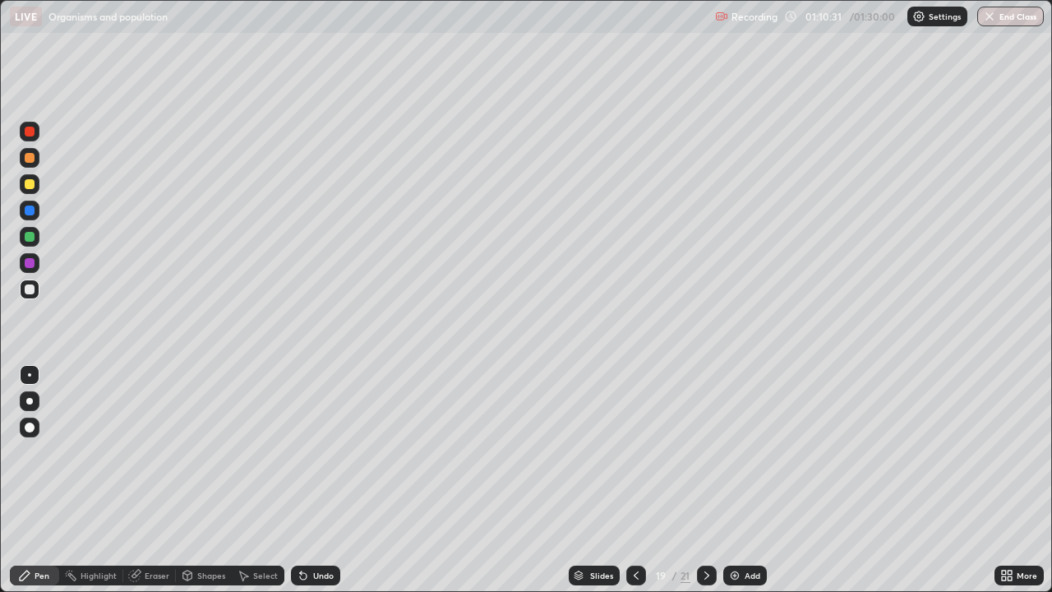
click at [335, 480] on div "Undo" at bounding box center [315, 576] width 49 height 20
click at [1008, 480] on icon at bounding box center [1010, 573] width 4 height 4
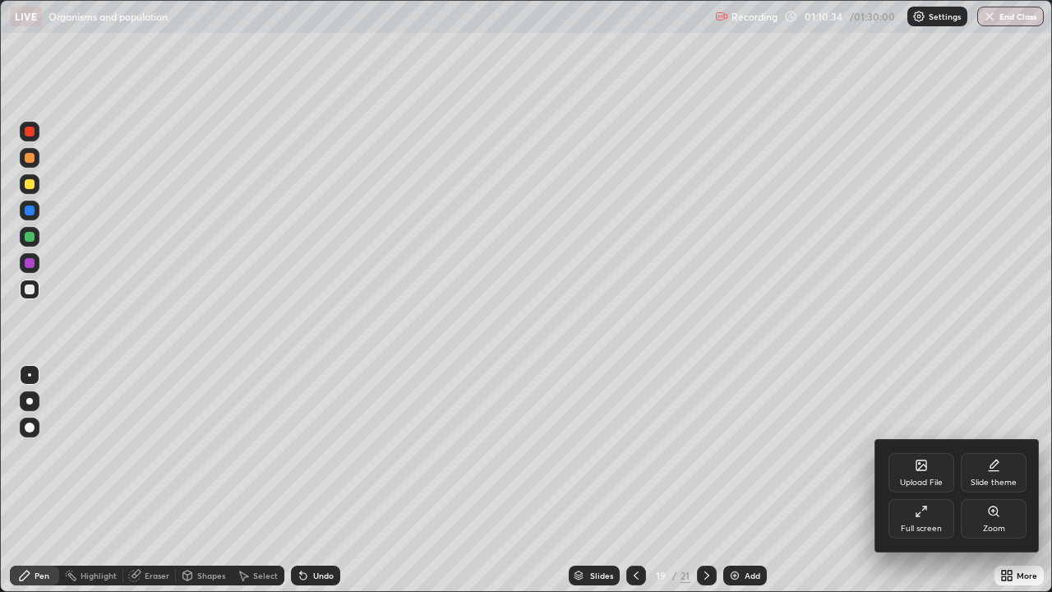
click at [941, 480] on div "Full screen" at bounding box center [922, 518] width 66 height 39
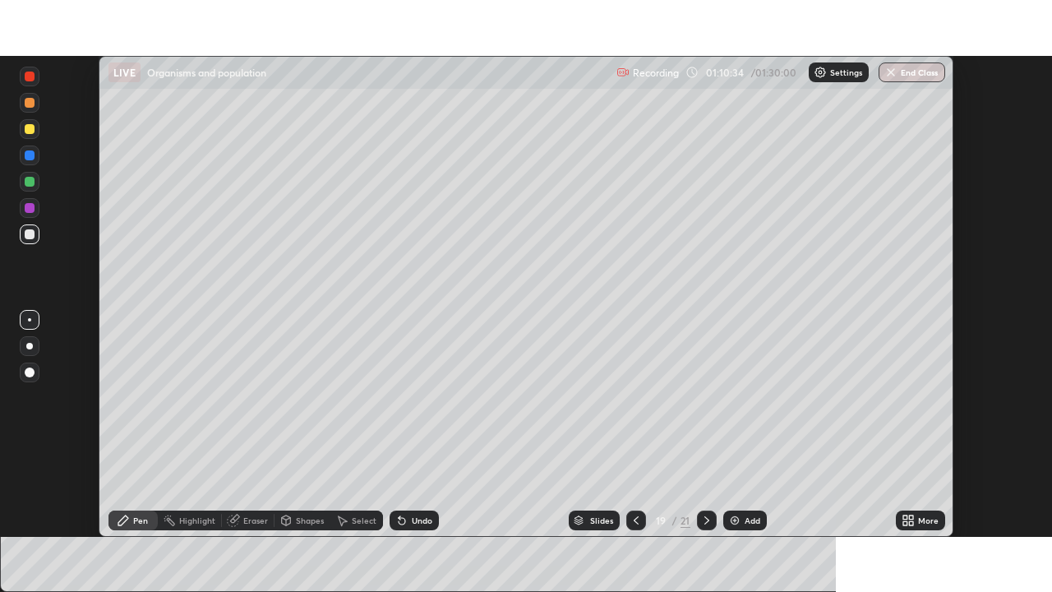
scroll to position [81746, 81174]
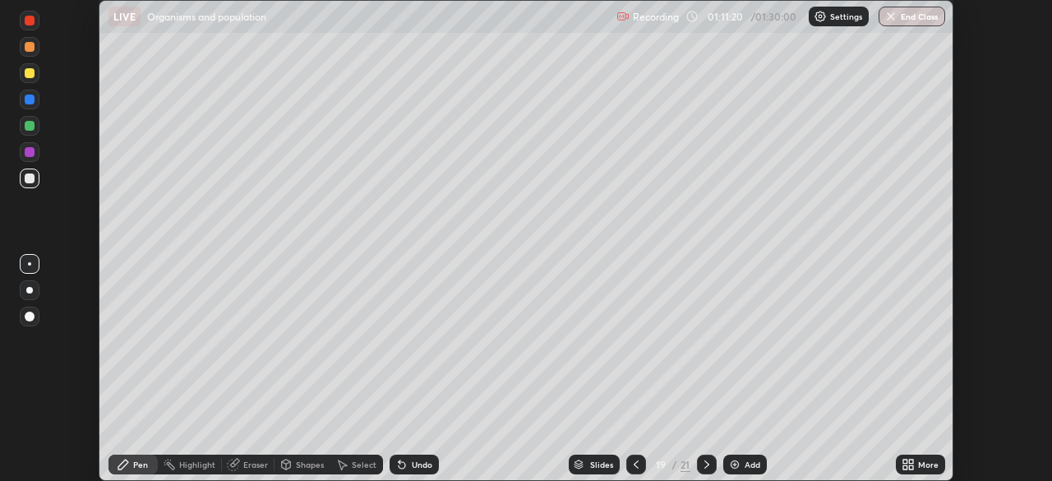
click at [910, 460] on icon at bounding box center [911, 462] width 4 height 4
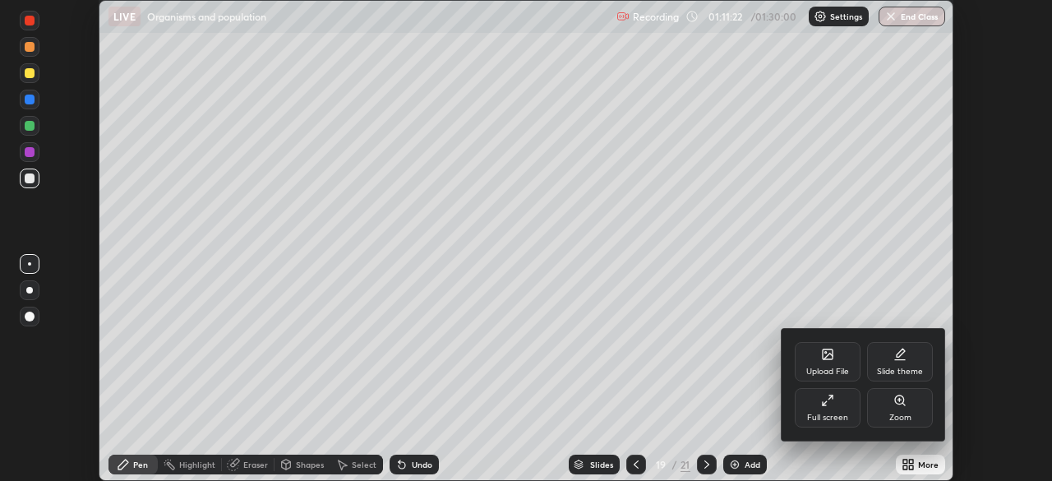
click at [826, 412] on div "Full screen" at bounding box center [828, 407] width 66 height 39
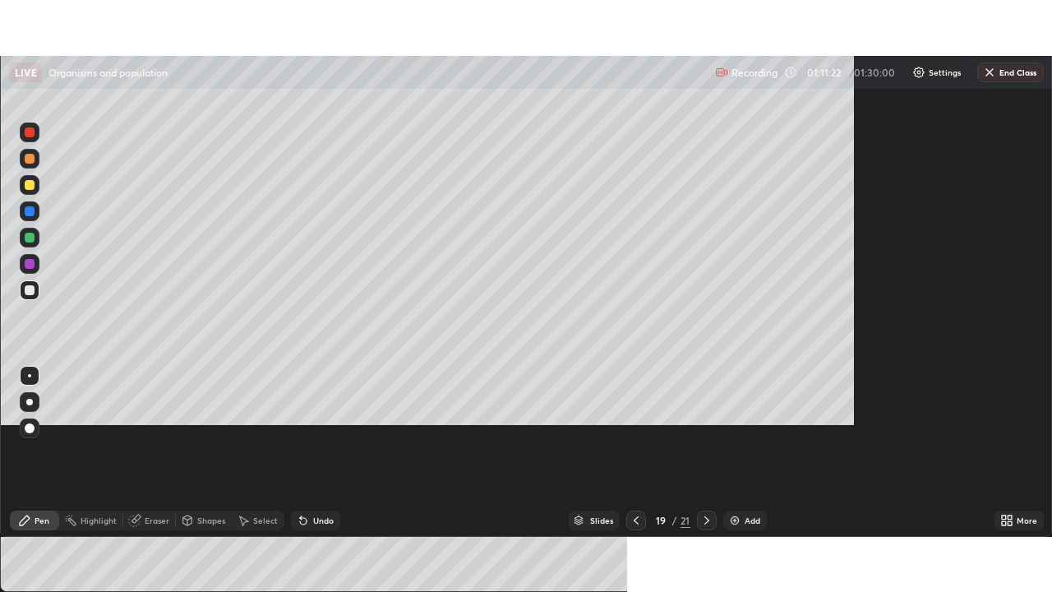
scroll to position [592, 1052]
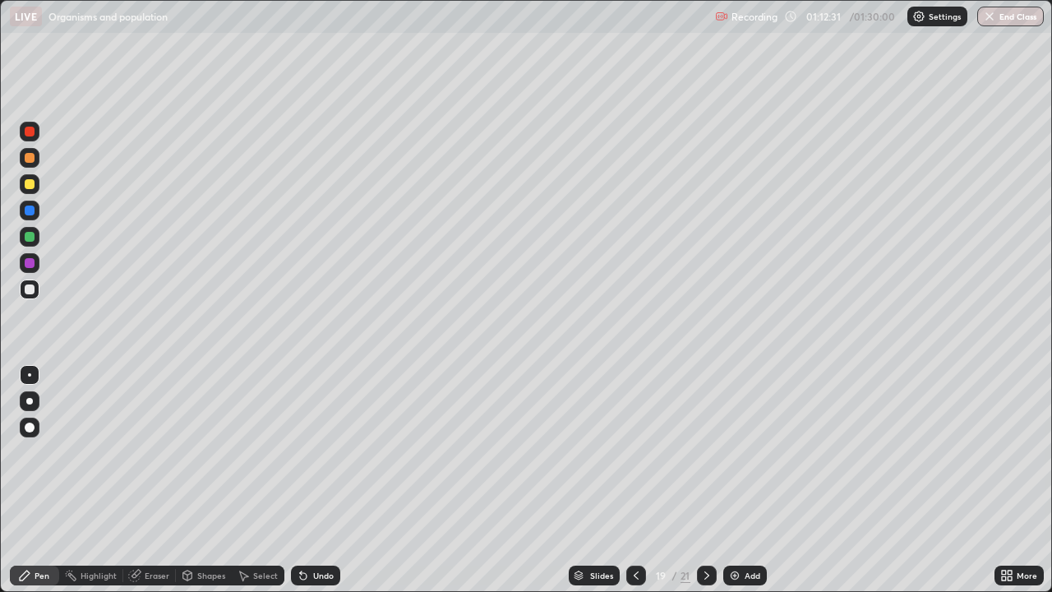
click at [1007, 15] on button "End Class" at bounding box center [1011, 17] width 67 height 20
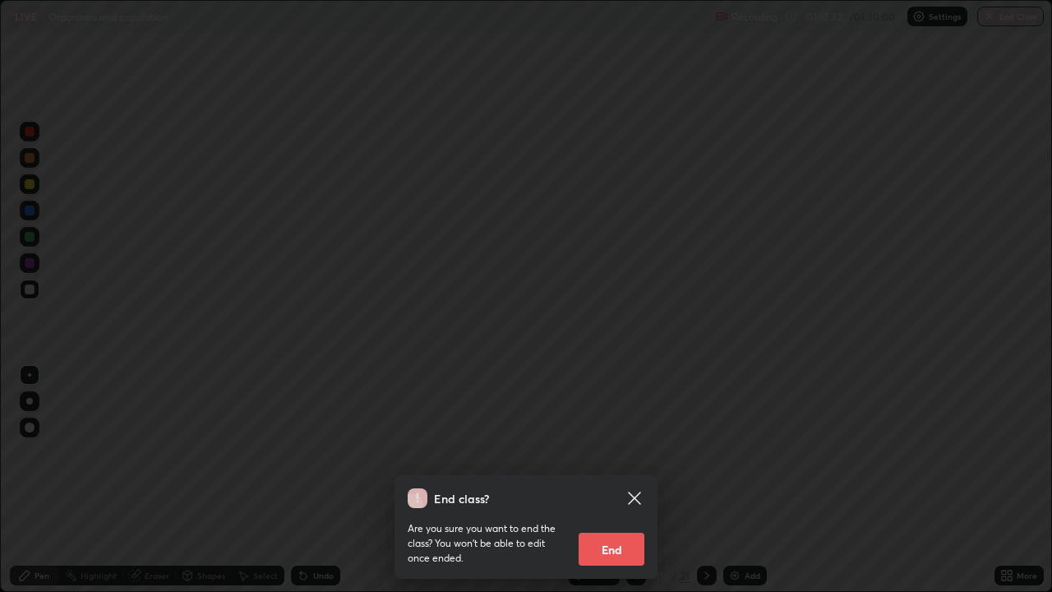
click at [625, 480] on button "End" at bounding box center [612, 549] width 66 height 33
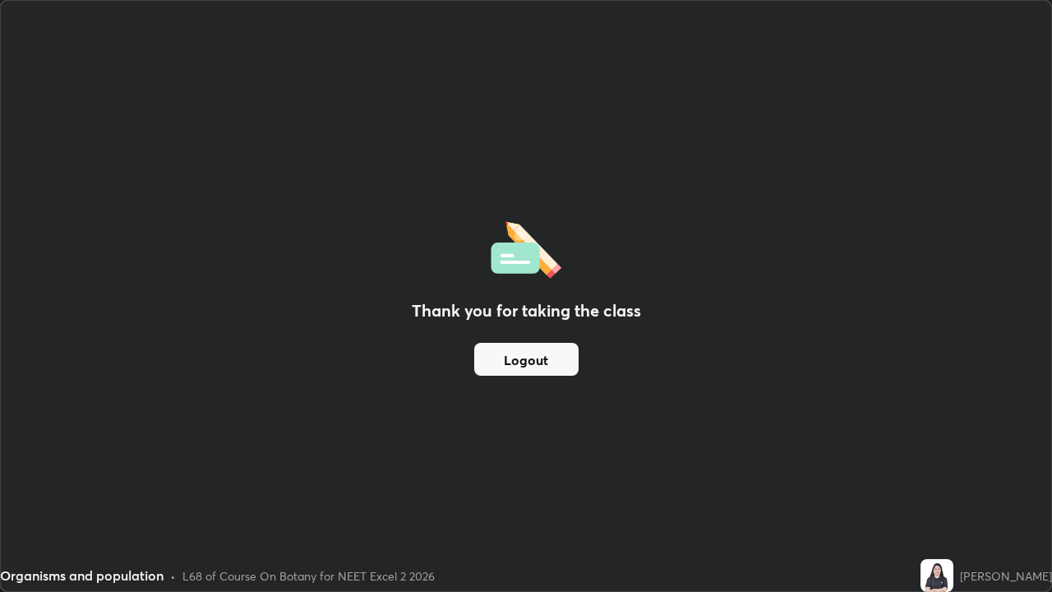
click at [567, 366] on button "Logout" at bounding box center [526, 359] width 104 height 33
click at [568, 365] on button "Logout" at bounding box center [526, 359] width 104 height 33
